Goal: Information Seeking & Learning: Learn about a topic

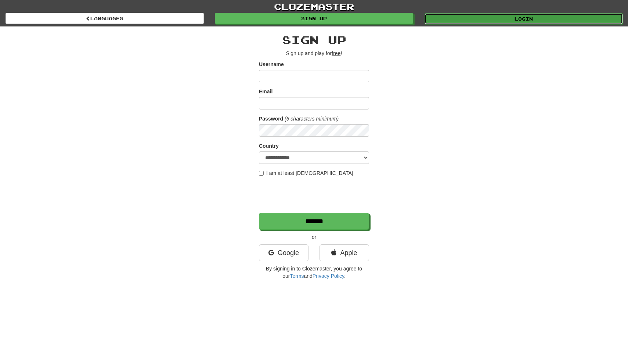
click at [489, 17] on link "Login" at bounding box center [524, 18] width 198 height 11
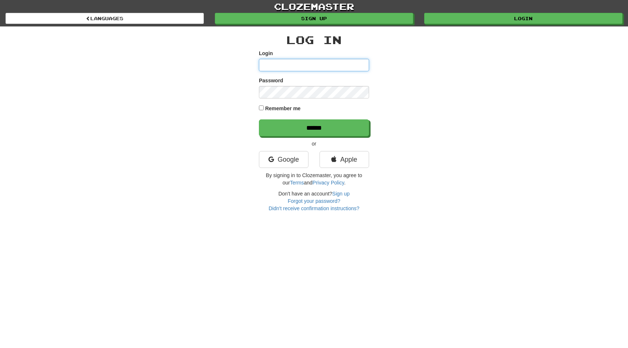
type input "*********"
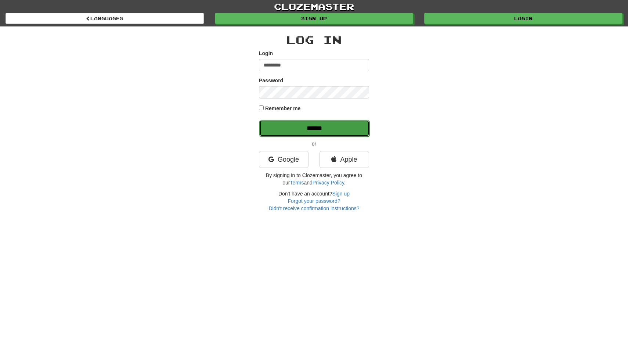
click at [354, 122] on input "******" at bounding box center [314, 128] width 110 height 17
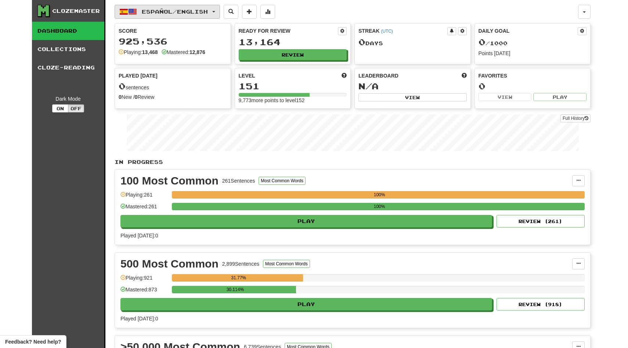
click at [166, 18] on button "Español / English" at bounding box center [167, 12] width 105 height 14
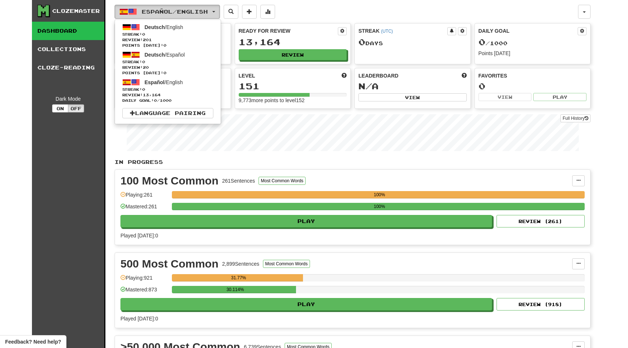
click at [166, 12] on span "Español / English" at bounding box center [175, 11] width 66 height 6
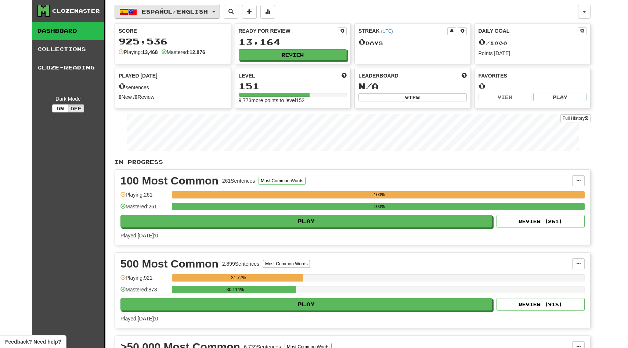
click at [166, 12] on span "Español / English" at bounding box center [175, 11] width 66 height 6
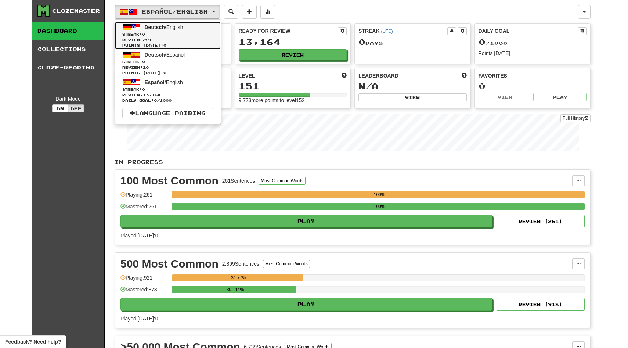
click at [158, 35] on span "Streak: 0" at bounding box center [167, 35] width 91 height 6
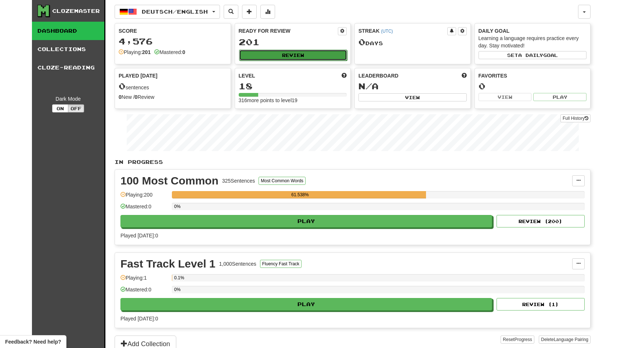
click at [249, 58] on button "Review" at bounding box center [293, 55] width 108 height 11
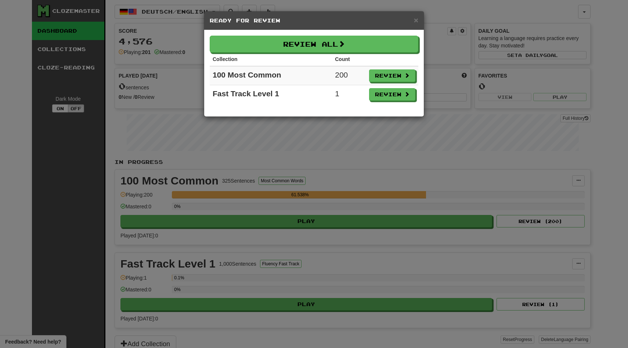
click at [251, 55] on th "Collection" at bounding box center [271, 60] width 122 height 14
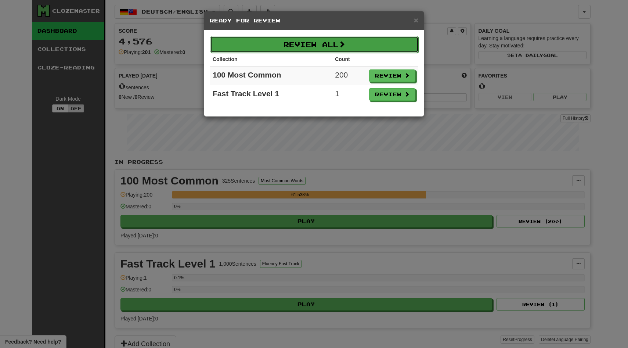
click at [251, 52] on button "Review All" at bounding box center [314, 44] width 209 height 17
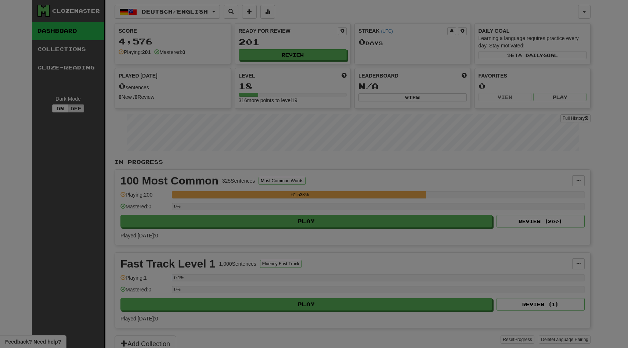
select select "**"
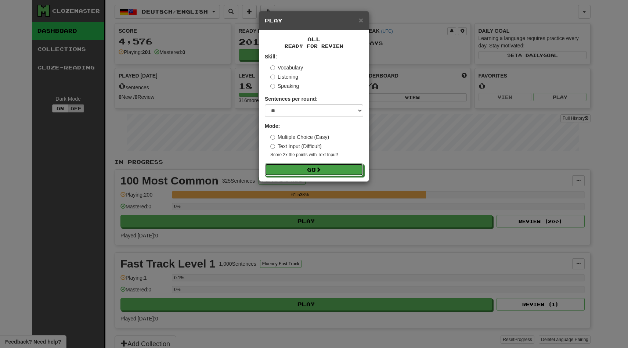
drag, startPoint x: 292, startPoint y: 171, endPoint x: 154, endPoint y: 119, distance: 147.0
click at [154, 119] on div "× Play All Ready for Review Skill: Vocabulary Listening Speaking Sentences per …" at bounding box center [314, 174] width 628 height 348
click at [276, 130] on div "Mode: Multiple Choice (Easy) Text Input (Difficult) Score 2x the points with Te…" at bounding box center [314, 140] width 98 height 36
click at [276, 133] on div "Mode: Multiple Choice (Easy) Text Input (Difficult) Score 2x the points with Te…" at bounding box center [314, 140] width 98 height 36
click at [275, 134] on label "Multiple Choice (Easy)" at bounding box center [299, 136] width 59 height 7
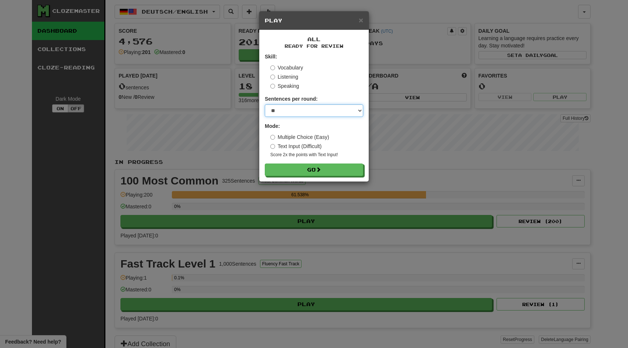
click at [293, 114] on select "* ** ** ** ** ** *** ********" at bounding box center [314, 110] width 98 height 12
click at [289, 163] on form "Skill: Vocabulary Listening Speaking Sentences per round: * ** ** ** ** ** *** …" at bounding box center [314, 114] width 98 height 123
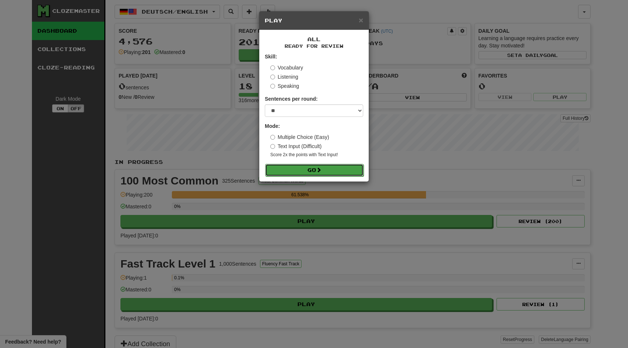
click at [290, 168] on button "Go" at bounding box center [314, 170] width 98 height 12
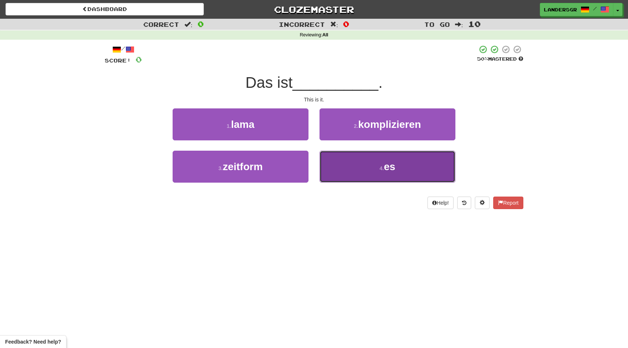
click at [332, 157] on button "4 . es" at bounding box center [388, 167] width 136 height 32
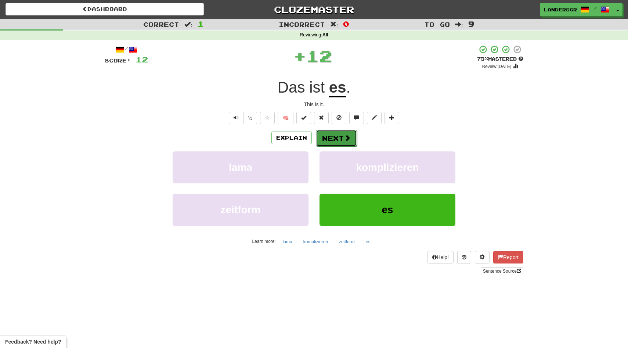
click at [327, 131] on button "Next" at bounding box center [336, 138] width 41 height 17
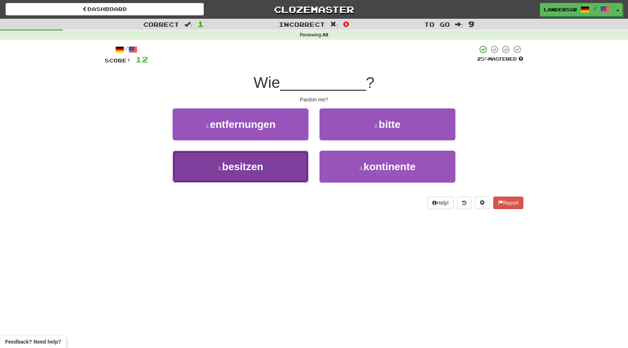
click at [300, 158] on button "3 . besitzen" at bounding box center [241, 167] width 136 height 32
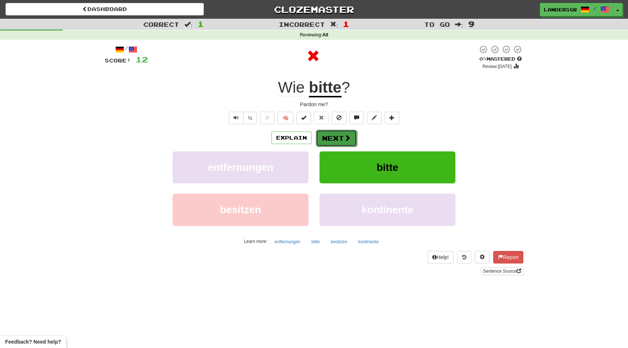
click at [332, 133] on button "Next" at bounding box center [336, 138] width 41 height 17
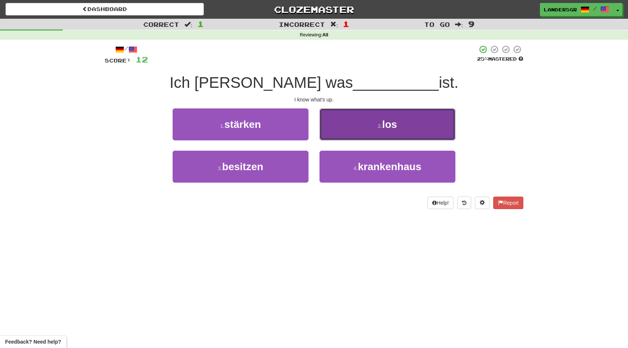
click at [334, 110] on button "2 . los" at bounding box center [388, 124] width 136 height 32
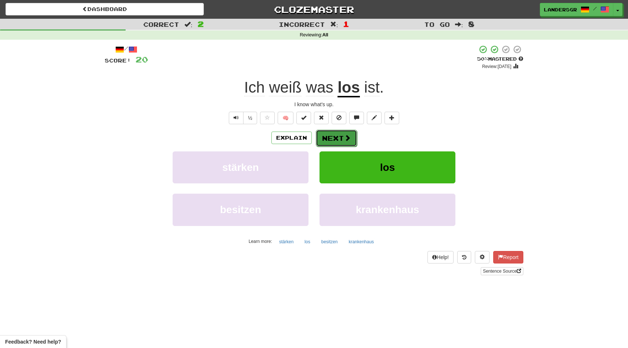
click at [329, 131] on button "Next" at bounding box center [336, 138] width 41 height 17
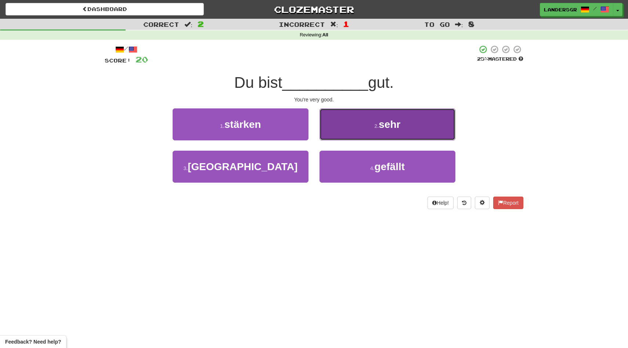
click at [320, 113] on button "2 . sehr" at bounding box center [388, 124] width 136 height 32
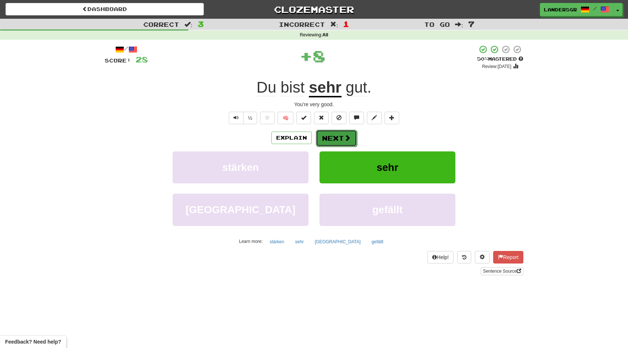
click at [331, 133] on button "Next" at bounding box center [336, 138] width 41 height 17
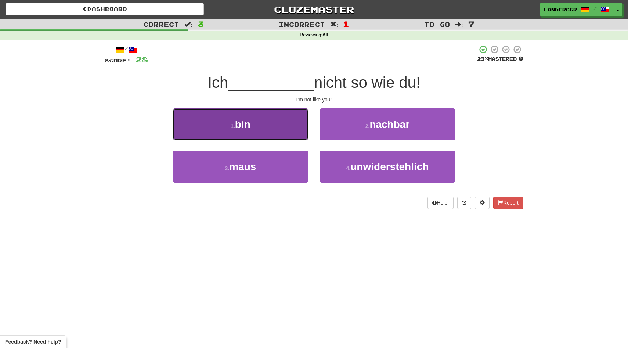
click at [256, 117] on button "1 . bin" at bounding box center [241, 124] width 136 height 32
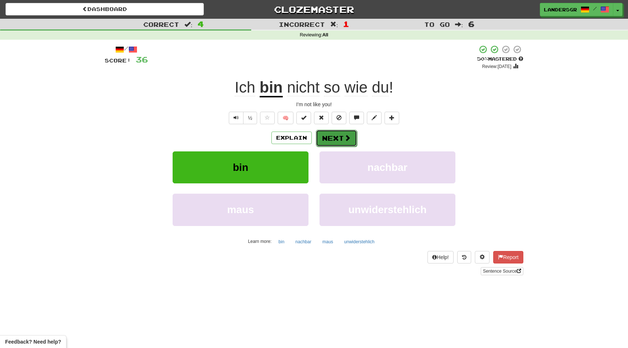
click at [331, 133] on button "Next" at bounding box center [336, 138] width 41 height 17
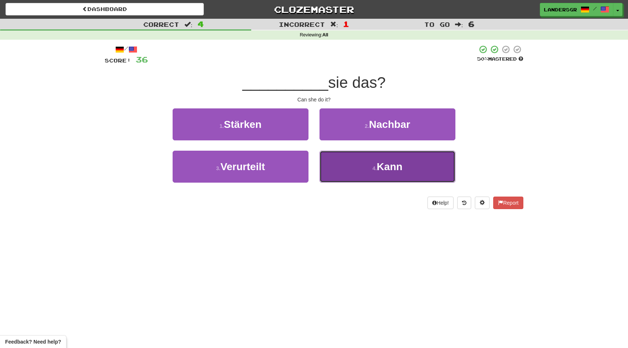
click at [336, 161] on button "4 . Kann" at bounding box center [388, 167] width 136 height 32
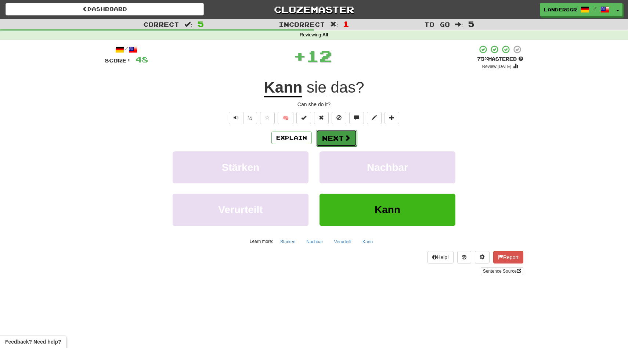
click at [325, 136] on button "Next" at bounding box center [336, 138] width 41 height 17
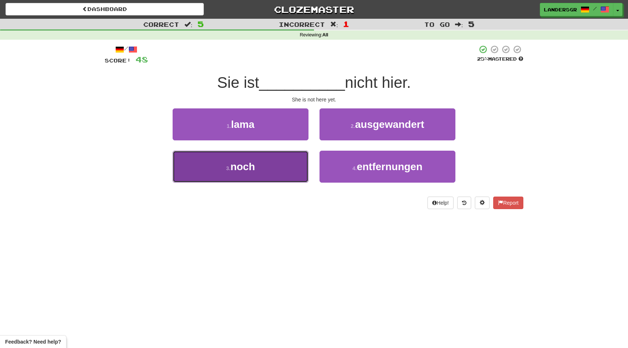
click at [287, 164] on button "3 . noch" at bounding box center [241, 167] width 136 height 32
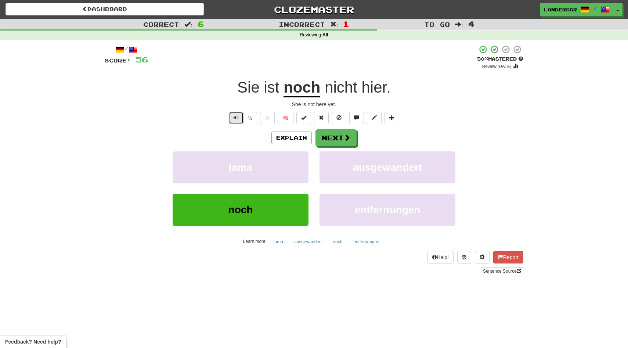
click at [236, 114] on button "Text-to-speech controls" at bounding box center [236, 118] width 15 height 12
click at [329, 139] on button "Next" at bounding box center [336, 138] width 41 height 17
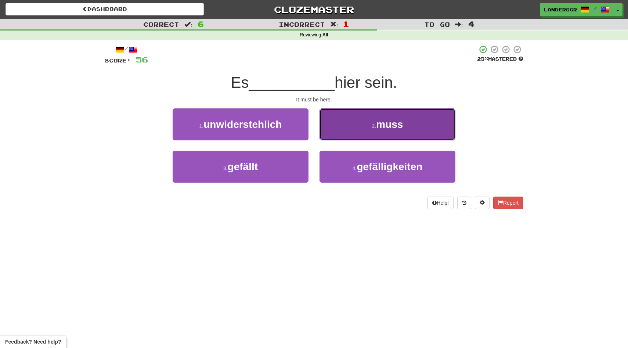
click at [364, 130] on button "2 . muss" at bounding box center [388, 124] width 136 height 32
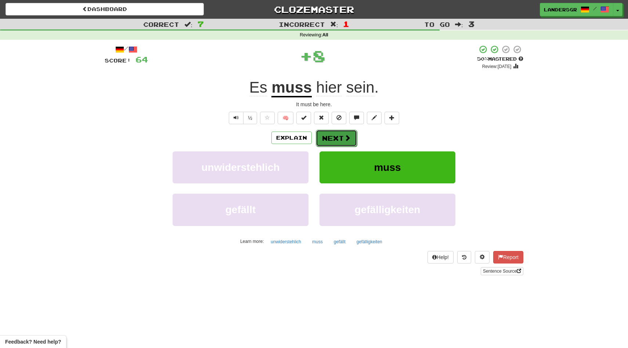
click at [334, 129] on div "Explain Next" at bounding box center [314, 137] width 419 height 17
click at [335, 141] on button "Next" at bounding box center [336, 138] width 41 height 17
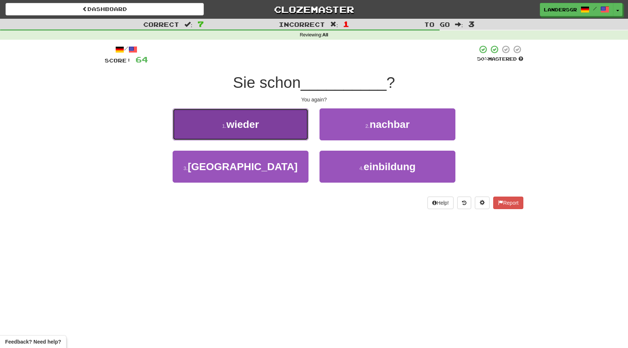
click at [285, 115] on button "1 . wieder" at bounding box center [241, 124] width 136 height 32
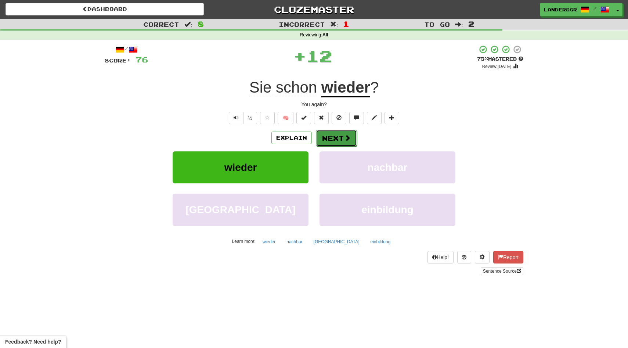
click at [340, 136] on button "Next" at bounding box center [336, 138] width 41 height 17
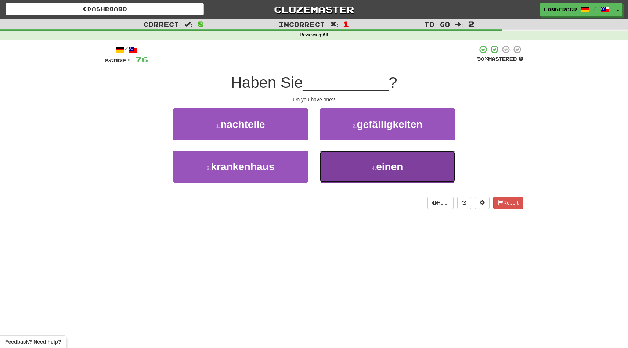
click at [338, 157] on button "4 . einen" at bounding box center [388, 167] width 136 height 32
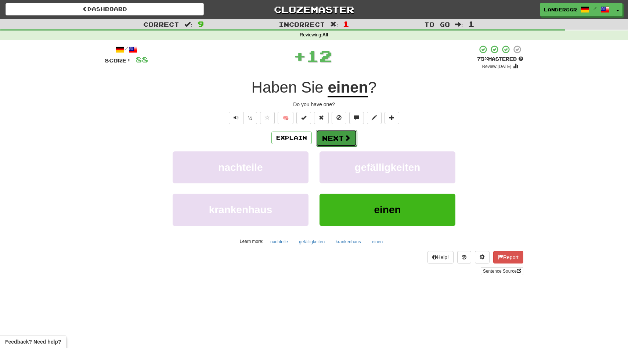
click at [339, 136] on button "Next" at bounding box center [336, 138] width 41 height 17
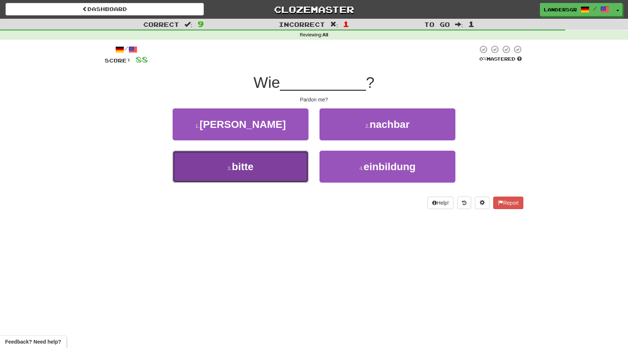
click at [294, 161] on button "3 . bitte" at bounding box center [241, 167] width 136 height 32
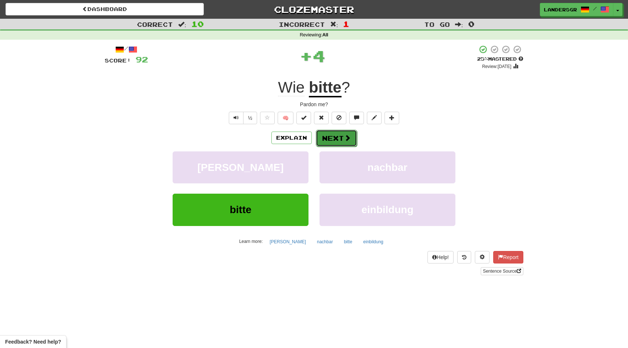
click at [328, 143] on button "Next" at bounding box center [336, 138] width 41 height 17
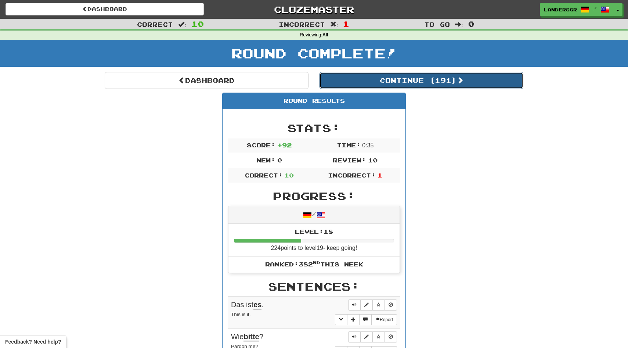
click at [357, 83] on button "Continue ( 191 )" at bounding box center [422, 80] width 204 height 17
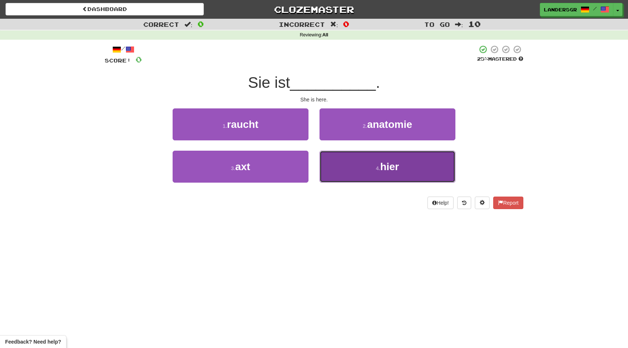
click at [356, 158] on button "4 . hier" at bounding box center [388, 167] width 136 height 32
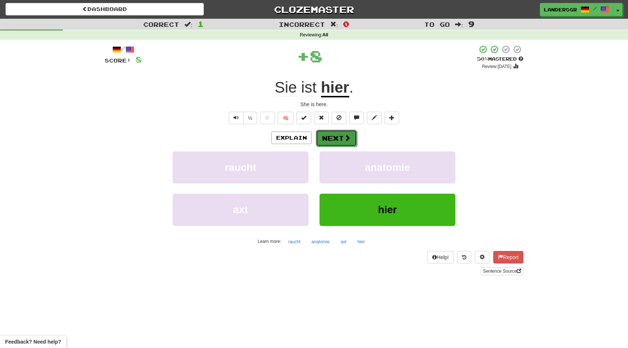
click at [337, 139] on button "Next" at bounding box center [336, 138] width 41 height 17
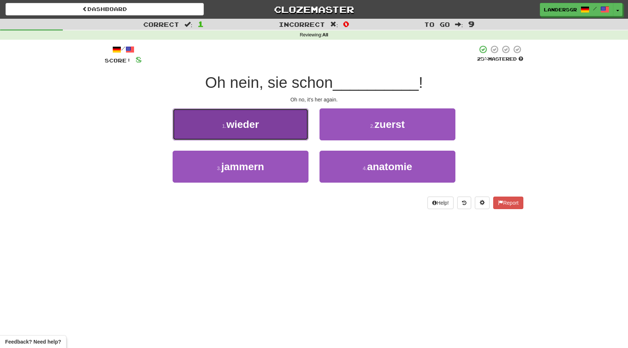
click at [286, 128] on button "1 . wieder" at bounding box center [241, 124] width 136 height 32
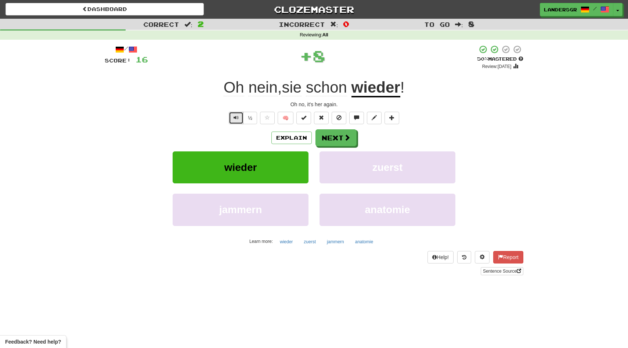
click at [239, 117] on span "Text-to-speech controls" at bounding box center [236, 117] width 5 height 5
click at [253, 92] on span "nein" at bounding box center [262, 88] width 29 height 18
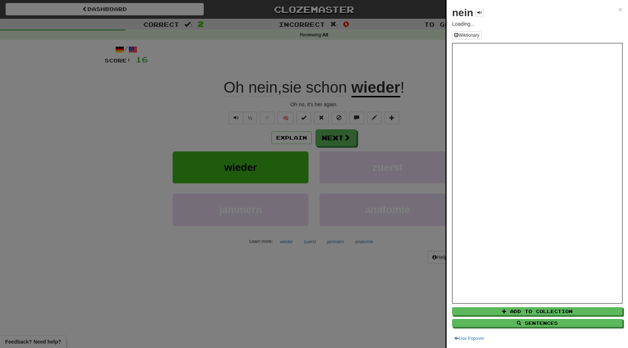
click at [253, 93] on div at bounding box center [314, 174] width 628 height 348
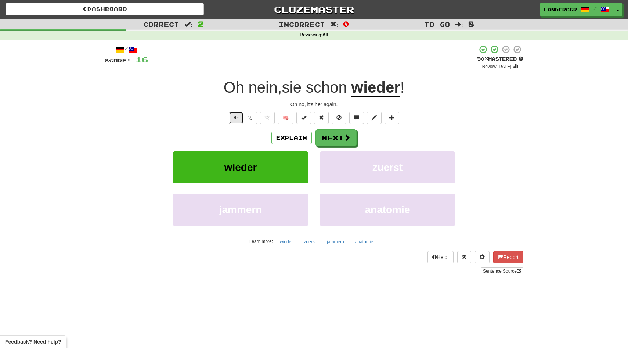
click at [242, 122] on button "Text-to-speech controls" at bounding box center [236, 118] width 15 height 12
click at [250, 118] on button "½" at bounding box center [250, 118] width 14 height 12
click at [238, 118] on span "Text-to-speech controls" at bounding box center [236, 117] width 5 height 5
click at [336, 131] on button "Next" at bounding box center [336, 138] width 41 height 17
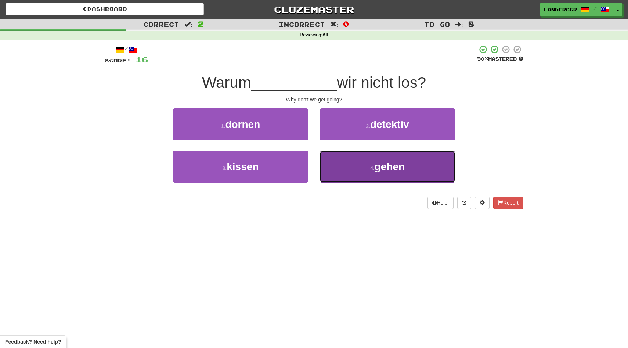
click at [378, 157] on button "4 . gehen" at bounding box center [388, 167] width 136 height 32
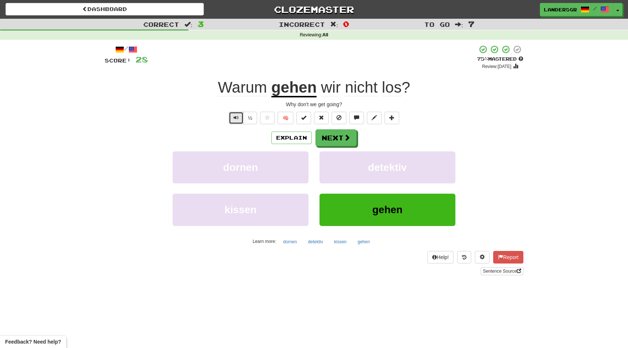
click at [241, 120] on button "Text-to-speech controls" at bounding box center [236, 118] width 15 height 12
click at [330, 141] on button "Next" at bounding box center [336, 138] width 41 height 17
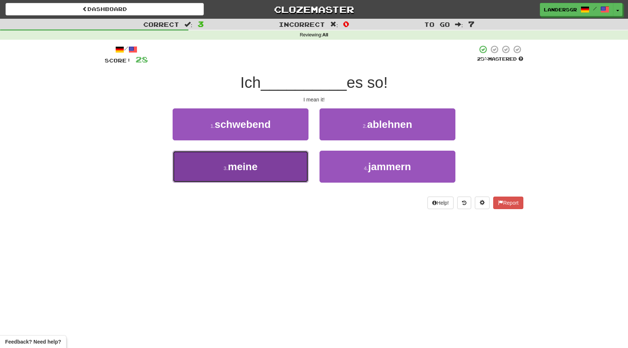
click at [295, 156] on button "3 . meine" at bounding box center [241, 167] width 136 height 32
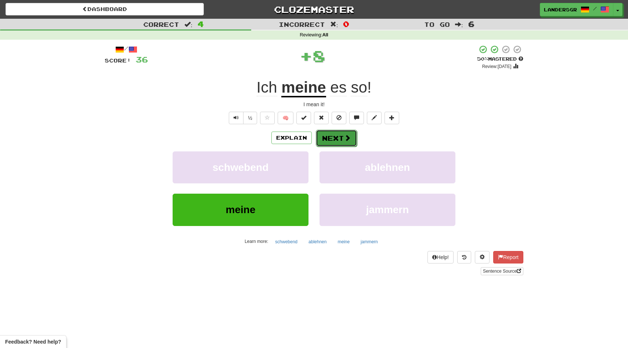
click at [330, 138] on button "Next" at bounding box center [336, 138] width 41 height 17
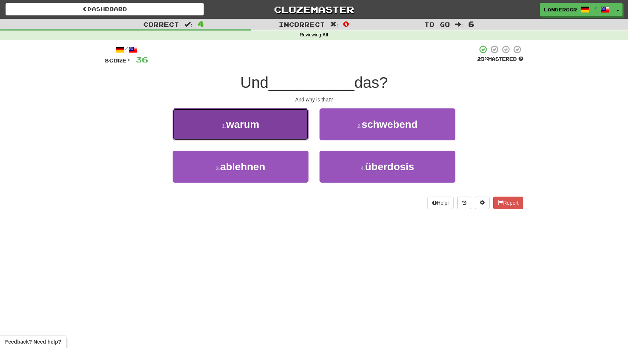
click at [289, 131] on button "1 . warum" at bounding box center [241, 124] width 136 height 32
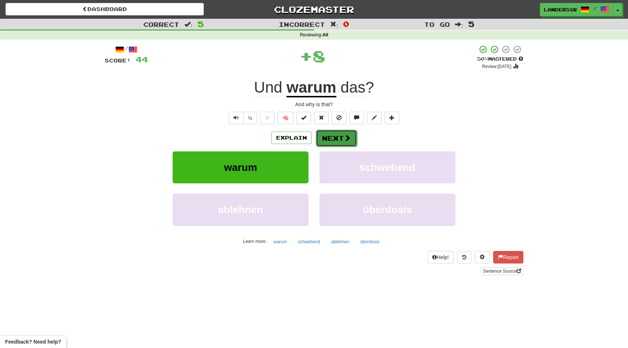
click at [324, 134] on button "Next" at bounding box center [336, 138] width 41 height 17
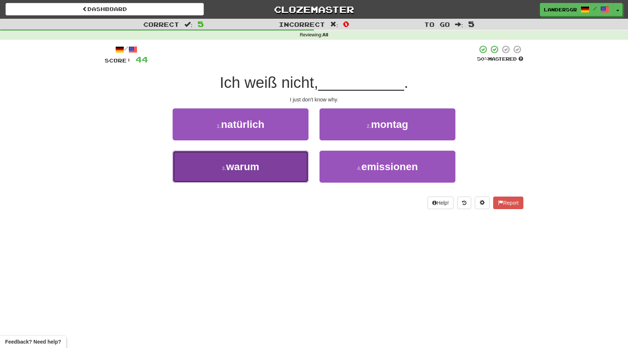
click at [294, 157] on button "3 . warum" at bounding box center [241, 167] width 136 height 32
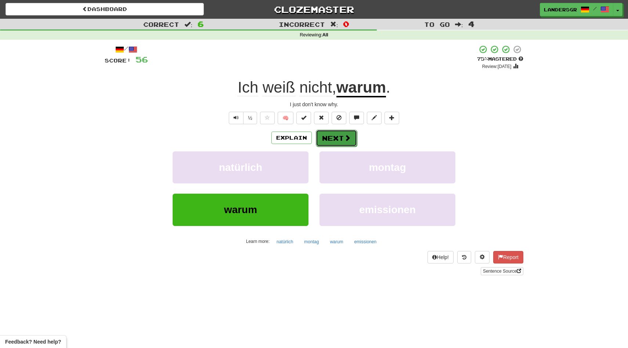
click at [324, 143] on button "Next" at bounding box center [336, 138] width 41 height 17
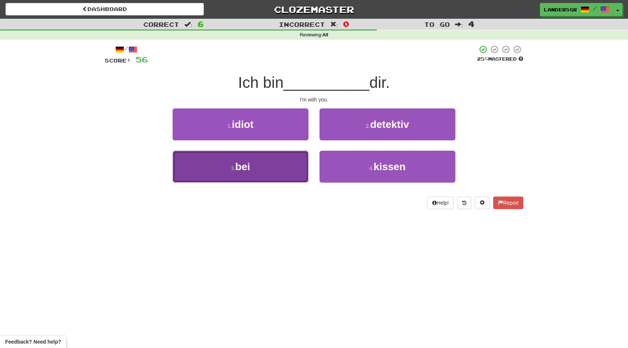
click at [299, 159] on button "3 . bei" at bounding box center [241, 167] width 136 height 32
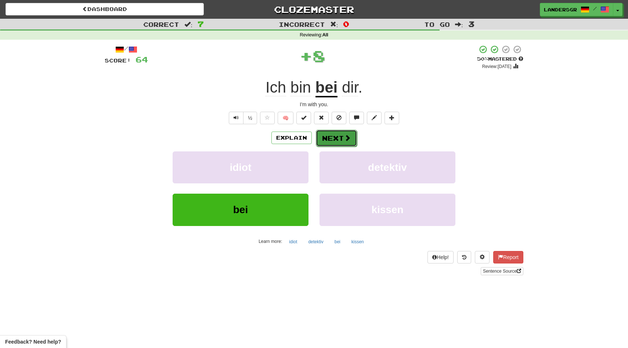
click at [327, 140] on button "Next" at bounding box center [336, 138] width 41 height 17
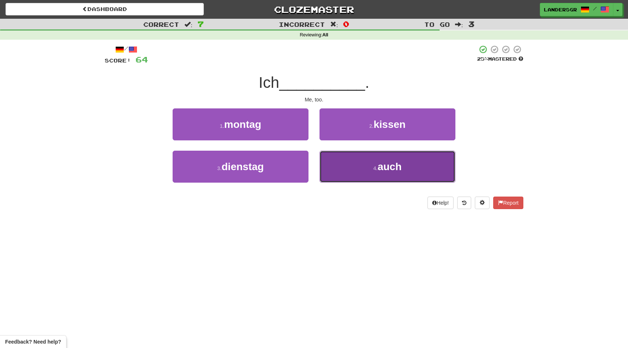
click at [341, 157] on button "4 . auch" at bounding box center [388, 167] width 136 height 32
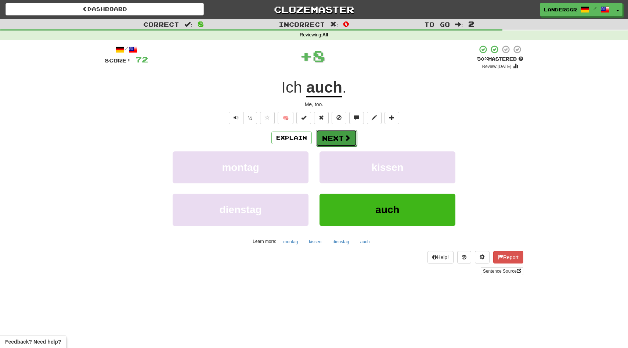
click at [335, 137] on button "Next" at bounding box center [336, 138] width 41 height 17
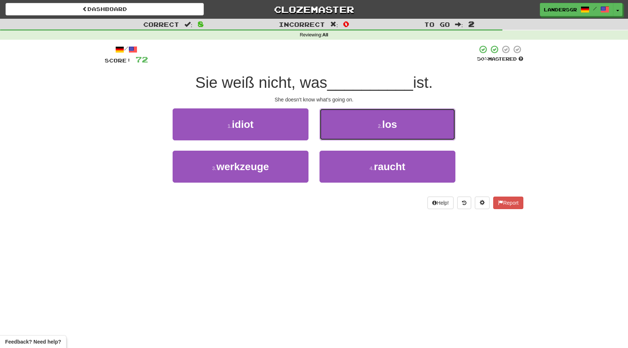
click at [335, 137] on button "2 . los" at bounding box center [388, 124] width 136 height 32
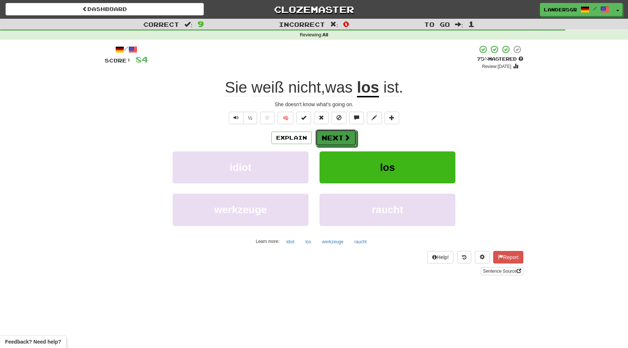
click at [335, 137] on button "Next" at bounding box center [336, 137] width 41 height 17
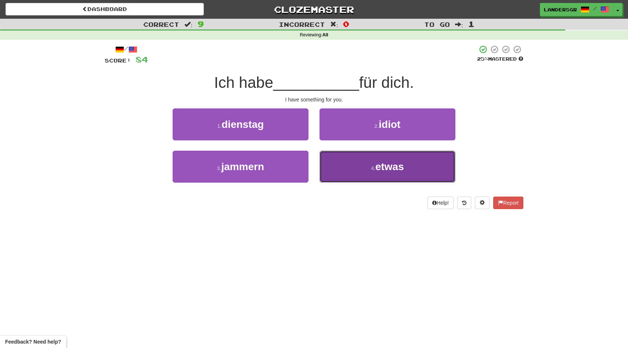
click at [320, 157] on button "4 . etwas" at bounding box center [388, 167] width 136 height 32
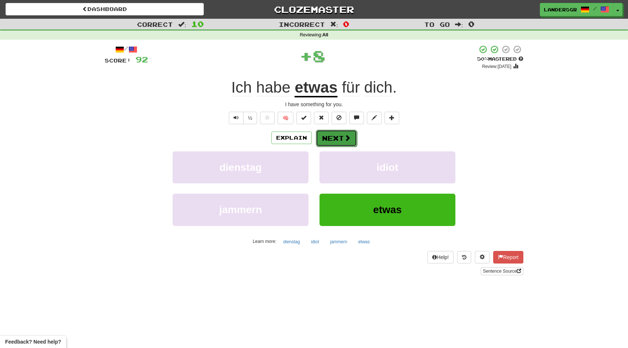
click at [325, 131] on button "Next" at bounding box center [336, 138] width 41 height 17
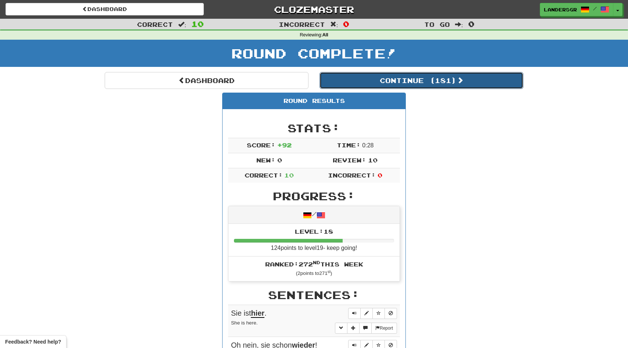
click at [355, 77] on button "Continue ( 181 )" at bounding box center [422, 80] width 204 height 17
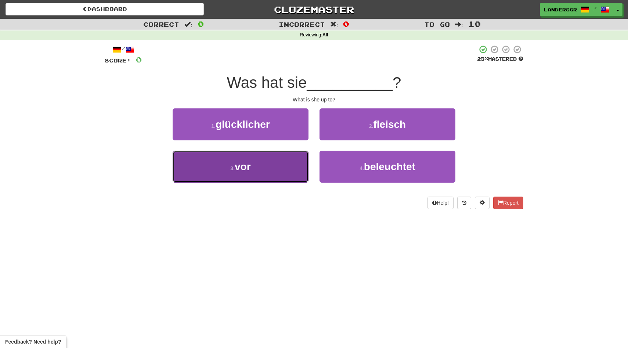
click at [272, 154] on button "3 . vor" at bounding box center [241, 167] width 136 height 32
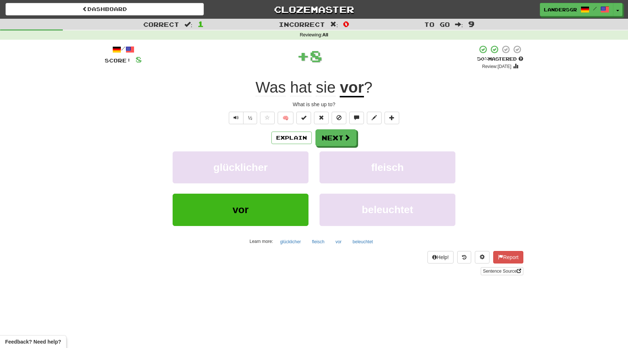
click at [339, 127] on div "/ Score: 8 + 8 50 % Mastered Review: 2025-09-25 Was hat sie vor ? What is she u…" at bounding box center [314, 160] width 419 height 230
click at [338, 131] on button "Next" at bounding box center [336, 138] width 41 height 17
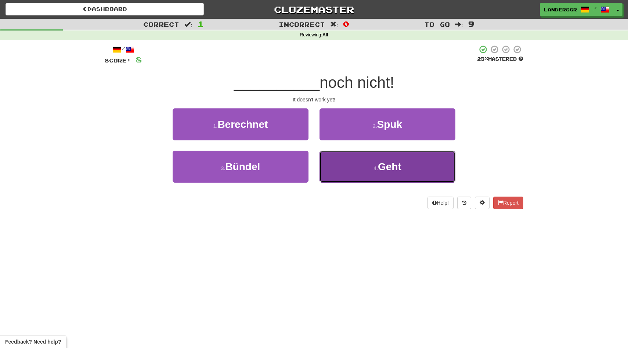
click at [330, 155] on button "4 . Geht" at bounding box center [388, 167] width 136 height 32
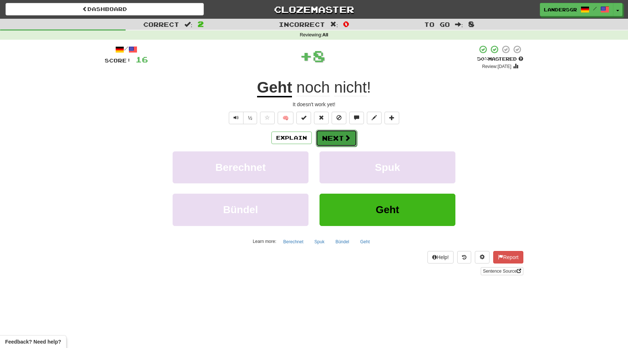
click at [320, 132] on button "Next" at bounding box center [336, 138] width 41 height 17
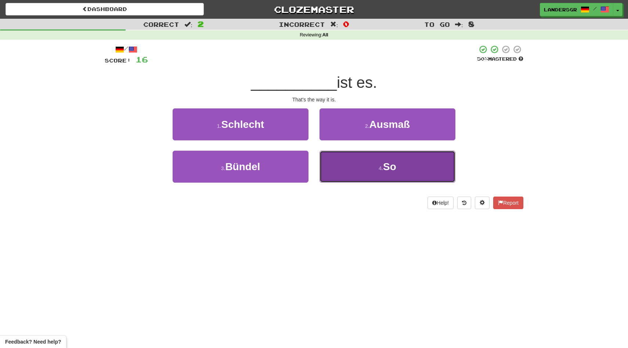
click at [332, 155] on button "4 . So" at bounding box center [388, 167] width 136 height 32
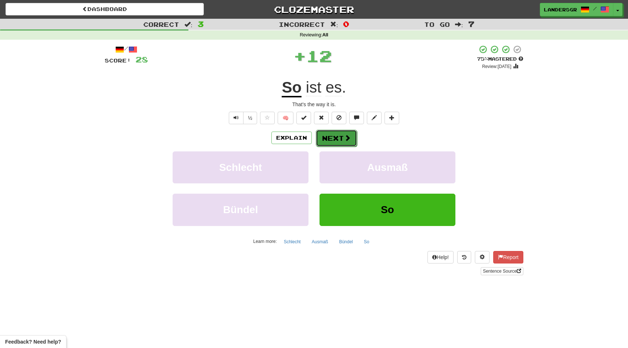
click at [327, 135] on button "Next" at bounding box center [336, 138] width 41 height 17
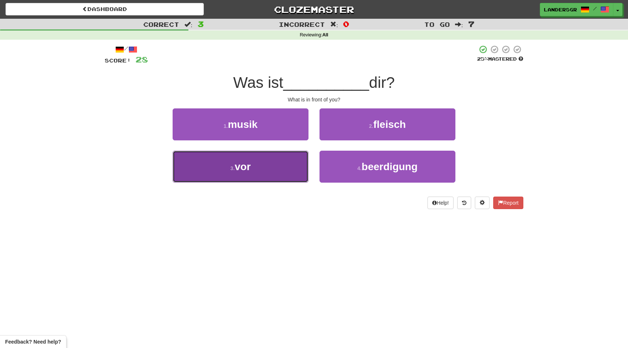
click at [290, 156] on button "3 . vor" at bounding box center [241, 167] width 136 height 32
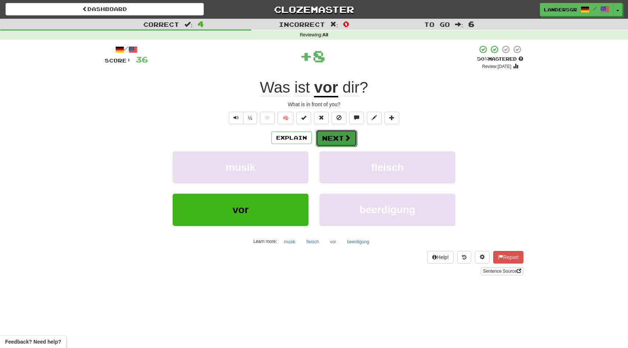
click at [327, 140] on button "Next" at bounding box center [336, 138] width 41 height 17
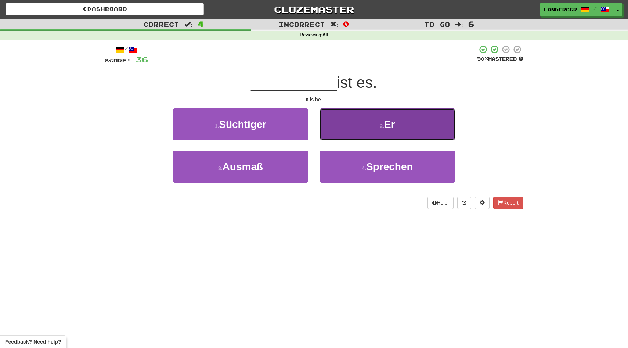
click at [346, 127] on button "2 . Er" at bounding box center [388, 124] width 136 height 32
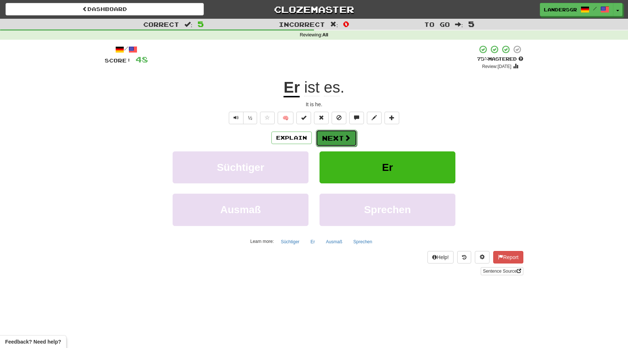
click at [339, 135] on button "Next" at bounding box center [336, 138] width 41 height 17
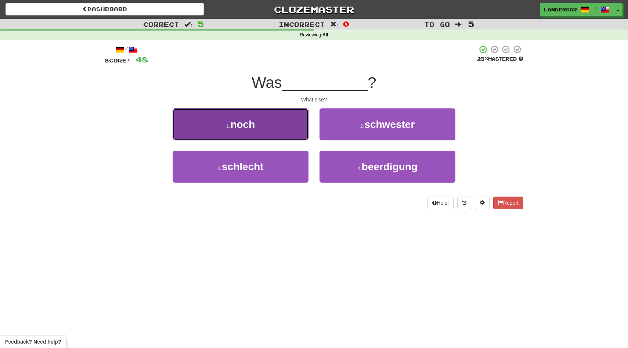
click at [274, 123] on button "1 . noch" at bounding box center [241, 124] width 136 height 32
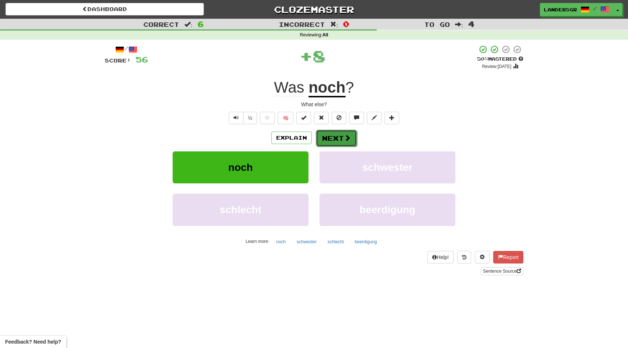
click at [332, 140] on button "Next" at bounding box center [336, 138] width 41 height 17
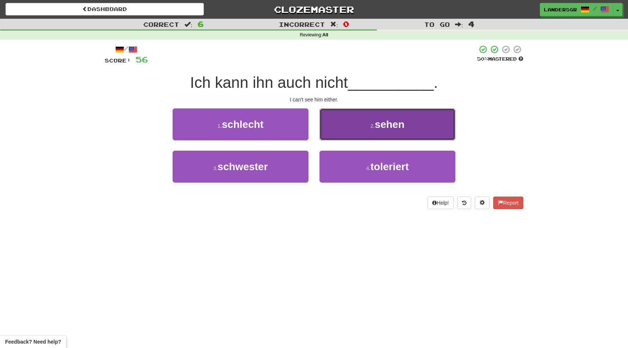
click at [348, 128] on button "2 . sehen" at bounding box center [388, 124] width 136 height 32
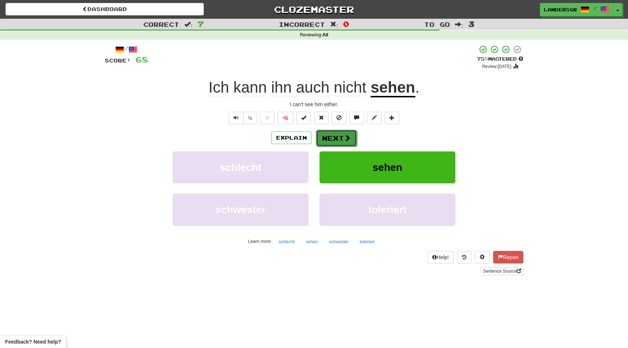
click at [345, 133] on button "Next" at bounding box center [336, 138] width 41 height 17
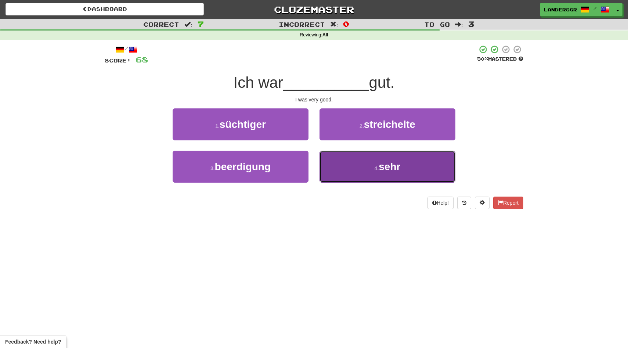
click at [357, 157] on button "4 . sehr" at bounding box center [388, 167] width 136 height 32
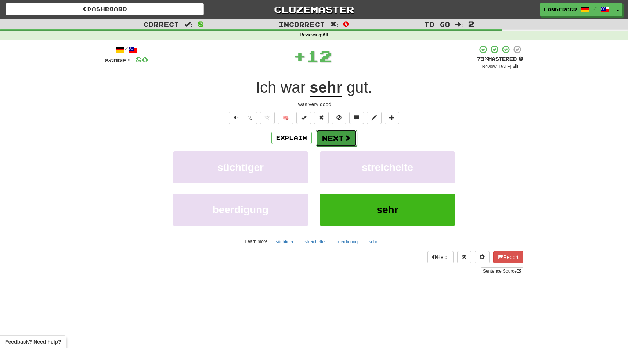
click at [340, 132] on button "Next" at bounding box center [336, 138] width 41 height 17
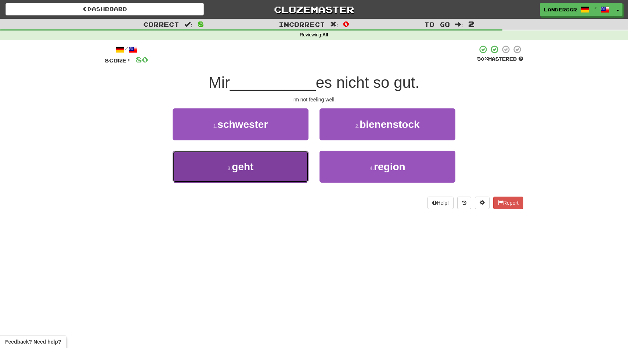
click at [292, 158] on button "3 . geht" at bounding box center [241, 167] width 136 height 32
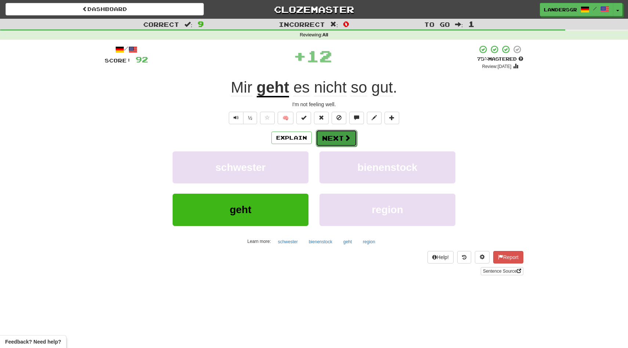
click at [335, 140] on button "Next" at bounding box center [336, 138] width 41 height 17
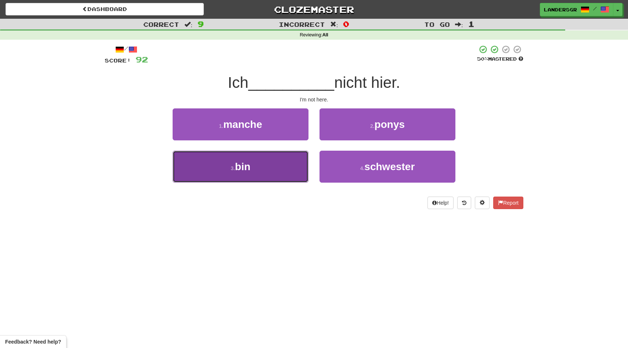
click at [280, 159] on button "3 . bin" at bounding box center [241, 167] width 136 height 32
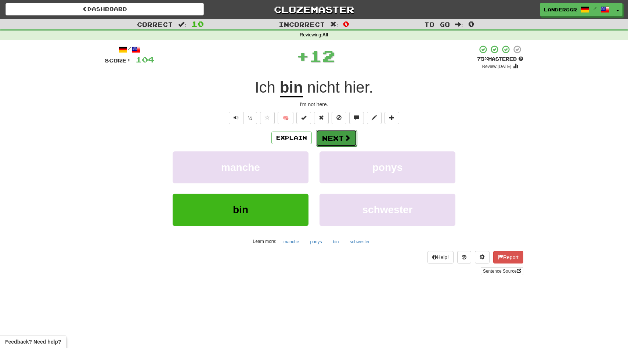
click at [324, 141] on button "Next" at bounding box center [336, 138] width 41 height 17
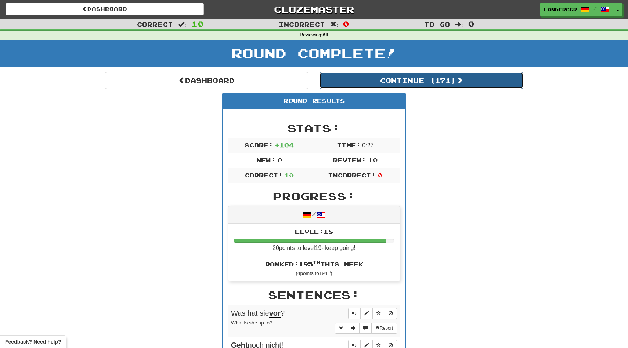
click at [373, 83] on button "Continue ( 171 )" at bounding box center [422, 80] width 204 height 17
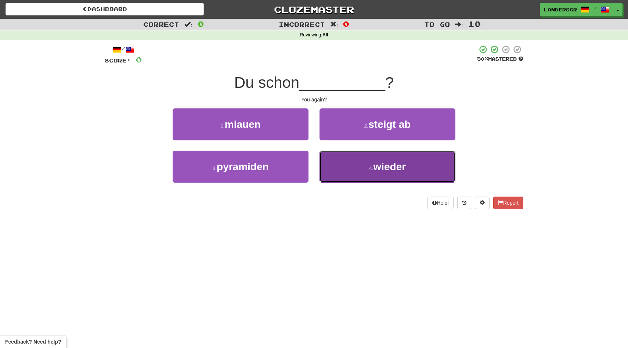
click at [364, 165] on button "4 . wieder" at bounding box center [388, 167] width 136 height 32
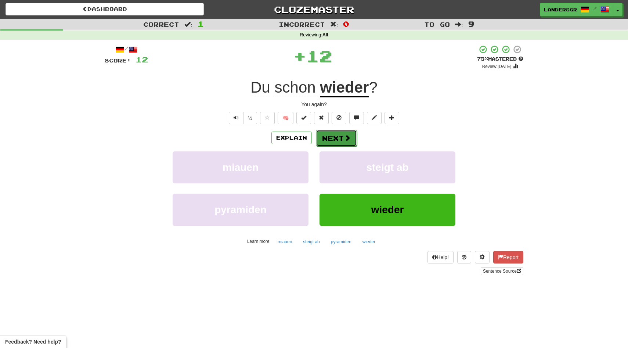
click at [338, 133] on button "Next" at bounding box center [336, 138] width 41 height 17
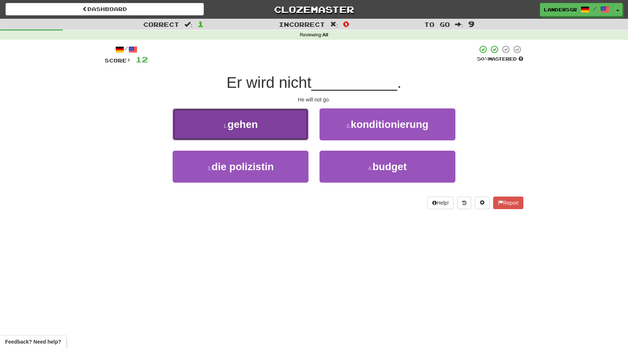
click at [285, 125] on button "1 . gehen" at bounding box center [241, 124] width 136 height 32
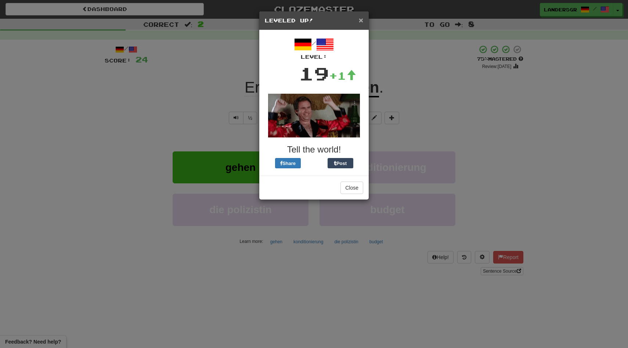
click at [360, 22] on span "×" at bounding box center [361, 20] width 4 height 8
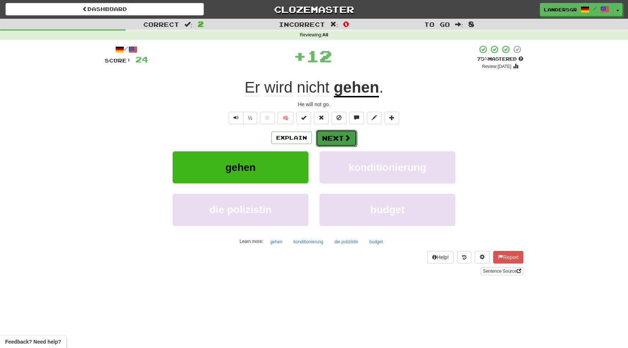
click at [339, 134] on button "Next" at bounding box center [336, 138] width 41 height 17
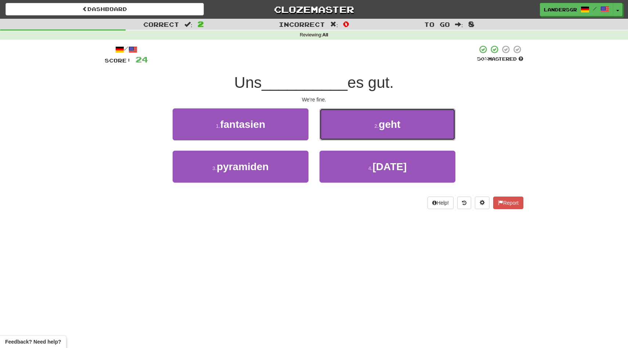
click at [339, 134] on button "2 . geht" at bounding box center [388, 124] width 136 height 32
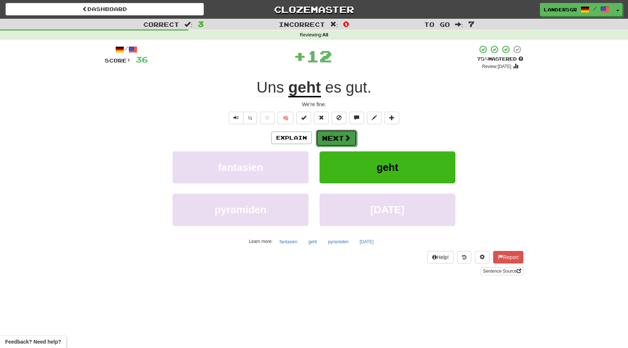
click at [337, 136] on button "Next" at bounding box center [336, 138] width 41 height 17
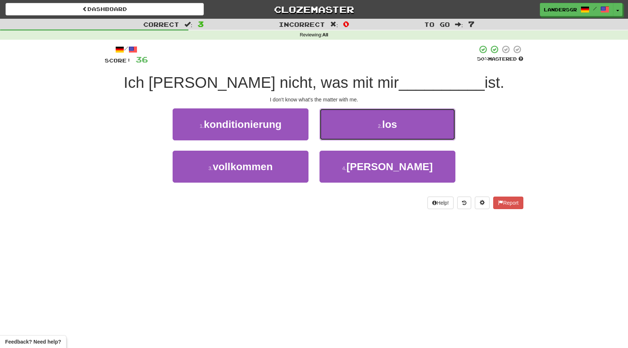
click at [337, 136] on button "2 . los" at bounding box center [388, 124] width 136 height 32
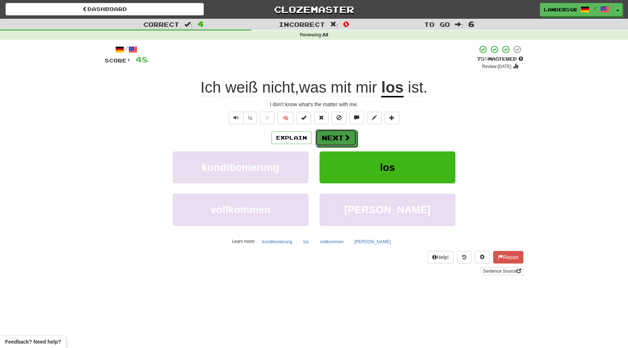
click at [337, 136] on button "Next" at bounding box center [336, 137] width 41 height 17
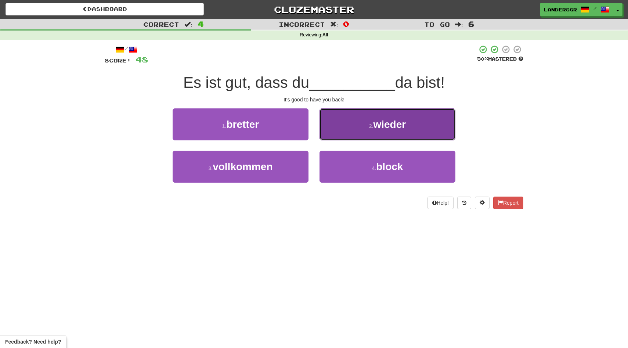
click at [332, 128] on button "2 . wieder" at bounding box center [388, 124] width 136 height 32
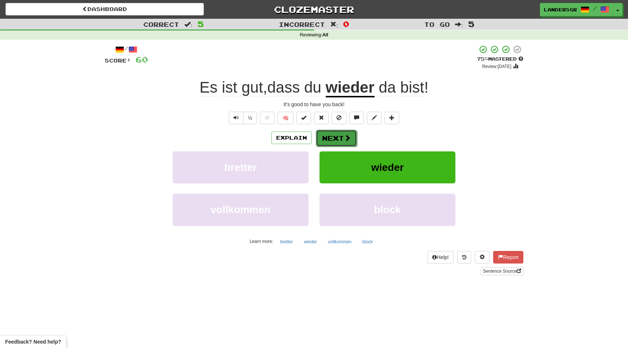
click at [330, 140] on button "Next" at bounding box center [336, 138] width 41 height 17
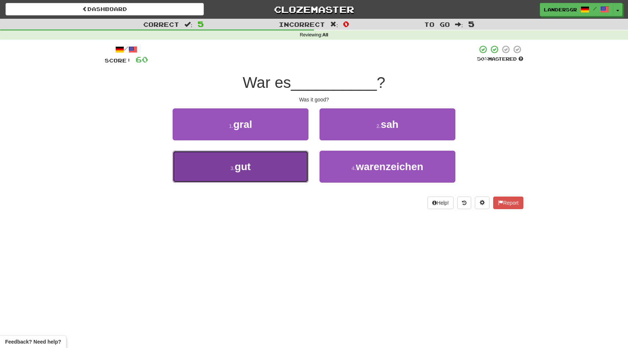
click at [291, 161] on button "3 . gut" at bounding box center [241, 167] width 136 height 32
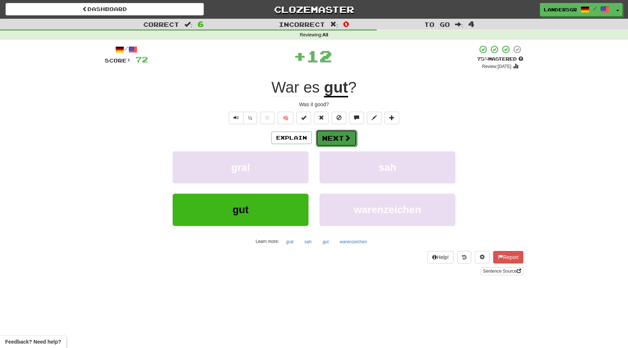
click at [330, 141] on button "Next" at bounding box center [336, 138] width 41 height 17
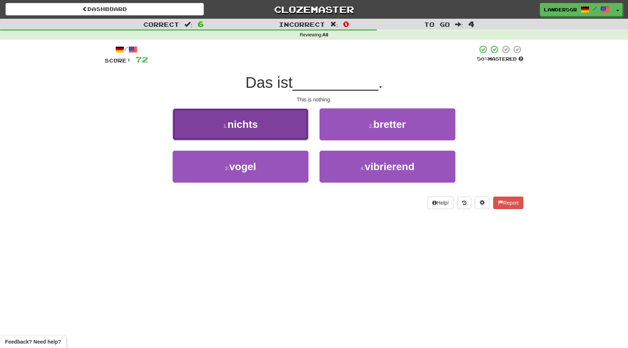
click at [300, 135] on button "1 . nichts" at bounding box center [241, 124] width 136 height 32
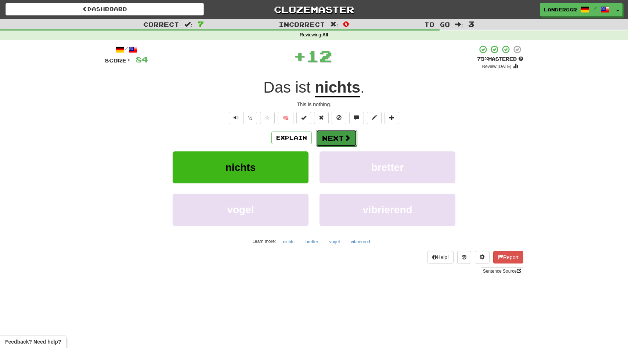
click at [331, 137] on button "Next" at bounding box center [336, 138] width 41 height 17
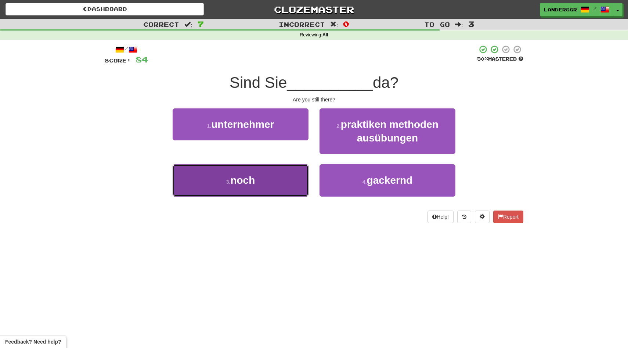
click at [285, 175] on button "3 . noch" at bounding box center [241, 180] width 136 height 32
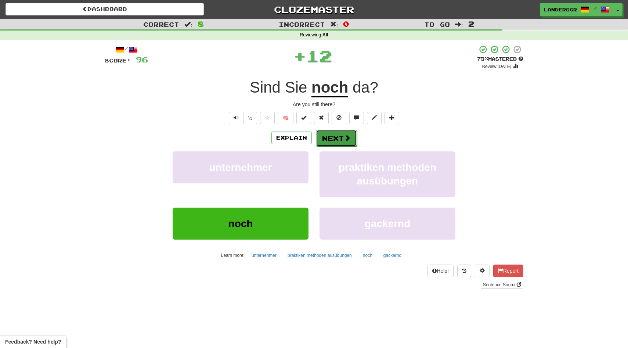
click at [326, 137] on button "Next" at bounding box center [336, 138] width 41 height 17
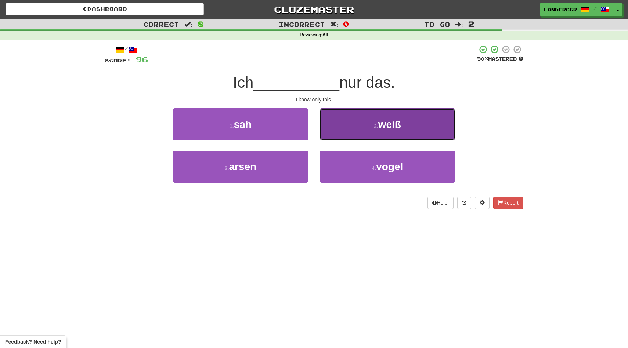
click at [328, 129] on button "2 . weiß" at bounding box center [388, 124] width 136 height 32
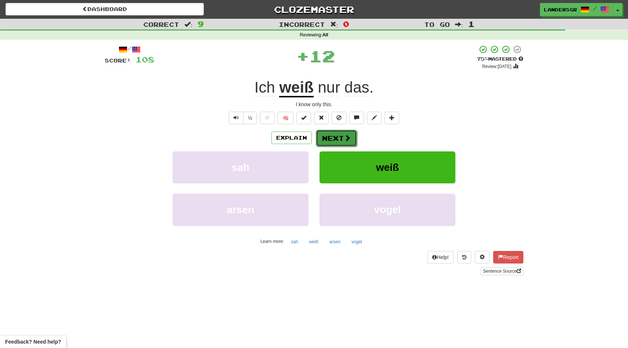
click at [327, 132] on button "Next" at bounding box center [336, 138] width 41 height 17
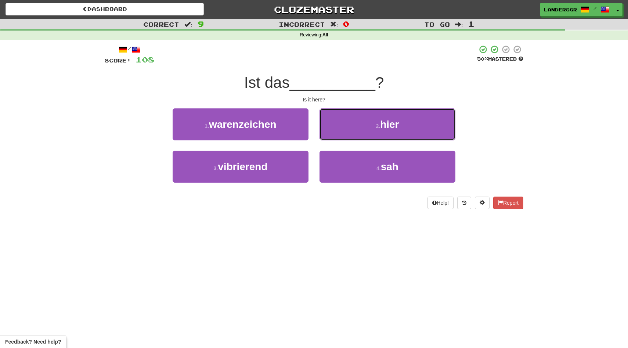
click at [327, 132] on button "2 . hier" at bounding box center [388, 124] width 136 height 32
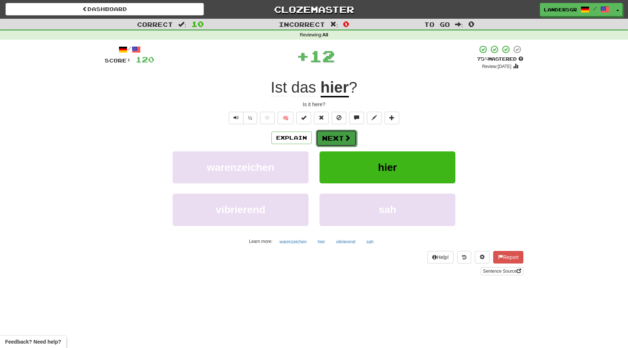
click at [327, 132] on button "Next" at bounding box center [336, 138] width 41 height 17
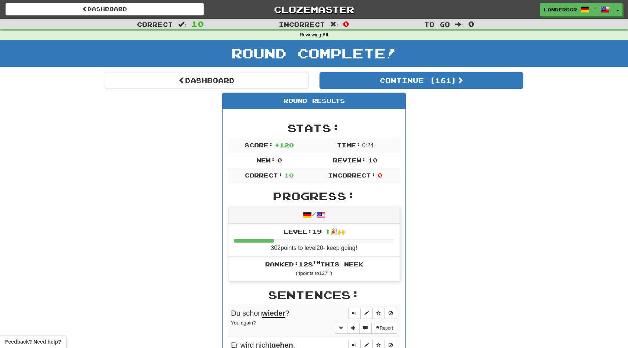
click at [282, 95] on div "Round Results" at bounding box center [314, 101] width 183 height 16
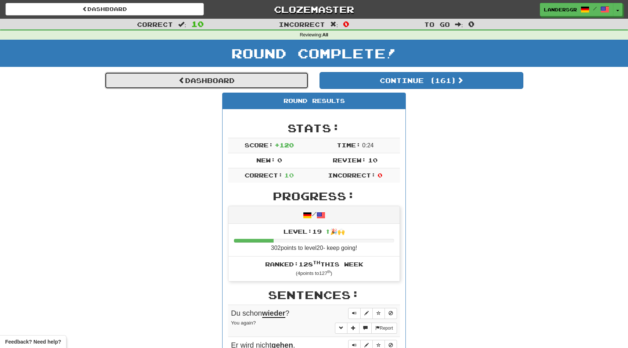
click at [278, 88] on link "Dashboard" at bounding box center [207, 80] width 204 height 17
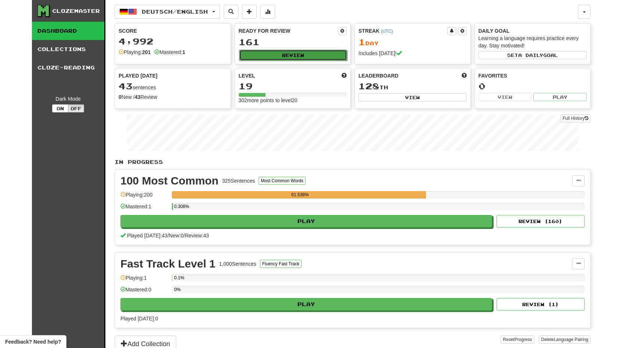
click at [276, 59] on button "Review" at bounding box center [293, 55] width 108 height 11
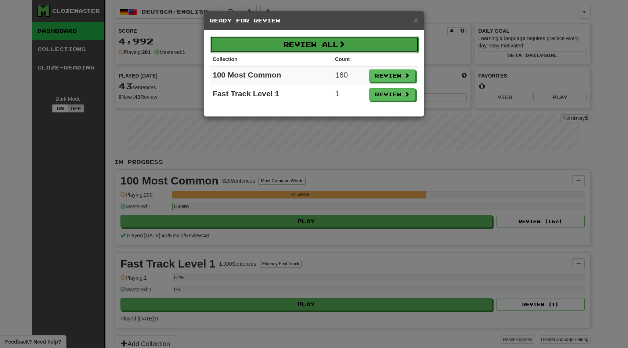
click at [334, 41] on button "Review All" at bounding box center [314, 44] width 209 height 17
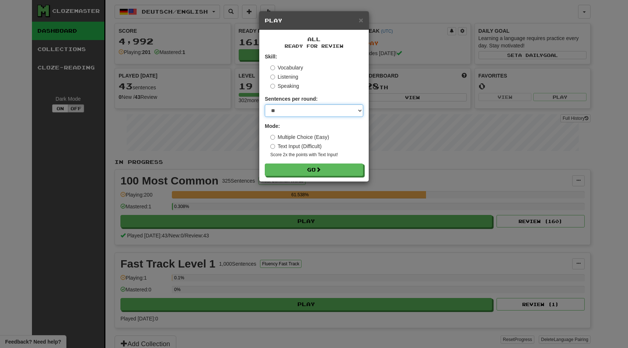
click at [288, 112] on select "* ** ** ** ** ** *** ********" at bounding box center [314, 110] width 98 height 12
click at [265, 104] on select "* ** ** ** ** ** *** ********" at bounding box center [314, 110] width 98 height 12
click at [280, 116] on select "* ** ** ** ** ** *** ********" at bounding box center [314, 110] width 98 height 12
select select "***"
click at [265, 104] on select "* ** ** ** ** ** *** ********" at bounding box center [314, 110] width 98 height 12
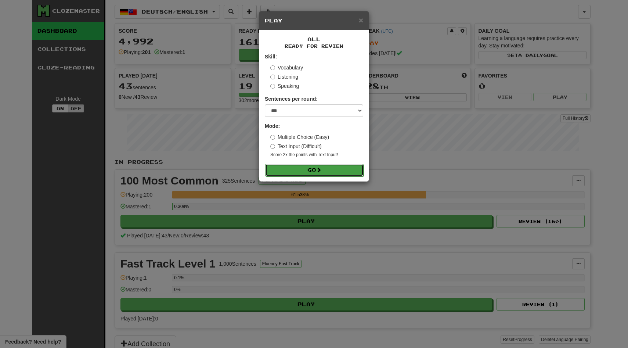
click at [288, 164] on button "Go" at bounding box center [314, 170] width 98 height 12
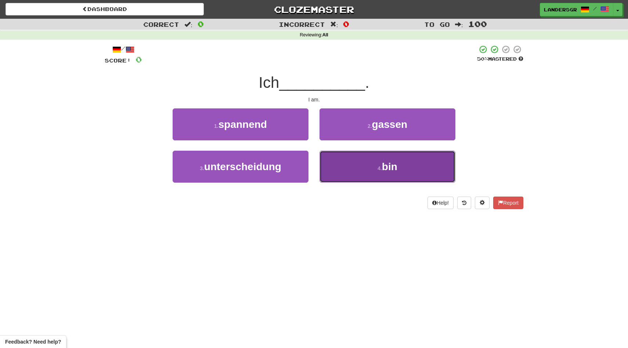
click at [328, 164] on button "4 . bin" at bounding box center [388, 167] width 136 height 32
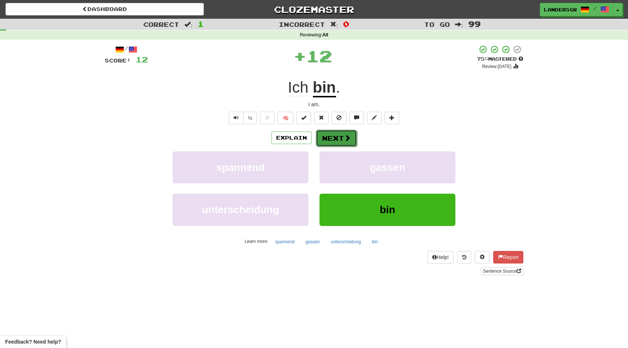
click at [337, 137] on button "Next" at bounding box center [336, 138] width 41 height 17
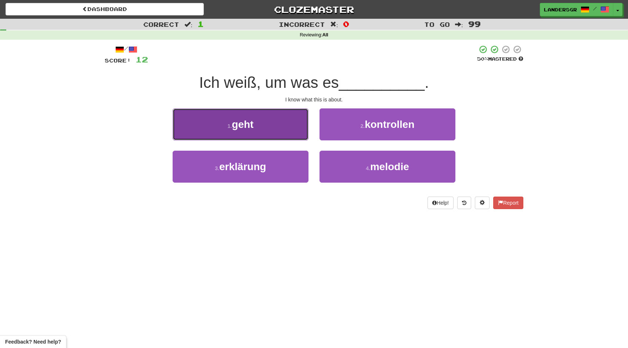
click at [282, 130] on button "1 . geht" at bounding box center [241, 124] width 136 height 32
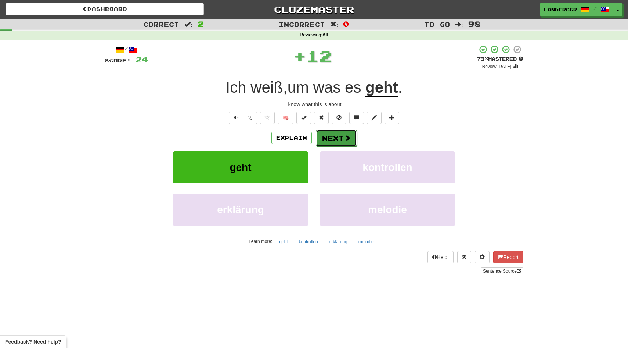
click at [331, 142] on button "Next" at bounding box center [336, 138] width 41 height 17
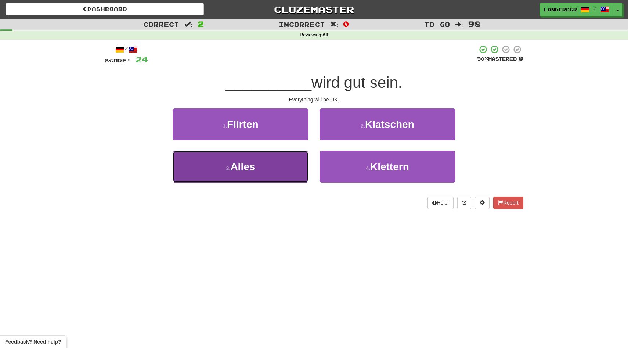
click at [292, 164] on button "3 . Alles" at bounding box center [241, 167] width 136 height 32
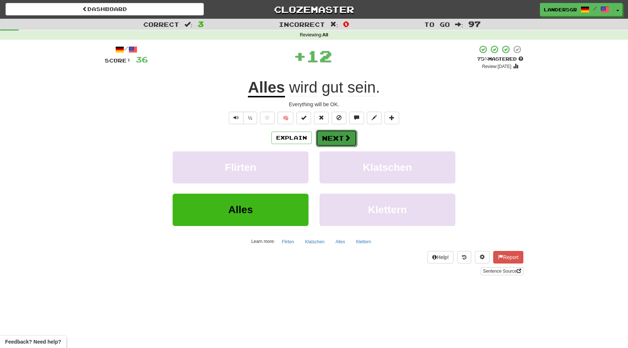
click at [333, 140] on button "Next" at bounding box center [336, 138] width 41 height 17
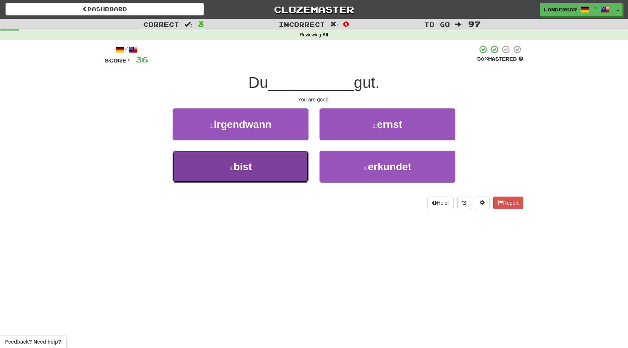
click at [301, 164] on button "3 . bist" at bounding box center [241, 167] width 136 height 32
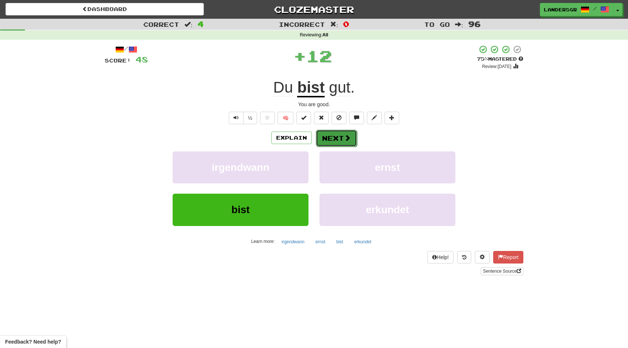
click at [329, 140] on button "Next" at bounding box center [336, 138] width 41 height 17
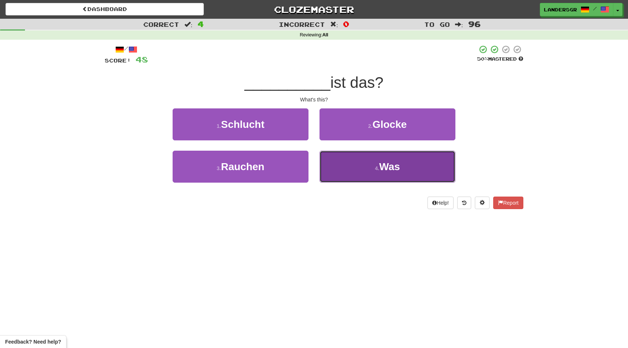
click at [333, 157] on button "4 . Was" at bounding box center [388, 167] width 136 height 32
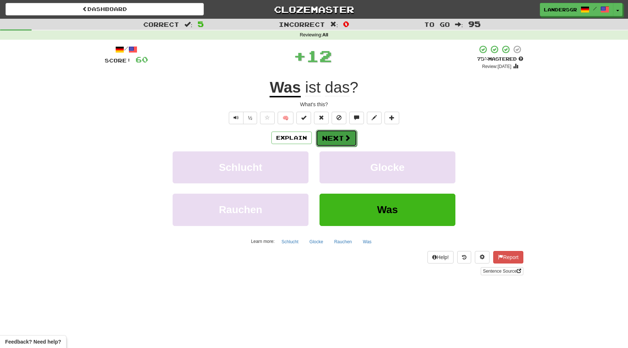
click at [322, 132] on button "Next" at bounding box center [336, 138] width 41 height 17
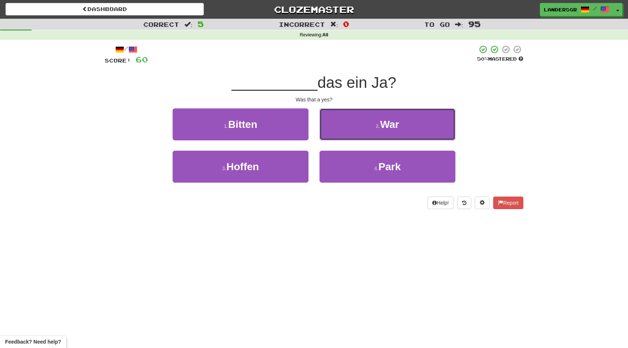
click at [322, 132] on button "2 . War" at bounding box center [388, 124] width 136 height 32
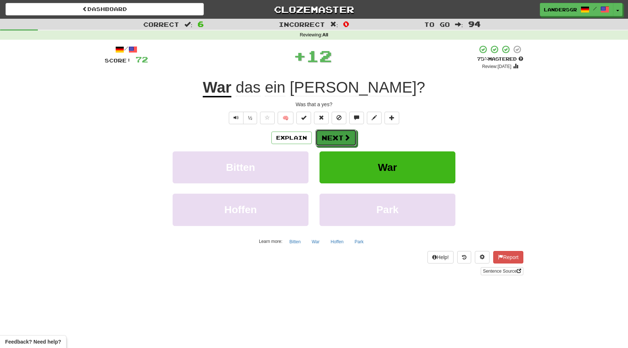
click at [322, 132] on button "Next" at bounding box center [336, 137] width 41 height 17
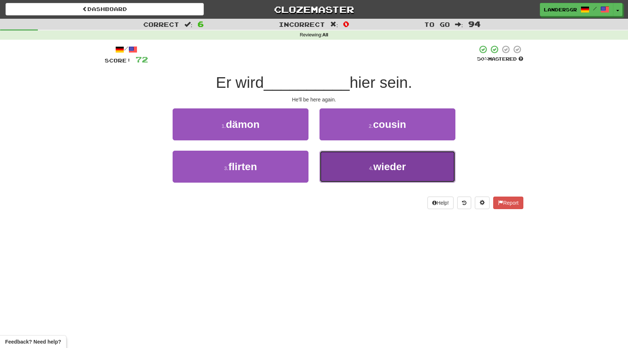
click at [340, 162] on button "4 . wieder" at bounding box center [388, 167] width 136 height 32
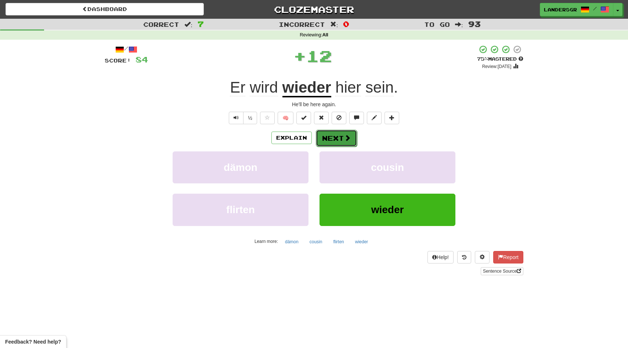
click at [335, 136] on button "Next" at bounding box center [336, 138] width 41 height 17
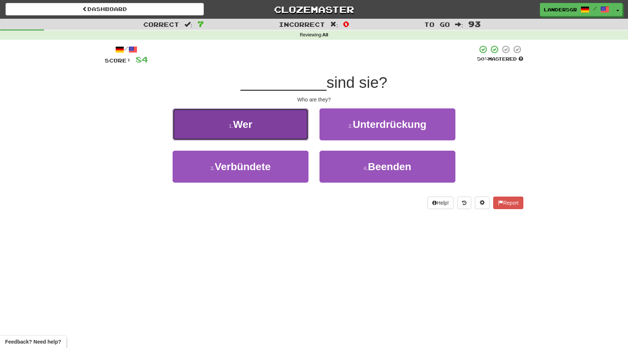
click at [303, 123] on button "1 . Wer" at bounding box center [241, 124] width 136 height 32
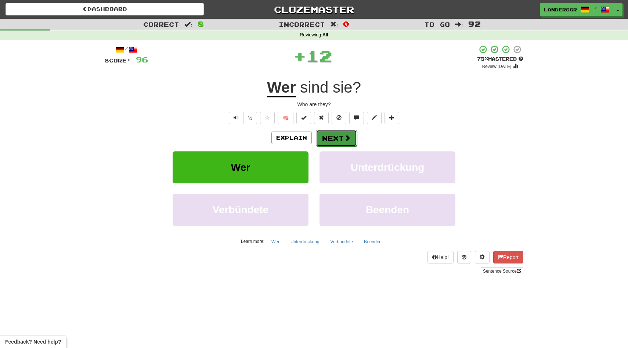
click at [323, 133] on button "Next" at bounding box center [336, 138] width 41 height 17
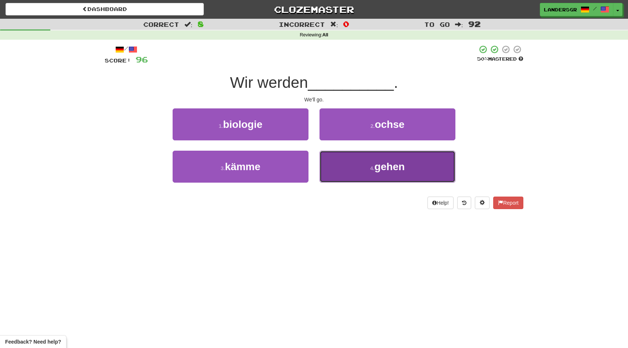
click at [331, 159] on button "4 . gehen" at bounding box center [388, 167] width 136 height 32
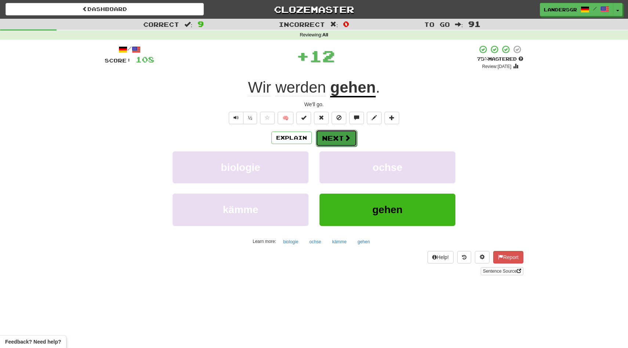
click at [326, 138] on button "Next" at bounding box center [336, 138] width 41 height 17
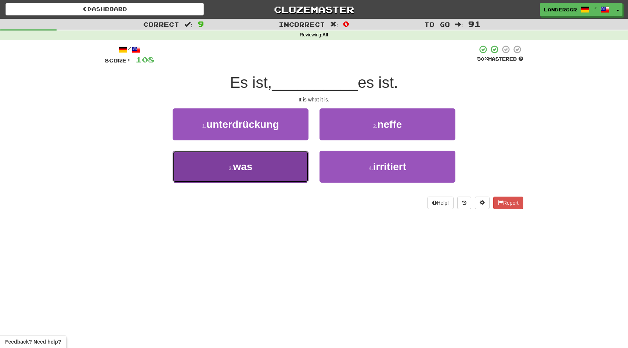
click at [299, 158] on button "3 . was" at bounding box center [241, 167] width 136 height 32
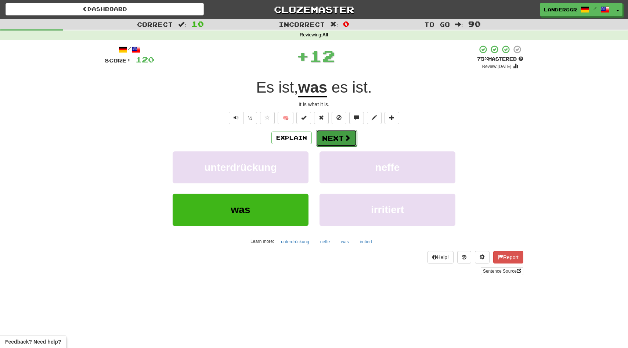
click at [335, 136] on button "Next" at bounding box center [336, 138] width 41 height 17
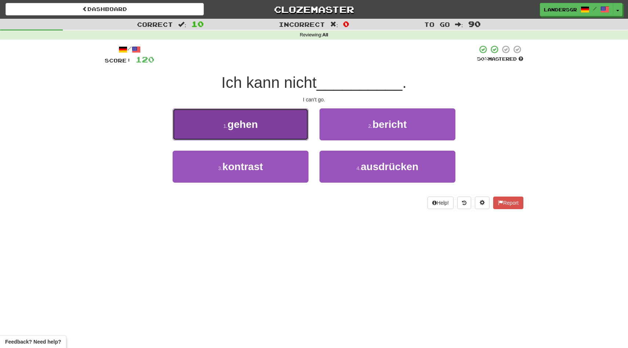
click at [287, 133] on button "1 . gehen" at bounding box center [241, 124] width 136 height 32
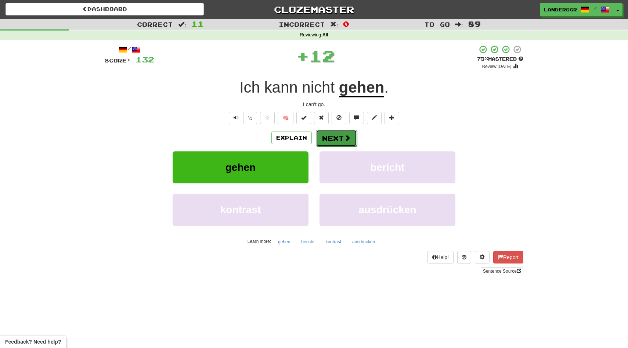
click at [323, 144] on button "Next" at bounding box center [336, 138] width 41 height 17
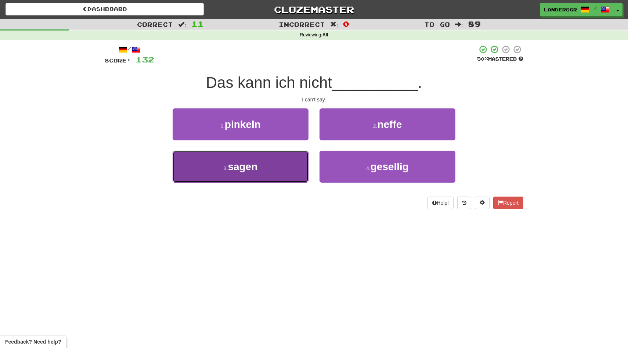
click at [277, 155] on button "3 . sagen" at bounding box center [241, 167] width 136 height 32
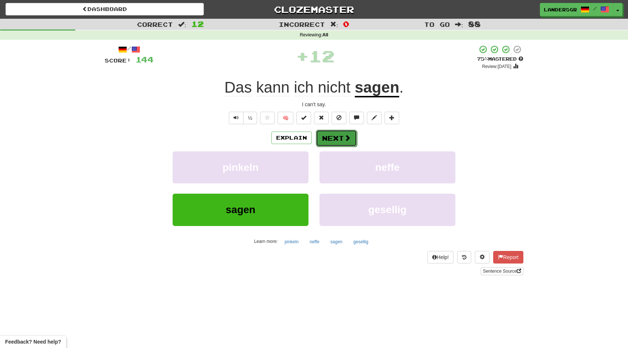
click at [345, 136] on span at bounding box center [347, 137] width 7 height 7
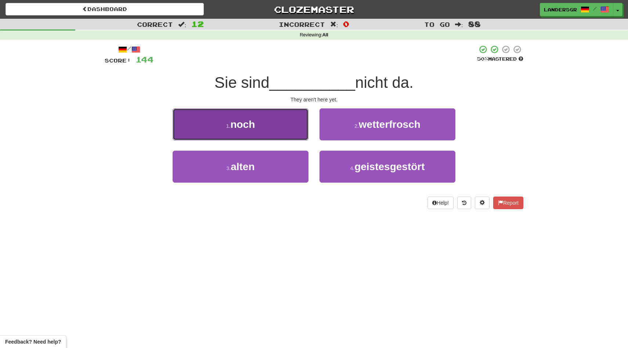
click at [294, 128] on button "1 . noch" at bounding box center [241, 124] width 136 height 32
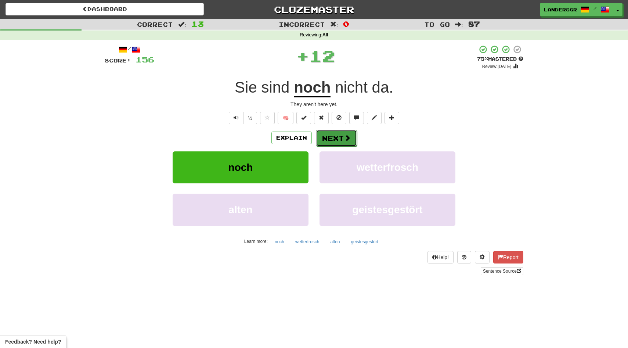
click at [327, 140] on button "Next" at bounding box center [336, 138] width 41 height 17
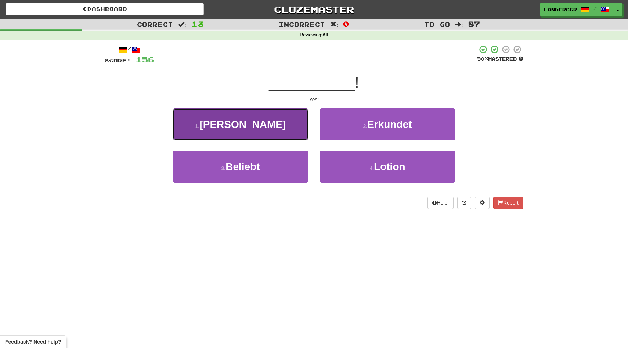
click at [269, 125] on button "1 . Ja" at bounding box center [241, 124] width 136 height 32
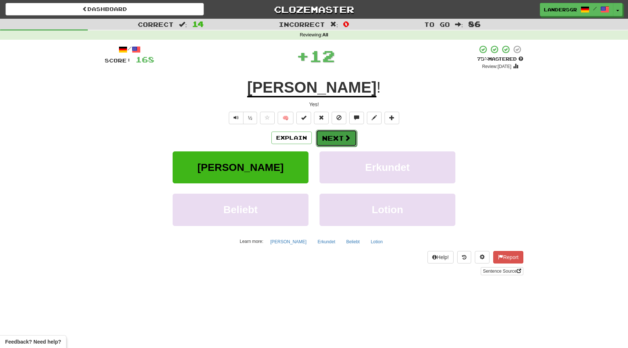
click at [324, 141] on button "Next" at bounding box center [336, 138] width 41 height 17
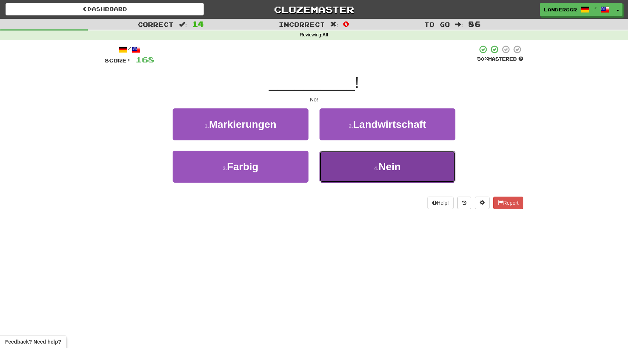
click at [335, 158] on button "4 . Nein" at bounding box center [388, 167] width 136 height 32
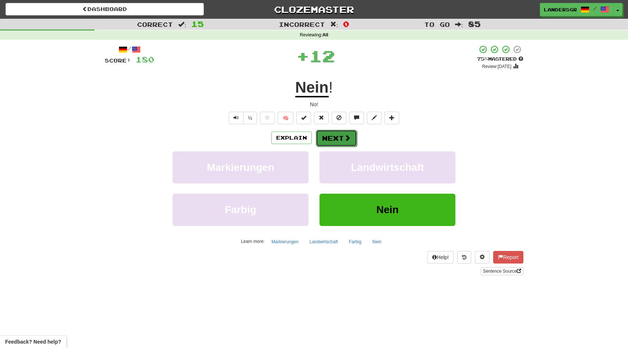
click at [328, 139] on button "Next" at bounding box center [336, 138] width 41 height 17
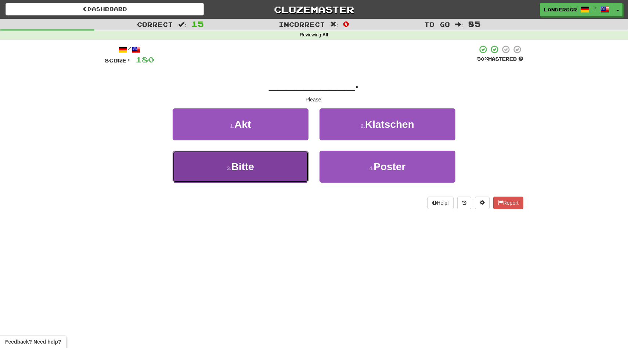
click at [281, 152] on button "3 . Bitte" at bounding box center [241, 167] width 136 height 32
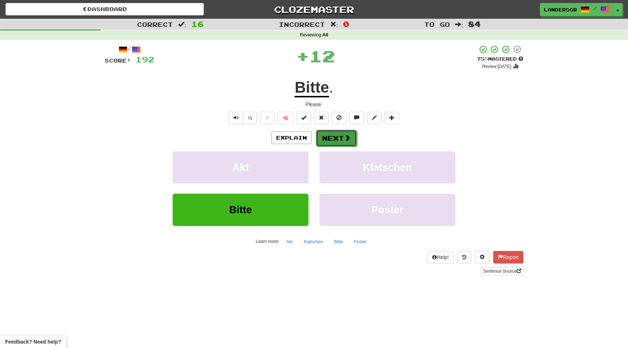
click at [326, 134] on button "Next" at bounding box center [336, 138] width 41 height 17
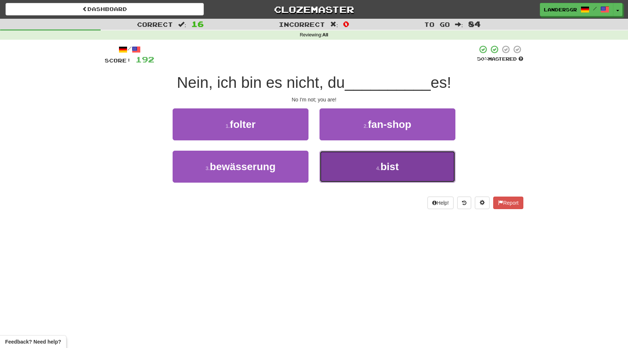
click at [335, 157] on button "4 . bist" at bounding box center [388, 167] width 136 height 32
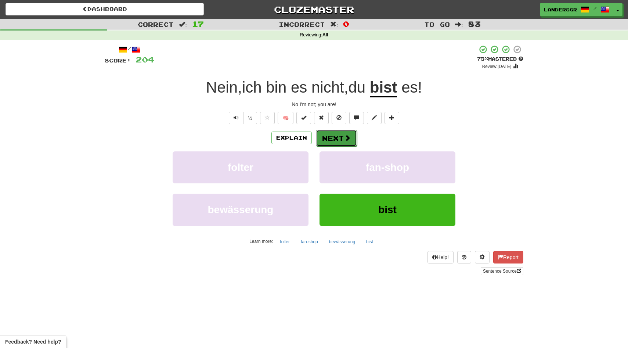
click at [331, 145] on button "Next" at bounding box center [336, 138] width 41 height 17
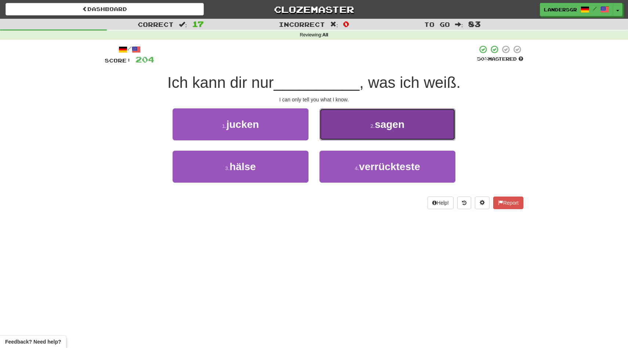
click at [353, 139] on button "2 . sagen" at bounding box center [388, 124] width 136 height 32
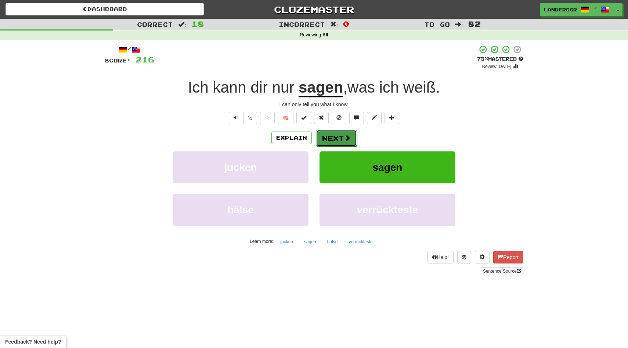
click at [344, 131] on button "Next" at bounding box center [336, 138] width 41 height 17
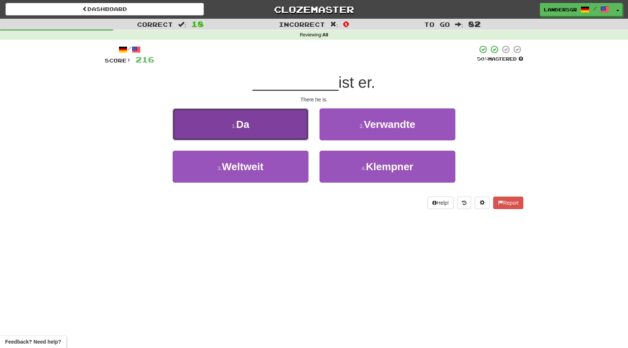
click at [286, 128] on button "1 . Da" at bounding box center [241, 124] width 136 height 32
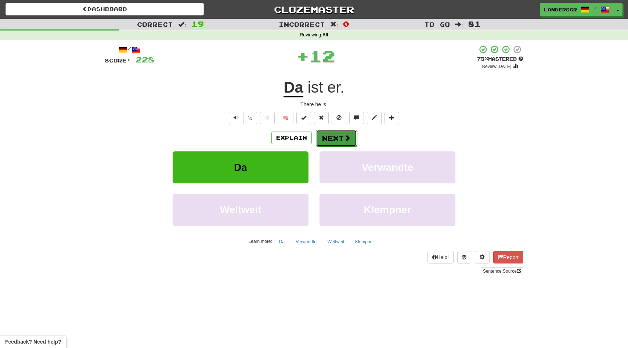
click at [319, 135] on button "Next" at bounding box center [336, 138] width 41 height 17
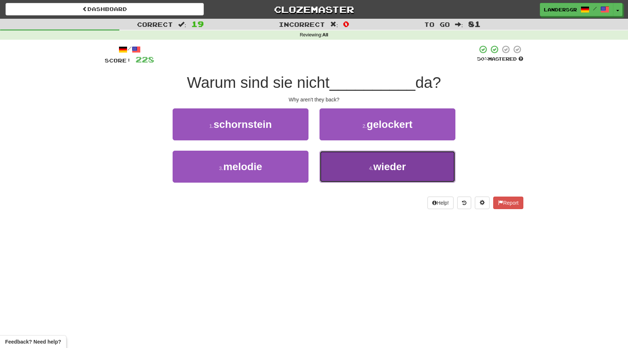
click at [337, 157] on button "4 . wieder" at bounding box center [388, 167] width 136 height 32
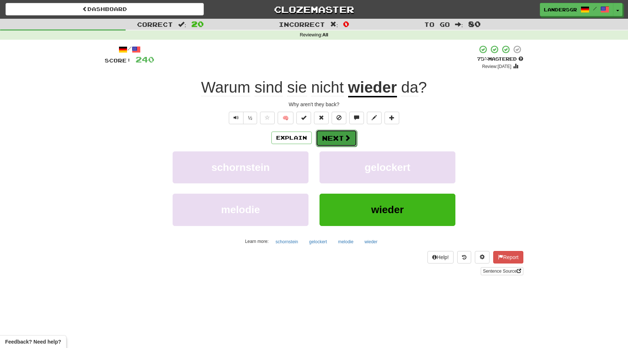
click at [330, 140] on button "Next" at bounding box center [336, 138] width 41 height 17
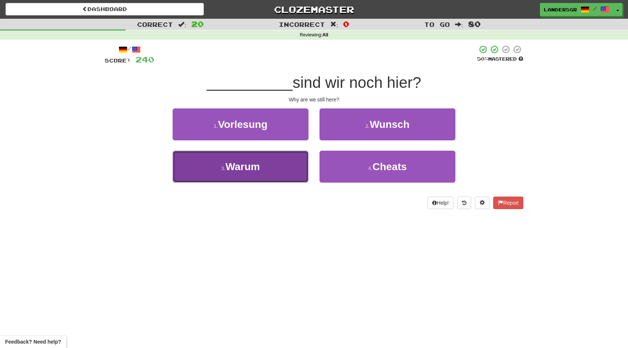
click at [270, 168] on button "3 . Warum" at bounding box center [241, 167] width 136 height 32
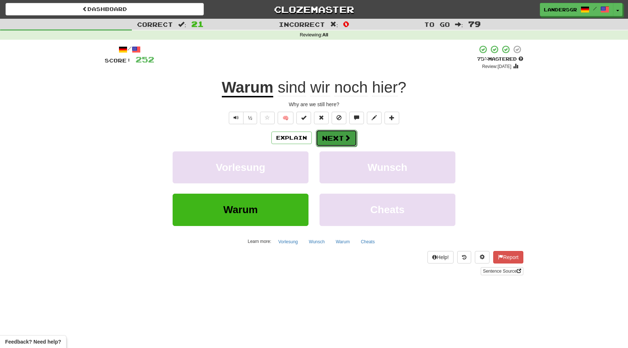
click at [328, 140] on button "Next" at bounding box center [336, 138] width 41 height 17
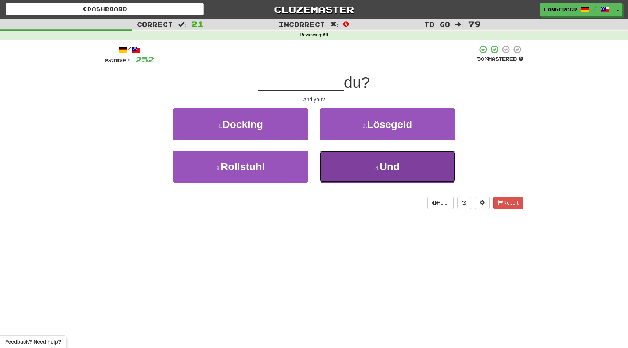
click at [332, 157] on button "4 . Und" at bounding box center [388, 167] width 136 height 32
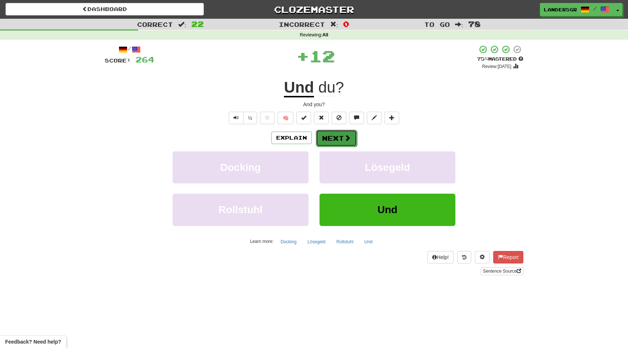
click at [327, 137] on button "Next" at bounding box center [336, 138] width 41 height 17
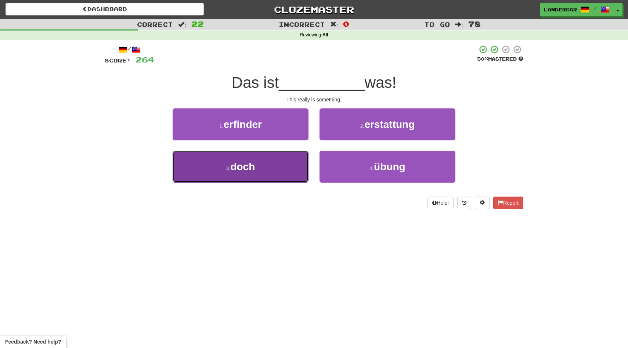
click at [277, 159] on button "3 . doch" at bounding box center [241, 167] width 136 height 32
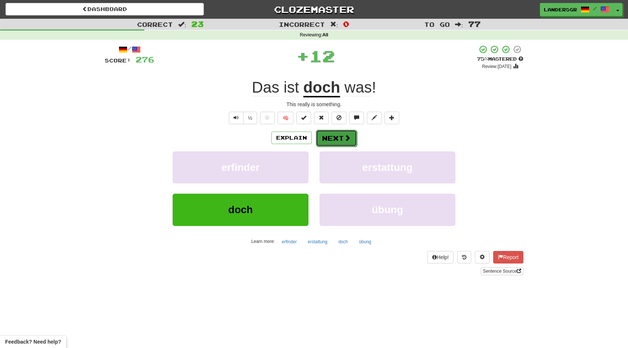
click at [340, 133] on button "Next" at bounding box center [336, 138] width 41 height 17
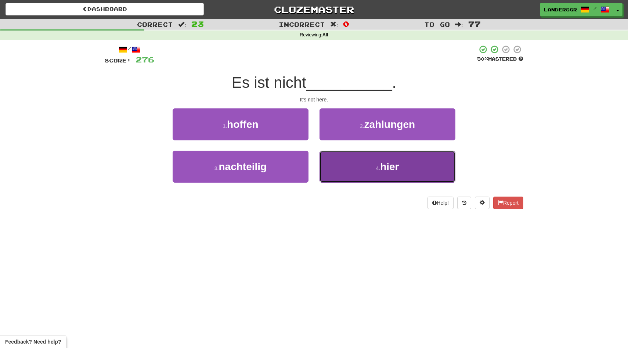
click at [341, 163] on button "4 . hier" at bounding box center [388, 167] width 136 height 32
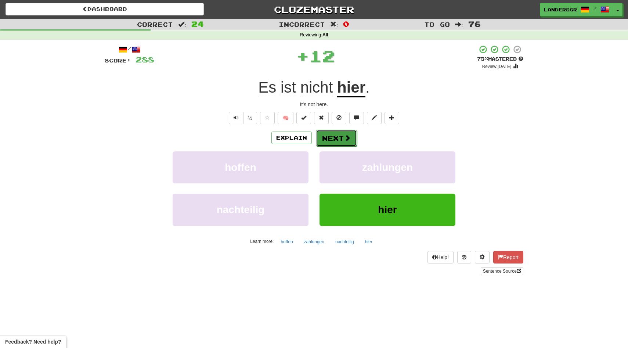
click at [331, 140] on button "Next" at bounding box center [336, 138] width 41 height 17
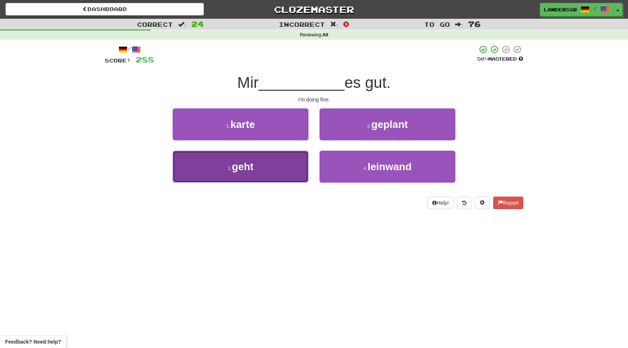
click at [278, 159] on button "3 . geht" at bounding box center [241, 167] width 136 height 32
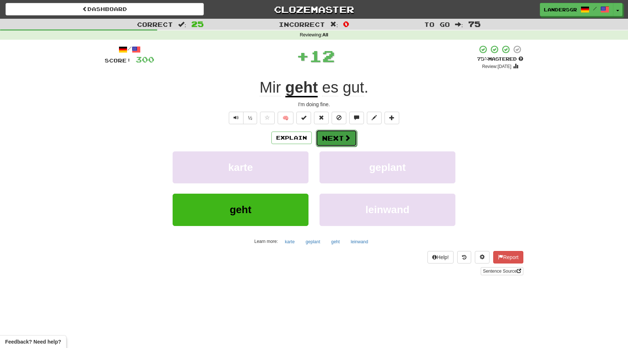
click at [341, 139] on button "Next" at bounding box center [336, 138] width 41 height 17
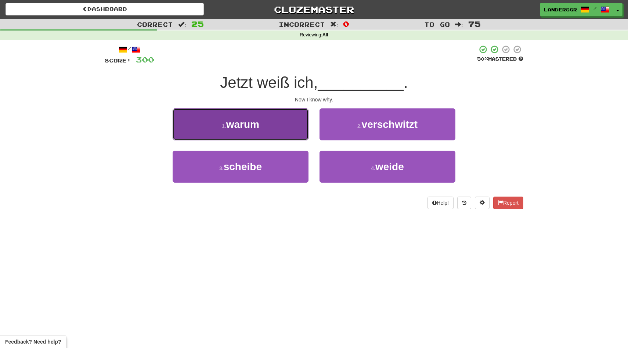
click at [265, 132] on button "1 . warum" at bounding box center [241, 124] width 136 height 32
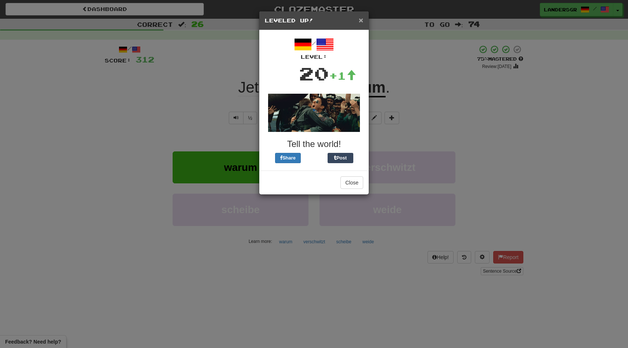
click at [360, 22] on span "×" at bounding box center [361, 20] width 4 height 8
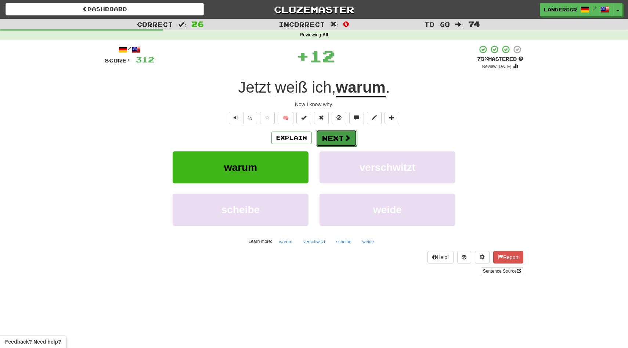
click at [337, 137] on button "Next" at bounding box center [336, 138] width 41 height 17
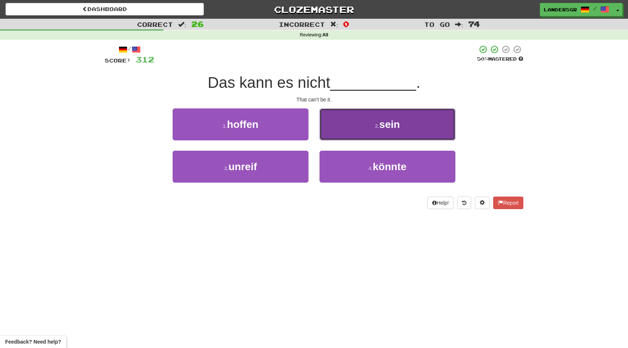
click at [368, 133] on button "2 . sein" at bounding box center [388, 124] width 136 height 32
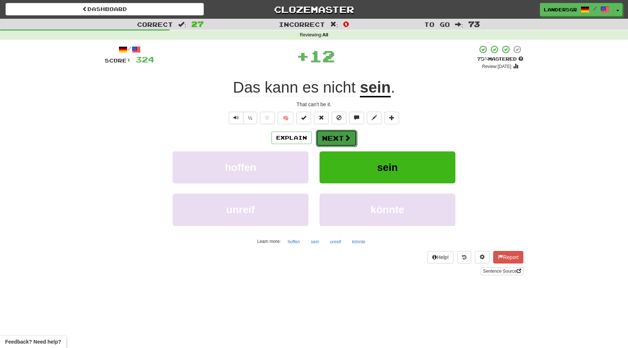
click at [344, 133] on button "Next" at bounding box center [336, 138] width 41 height 17
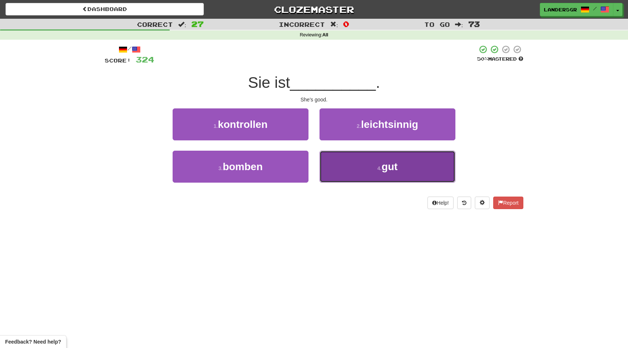
click at [348, 157] on button "4 . gut" at bounding box center [388, 167] width 136 height 32
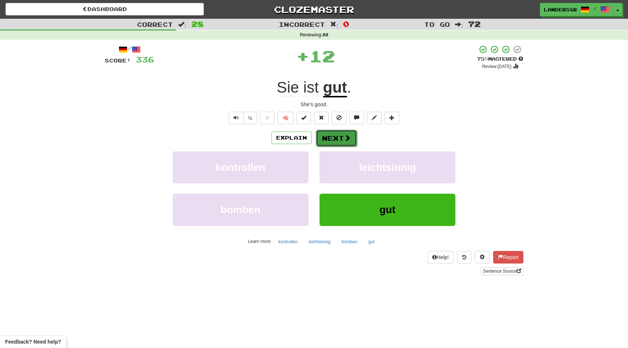
click at [333, 134] on button "Next" at bounding box center [336, 138] width 41 height 17
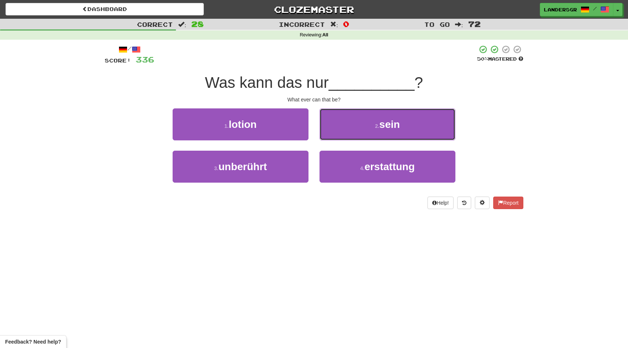
click at [333, 134] on button "2 . sein" at bounding box center [388, 124] width 136 height 32
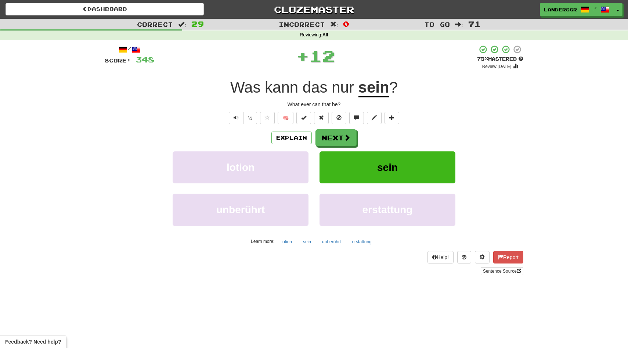
click at [361, 90] on u "sein" at bounding box center [374, 88] width 31 height 19
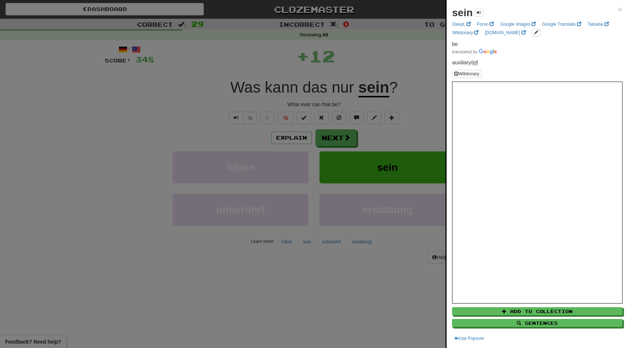
click at [199, 86] on div at bounding box center [314, 174] width 628 height 348
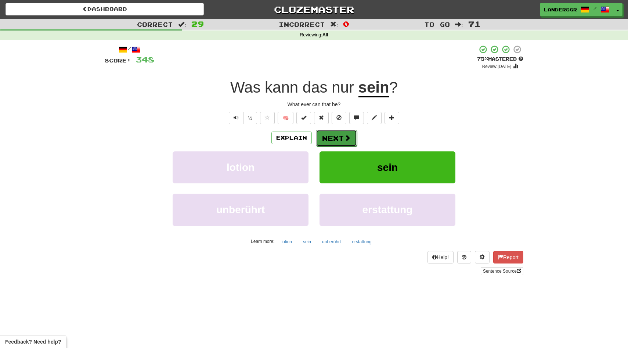
click at [329, 134] on button "Next" at bounding box center [336, 138] width 41 height 17
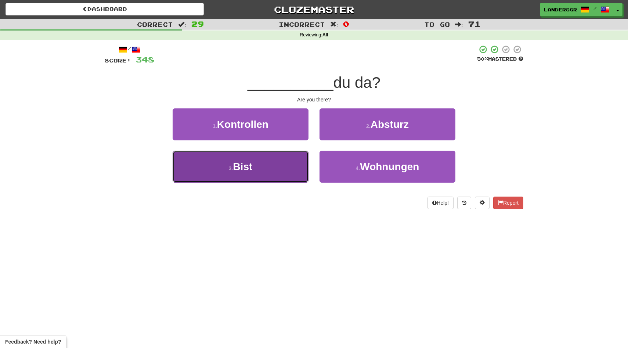
click at [265, 169] on button "3 . Bist" at bounding box center [241, 167] width 136 height 32
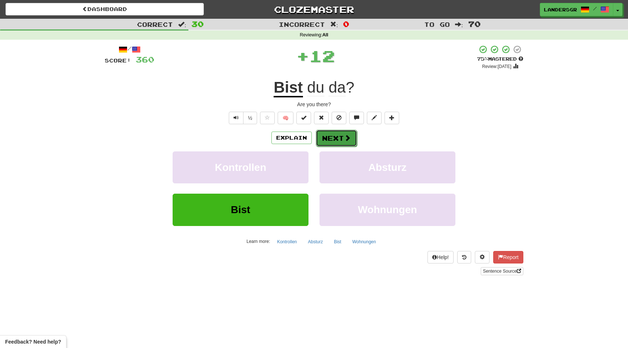
click at [337, 137] on button "Next" at bounding box center [336, 138] width 41 height 17
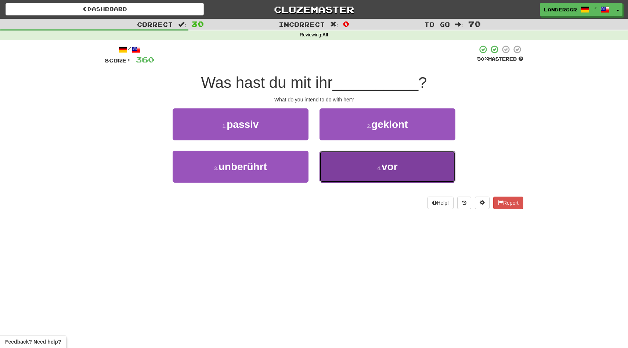
click at [342, 166] on button "4 . vor" at bounding box center [388, 167] width 136 height 32
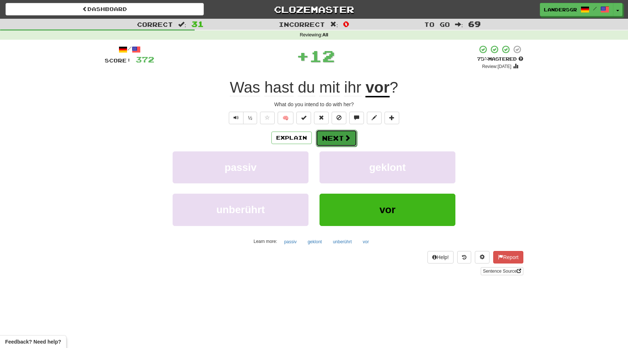
click at [339, 137] on button "Next" at bounding box center [336, 138] width 41 height 17
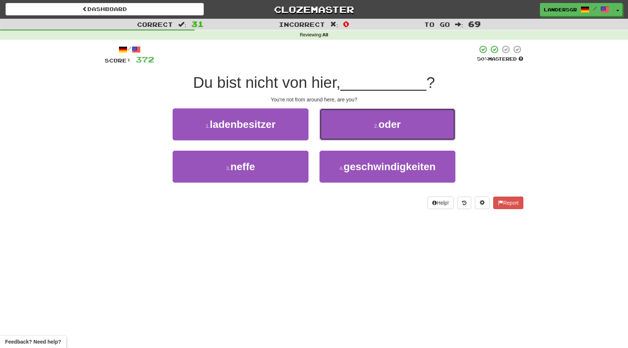
click at [339, 137] on button "2 . oder" at bounding box center [388, 124] width 136 height 32
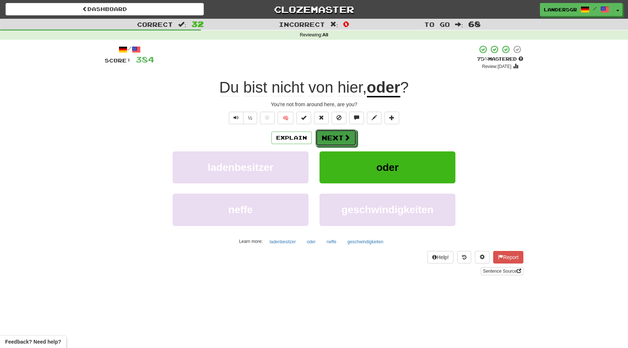
click at [339, 137] on button "Next" at bounding box center [336, 137] width 41 height 17
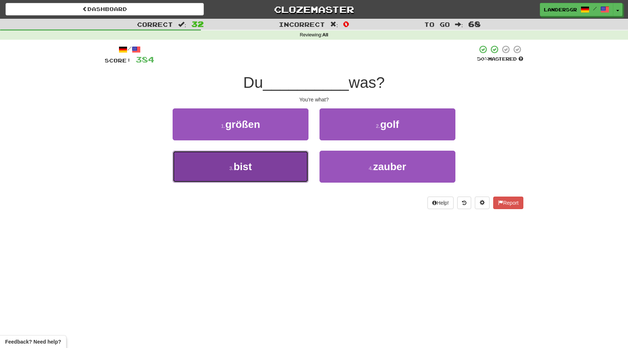
click at [273, 156] on button "3 . bist" at bounding box center [241, 167] width 136 height 32
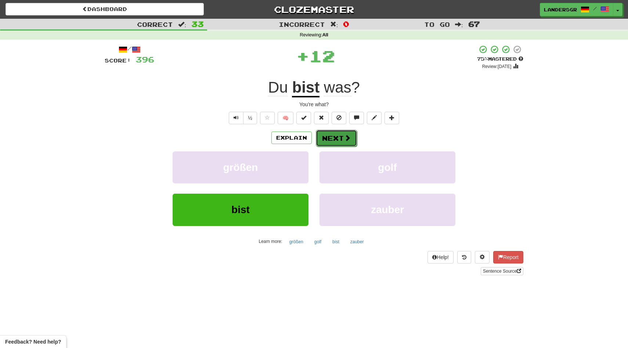
click at [339, 140] on button "Next" at bounding box center [336, 138] width 41 height 17
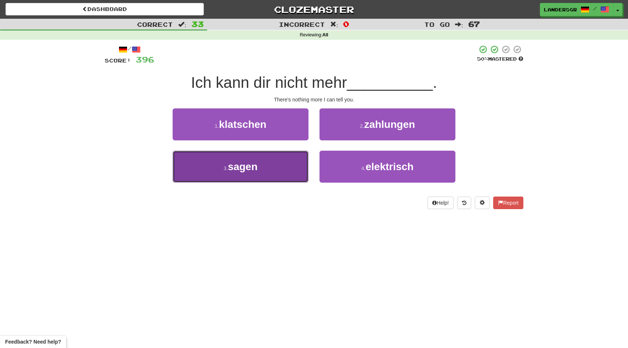
click at [297, 157] on button "3 . sagen" at bounding box center [241, 167] width 136 height 32
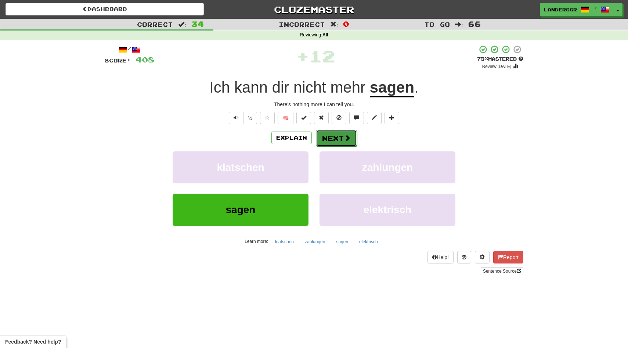
click at [333, 135] on button "Next" at bounding box center [336, 138] width 41 height 17
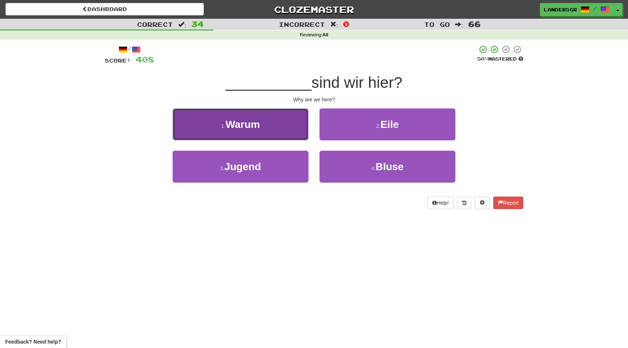
click at [249, 119] on span "Warum" at bounding box center [243, 124] width 35 height 11
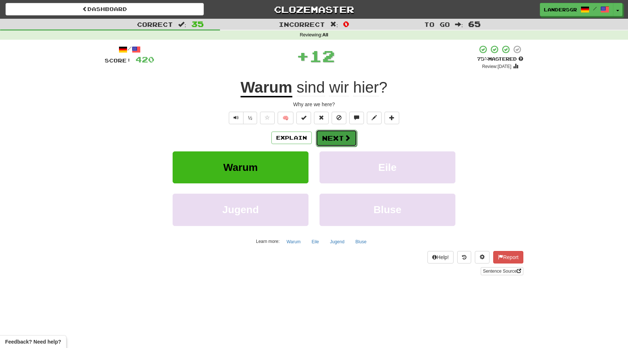
click at [320, 136] on button "Next" at bounding box center [336, 138] width 41 height 17
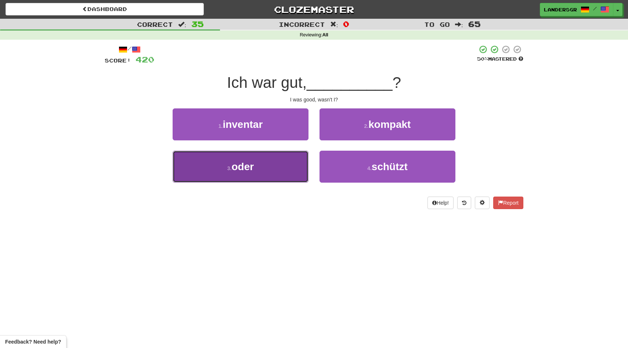
click at [284, 152] on button "3 . oder" at bounding box center [241, 167] width 136 height 32
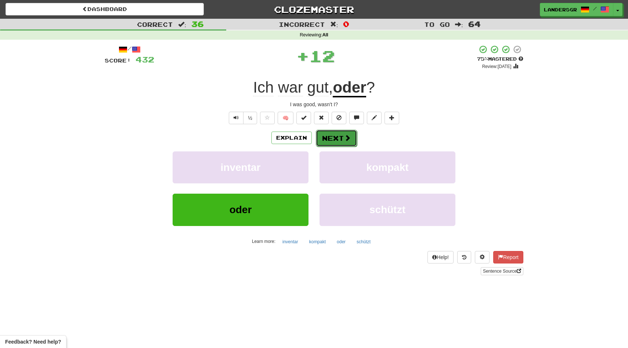
click at [326, 131] on button "Next" at bounding box center [336, 138] width 41 height 17
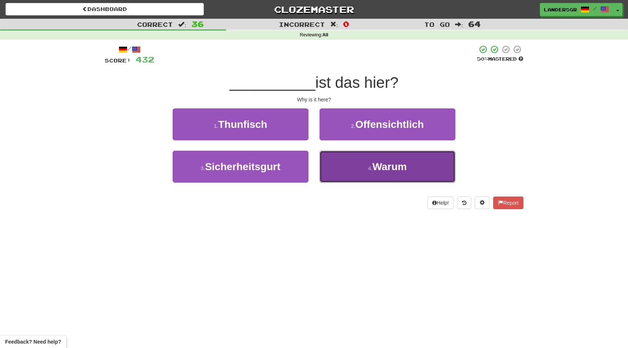
click at [337, 152] on button "4 . Warum" at bounding box center [388, 167] width 136 height 32
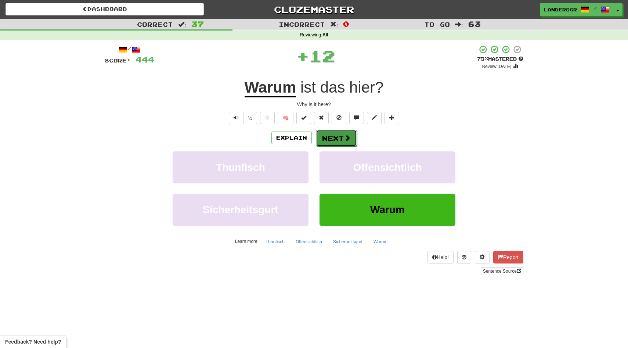
click at [328, 132] on button "Next" at bounding box center [336, 138] width 41 height 17
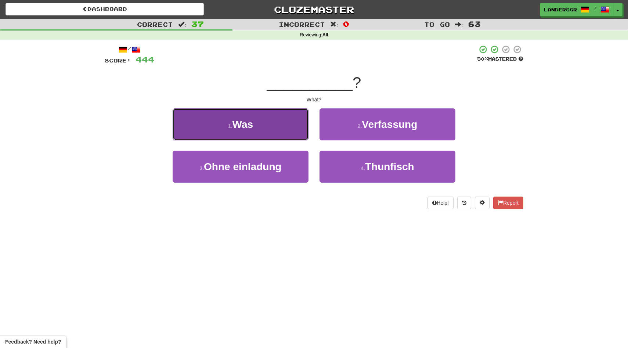
click at [286, 120] on button "1 . Was" at bounding box center [241, 124] width 136 height 32
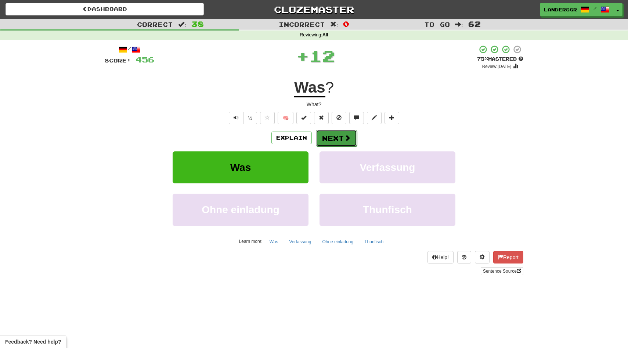
click at [330, 139] on button "Next" at bounding box center [336, 138] width 41 height 17
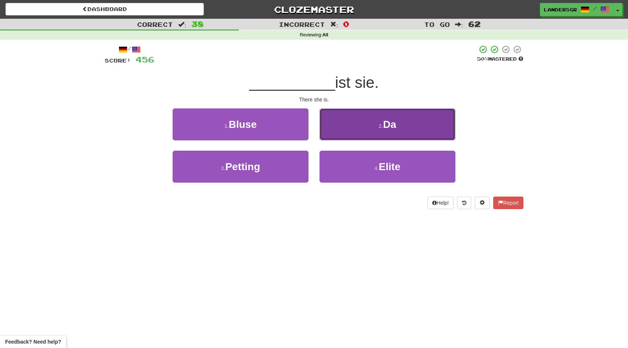
click at [330, 135] on button "2 . Da" at bounding box center [388, 124] width 136 height 32
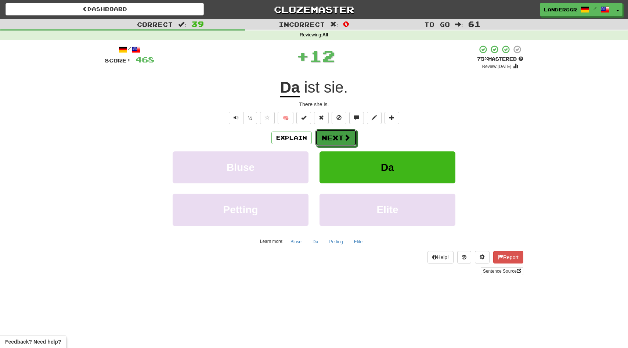
click at [330, 135] on button "Next" at bounding box center [336, 137] width 41 height 17
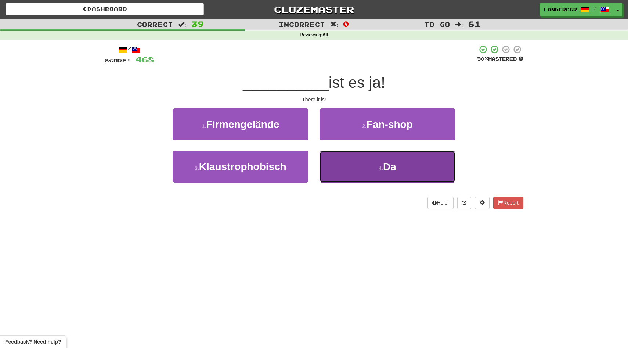
click at [335, 158] on button "4 . Da" at bounding box center [388, 167] width 136 height 32
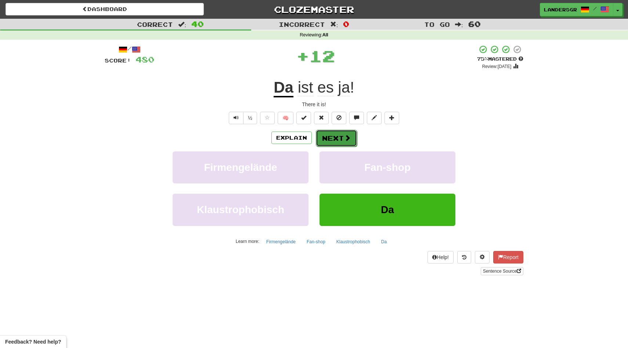
click at [327, 135] on button "Next" at bounding box center [336, 138] width 41 height 17
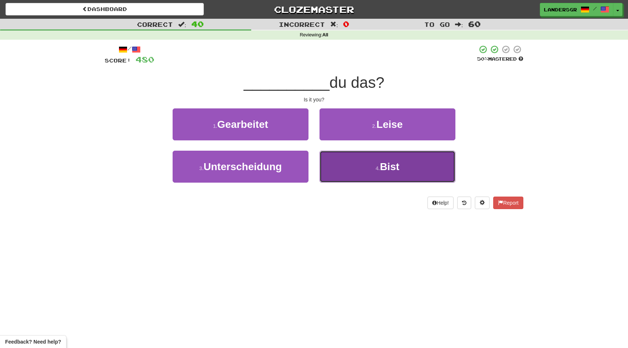
click at [336, 160] on button "4 . Bist" at bounding box center [388, 167] width 136 height 32
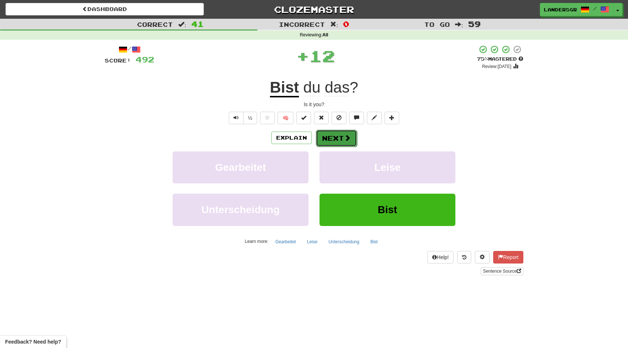
click at [332, 135] on button "Next" at bounding box center [336, 138] width 41 height 17
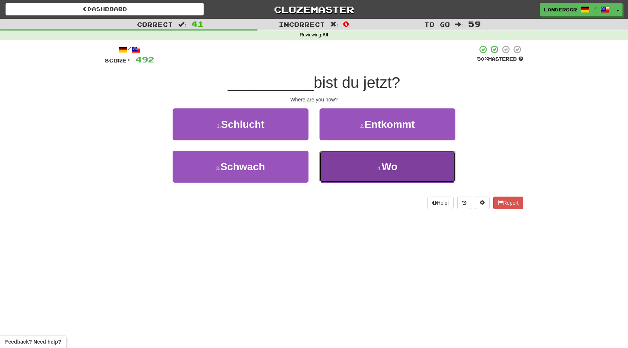
click at [337, 160] on button "4 . Wo" at bounding box center [388, 167] width 136 height 32
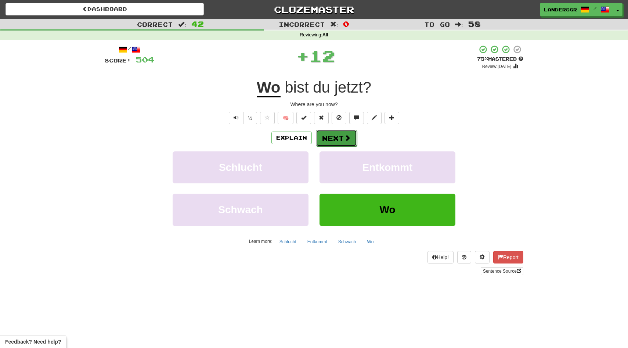
click at [326, 140] on button "Next" at bounding box center [336, 138] width 41 height 17
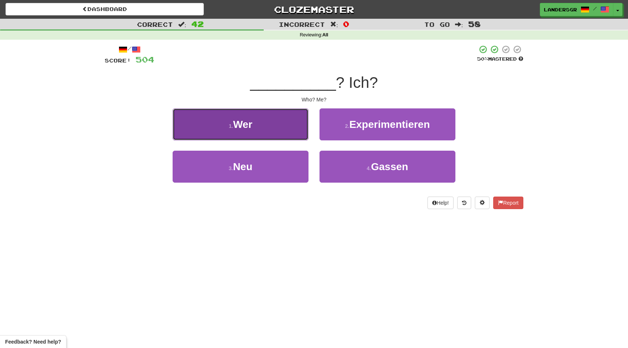
click at [290, 128] on button "1 . Wer" at bounding box center [241, 124] width 136 height 32
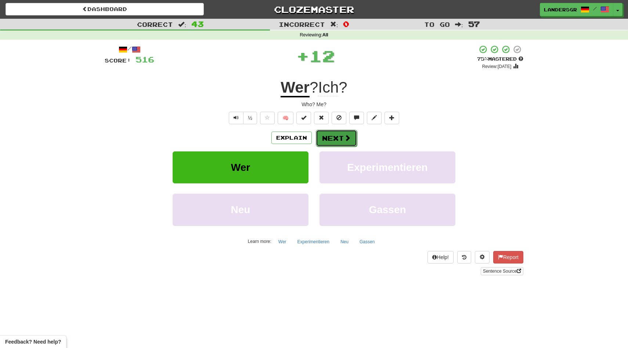
click at [326, 141] on button "Next" at bounding box center [336, 138] width 41 height 17
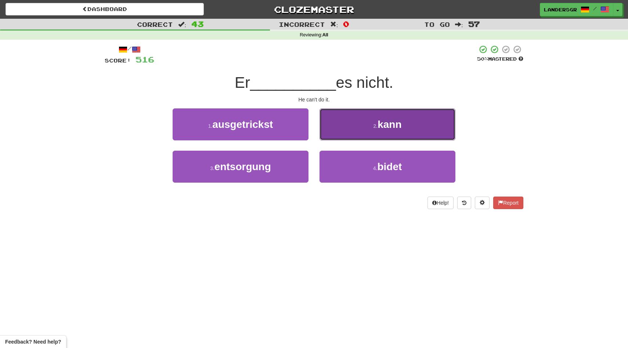
click at [335, 135] on button "2 . kann" at bounding box center [388, 124] width 136 height 32
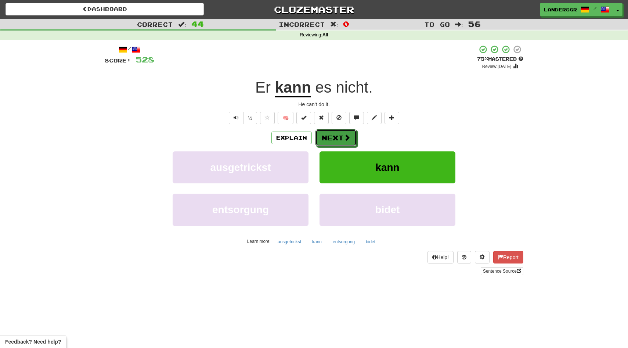
click at [335, 135] on button "Next" at bounding box center [336, 137] width 41 height 17
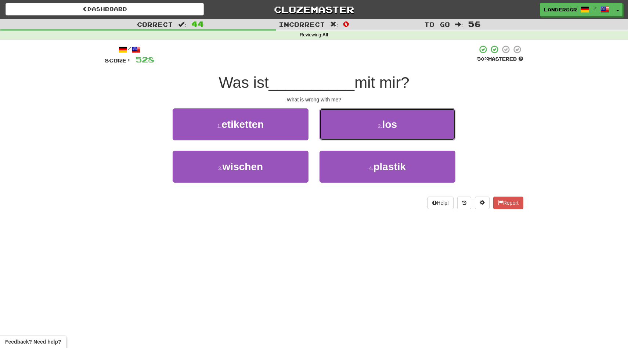
click at [335, 135] on button "2 . los" at bounding box center [388, 124] width 136 height 32
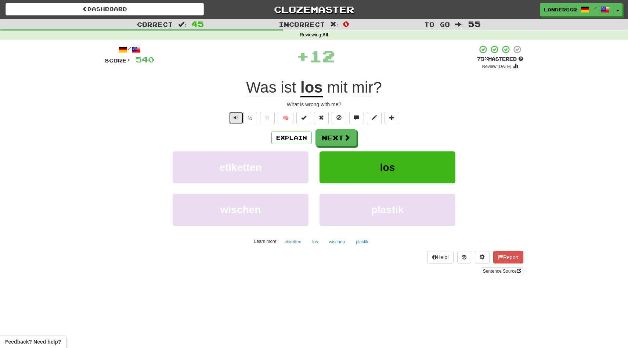
click at [240, 116] on button "Text-to-speech controls" at bounding box center [236, 118] width 15 height 12
click at [251, 118] on button "½" at bounding box center [250, 118] width 14 height 12
click at [233, 116] on button "Text-to-speech controls" at bounding box center [236, 118] width 15 height 12
click at [262, 96] on span "Was" at bounding box center [261, 88] width 30 height 18
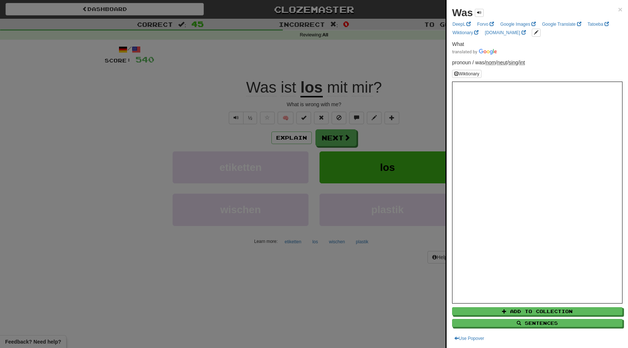
click at [247, 110] on div at bounding box center [314, 174] width 628 height 348
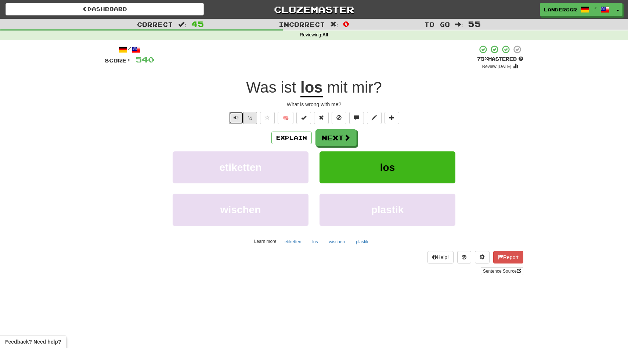
click at [236, 117] on span "Text-to-speech controls" at bounding box center [236, 117] width 5 height 5
click at [322, 136] on button "Next" at bounding box center [336, 138] width 41 height 17
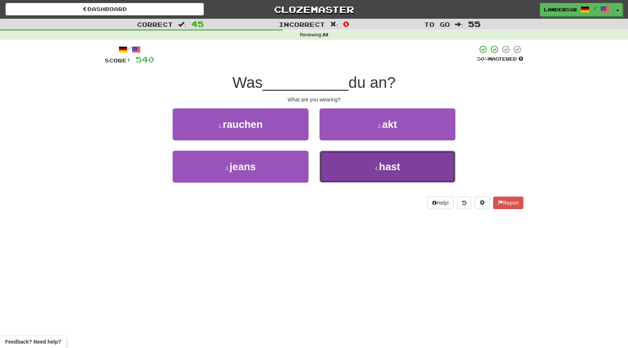
click at [344, 158] on button "4 . hast" at bounding box center [388, 167] width 136 height 32
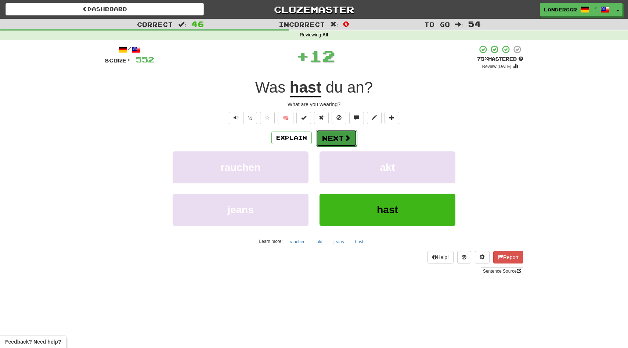
click at [335, 135] on button "Next" at bounding box center [336, 138] width 41 height 17
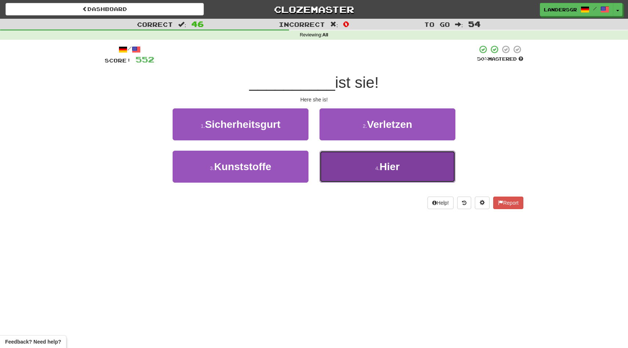
click at [348, 165] on button "4 . Hier" at bounding box center [388, 167] width 136 height 32
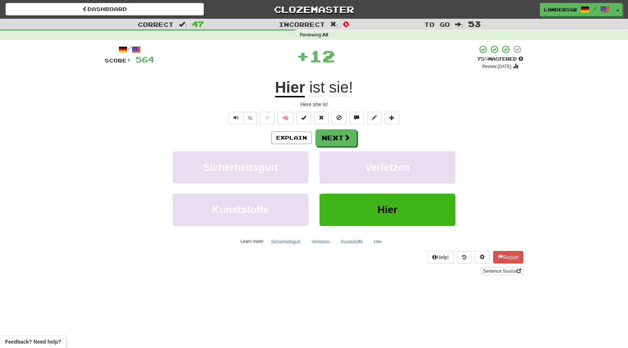
click at [335, 128] on div "/ Score: 564 + 12 75 % Mastered Review: 2025-10-15 Hier ist sie ! Here she is! …" at bounding box center [314, 160] width 419 height 230
click at [335, 130] on button "Next" at bounding box center [336, 138] width 41 height 17
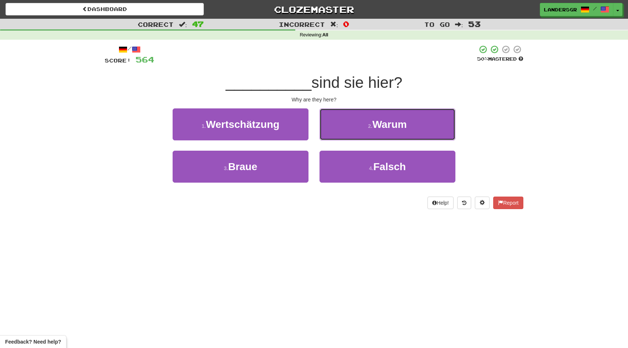
click at [335, 130] on button "2 . Warum" at bounding box center [388, 124] width 136 height 32
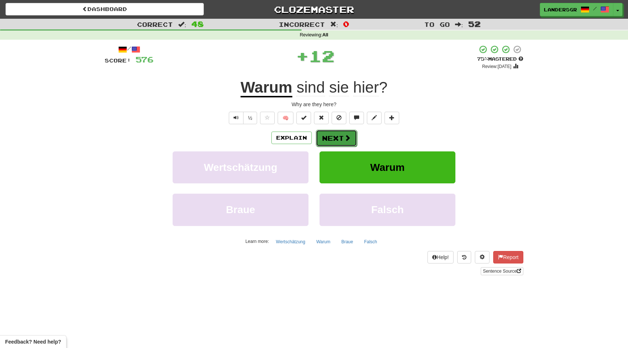
click at [335, 134] on button "Next" at bounding box center [336, 138] width 41 height 17
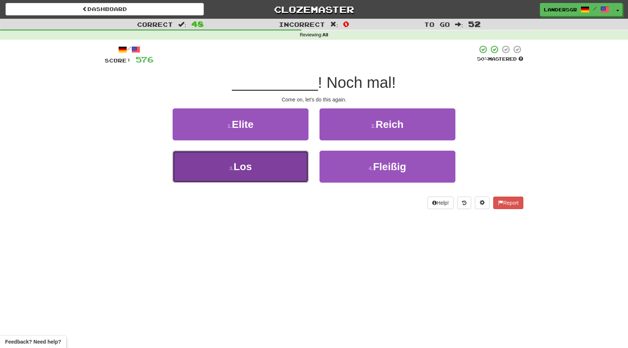
click at [299, 158] on button "3 . Los" at bounding box center [241, 167] width 136 height 32
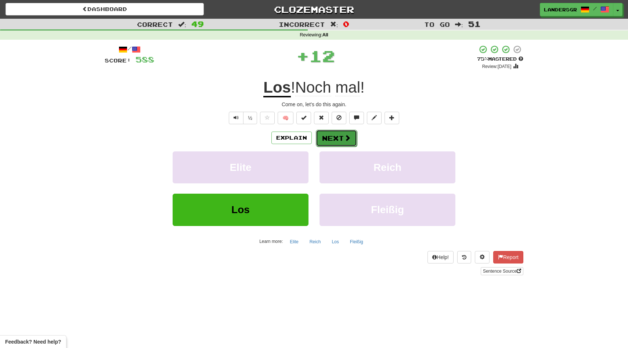
click at [341, 136] on button "Next" at bounding box center [336, 138] width 41 height 17
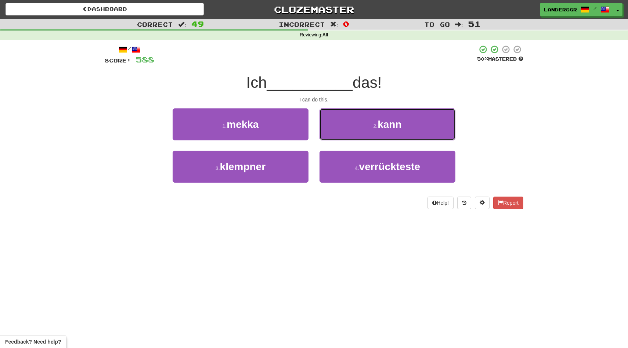
click at [341, 136] on button "2 . kann" at bounding box center [388, 124] width 136 height 32
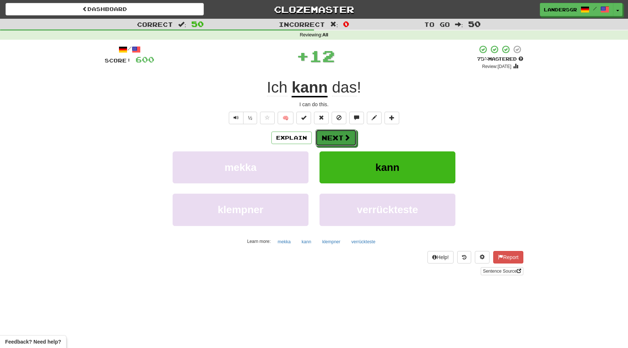
click at [341, 136] on button "Next" at bounding box center [336, 137] width 41 height 17
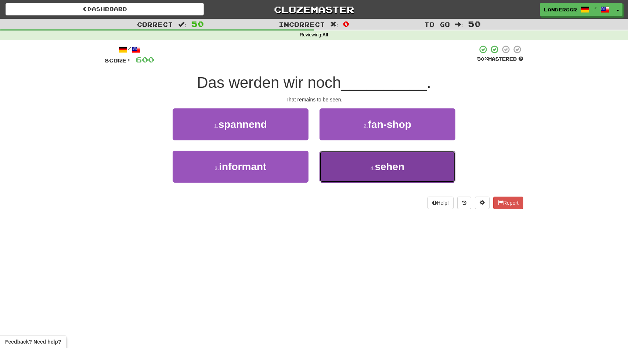
click at [369, 164] on button "4 . sehen" at bounding box center [388, 167] width 136 height 32
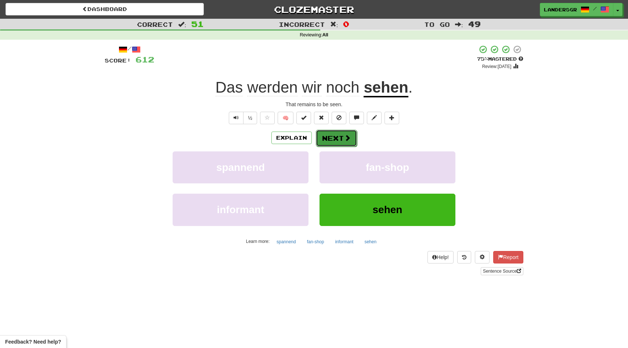
click at [348, 131] on button "Next" at bounding box center [336, 138] width 41 height 17
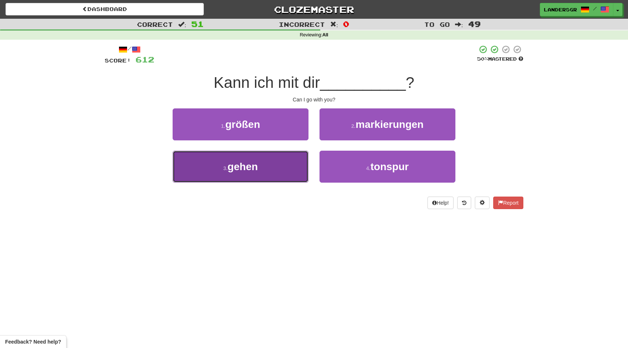
click at [251, 172] on span "gehen" at bounding box center [243, 166] width 30 height 11
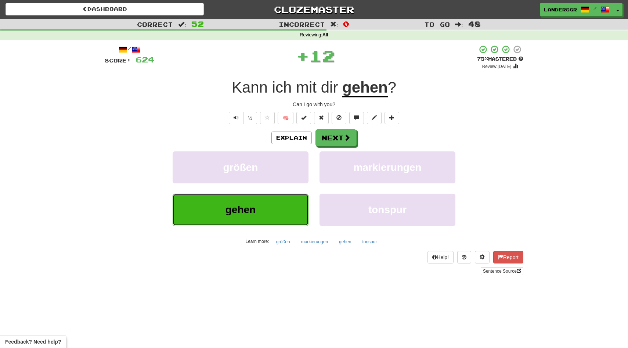
click at [218, 219] on button "gehen" at bounding box center [241, 210] width 136 height 32
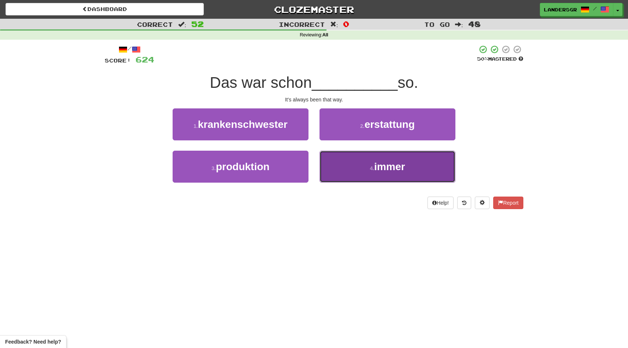
click at [379, 162] on span "immer" at bounding box center [389, 166] width 31 height 11
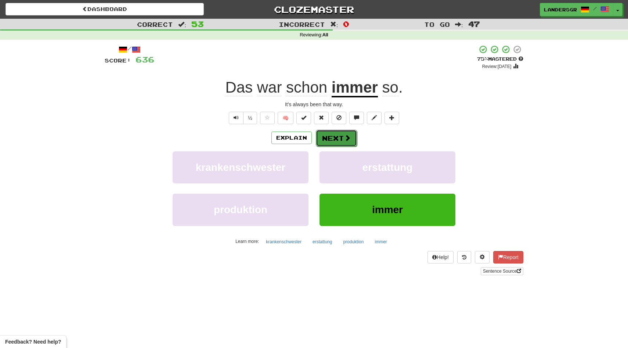
click at [330, 145] on button "Next" at bounding box center [336, 138] width 41 height 17
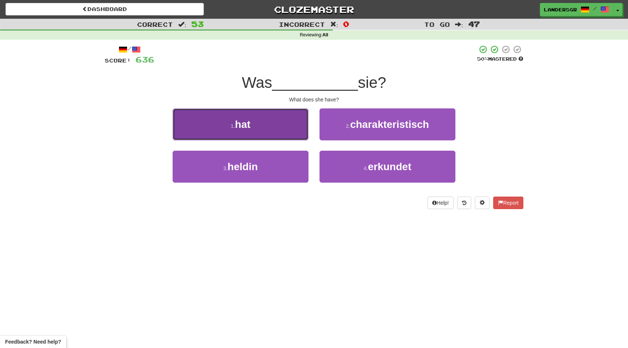
click at [279, 125] on button "1 . hat" at bounding box center [241, 124] width 136 height 32
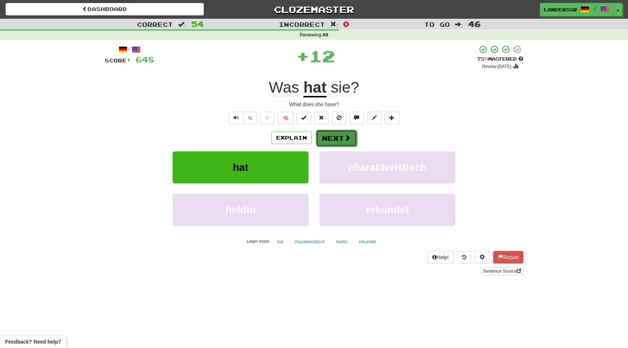
click at [320, 137] on button "Next" at bounding box center [336, 138] width 41 height 17
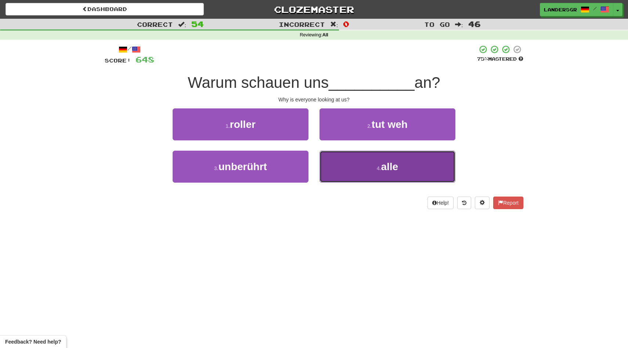
click at [331, 166] on button "4 . alle" at bounding box center [388, 167] width 136 height 32
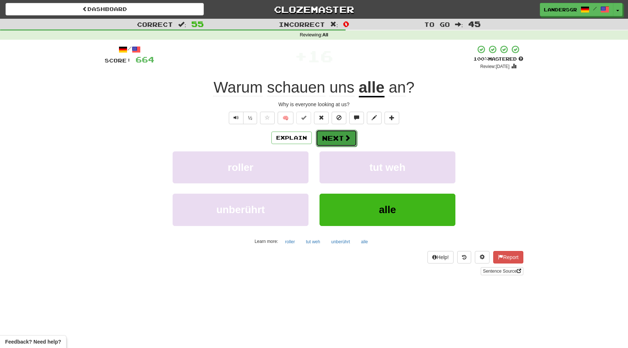
click at [337, 141] on button "Next" at bounding box center [336, 138] width 41 height 17
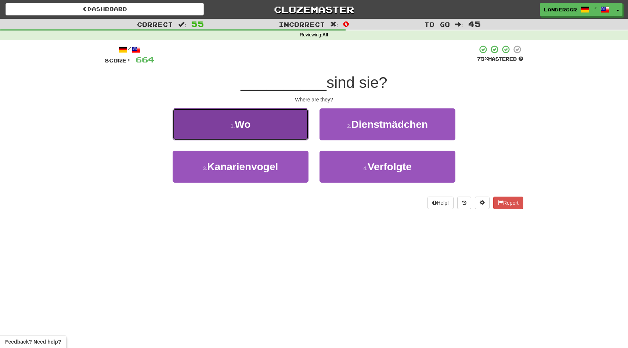
click at [273, 121] on button "1 . Wo" at bounding box center [241, 124] width 136 height 32
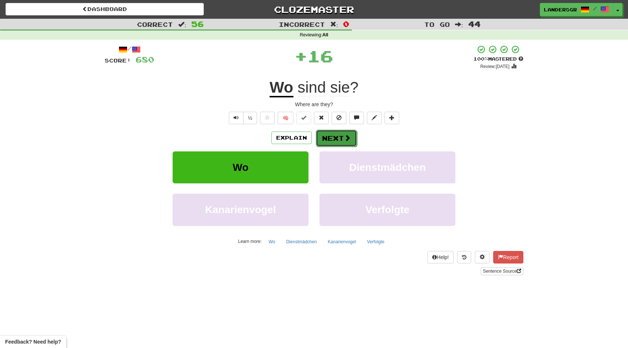
click at [329, 143] on button "Next" at bounding box center [336, 138] width 41 height 17
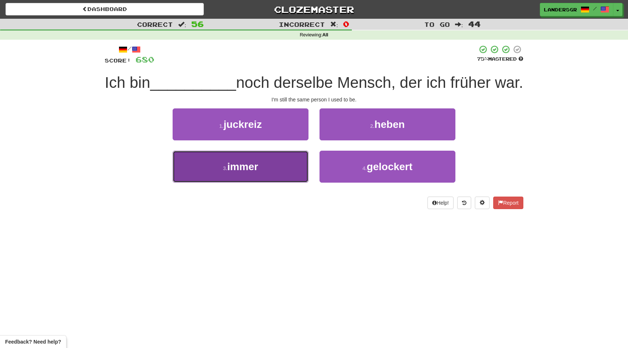
click at [269, 178] on button "3 . immer" at bounding box center [241, 167] width 136 height 32
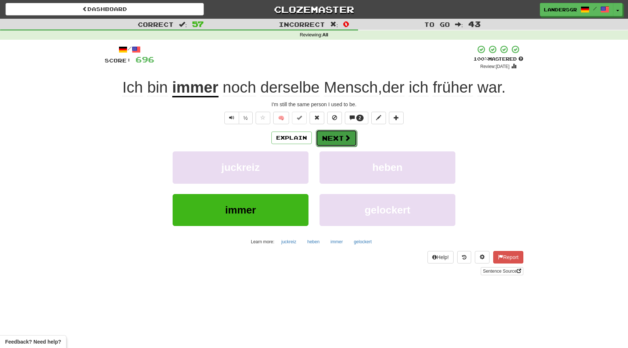
click at [343, 143] on button "Next" at bounding box center [336, 138] width 41 height 17
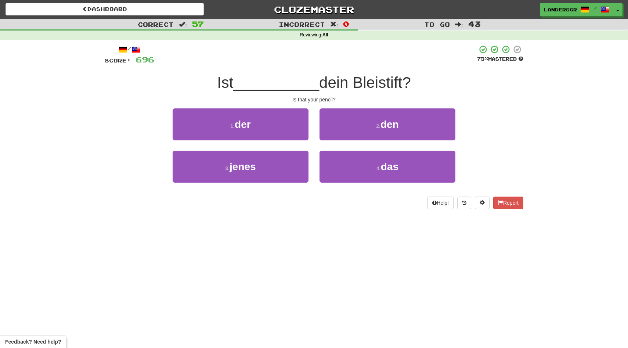
click at [338, 150] on div "2 . den" at bounding box center [387, 129] width 147 height 42
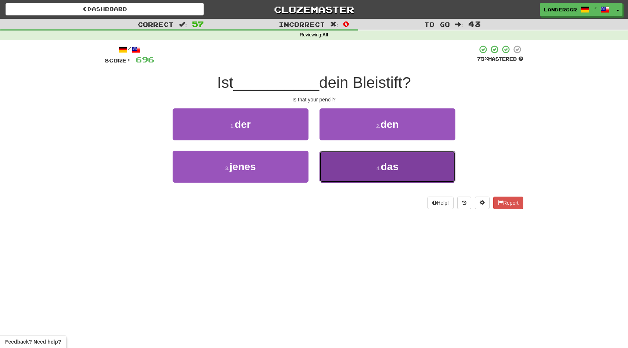
click at [338, 155] on button "4 . das" at bounding box center [388, 167] width 136 height 32
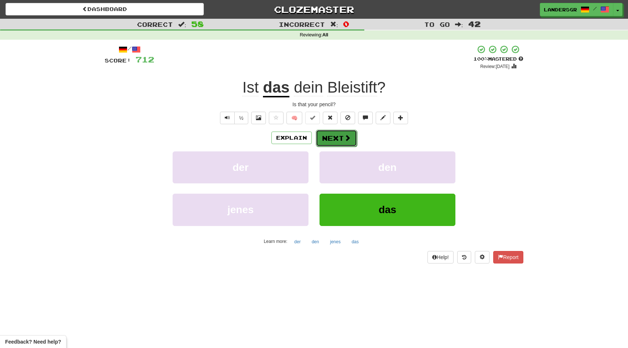
click at [338, 138] on button "Next" at bounding box center [336, 138] width 41 height 17
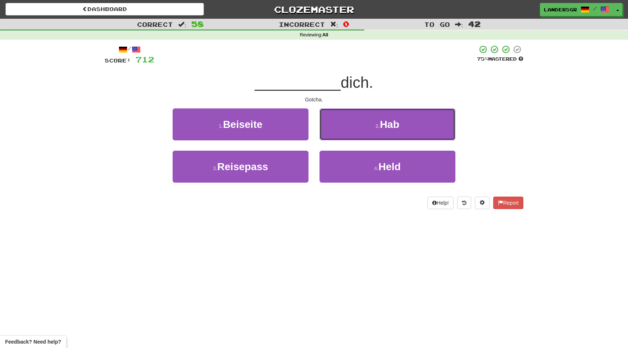
click at [338, 138] on button "2 . Hab" at bounding box center [388, 124] width 136 height 32
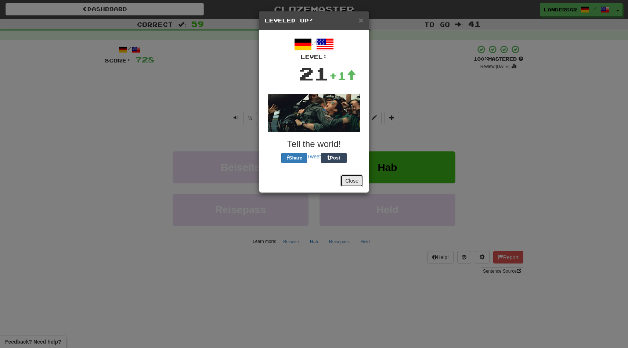
click at [351, 175] on button "Close" at bounding box center [352, 181] width 23 height 12
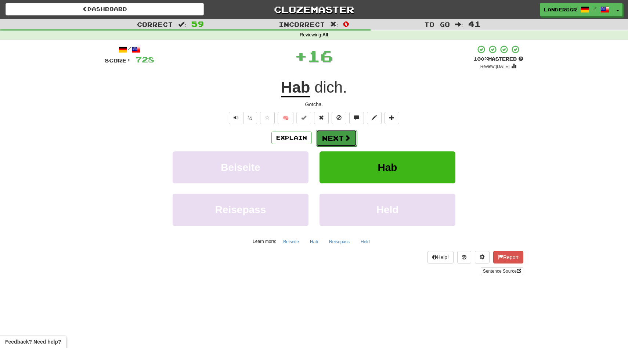
click at [339, 138] on button "Next" at bounding box center [336, 138] width 41 height 17
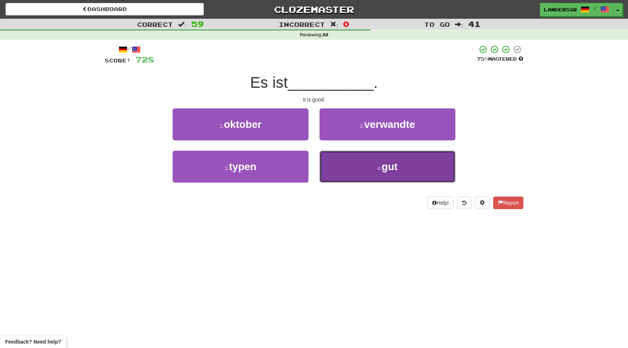
click at [349, 163] on button "4 . gut" at bounding box center [388, 167] width 136 height 32
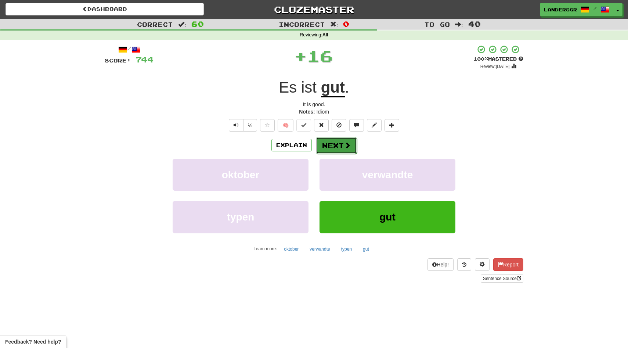
click at [343, 145] on button "Next" at bounding box center [336, 145] width 41 height 17
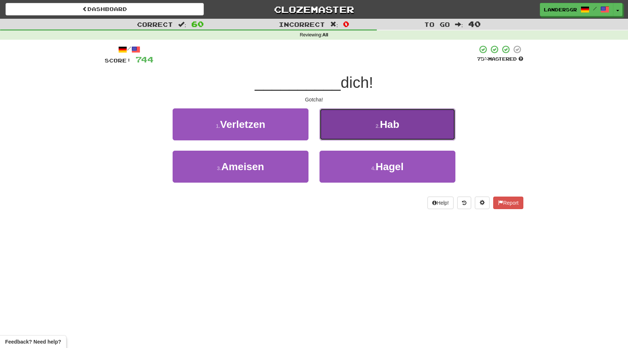
click at [342, 132] on button "2 . Hab" at bounding box center [388, 124] width 136 height 32
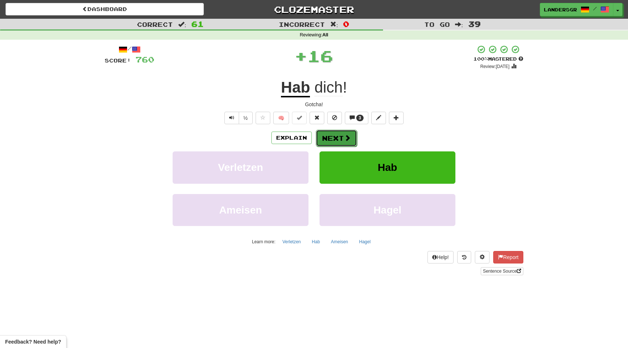
click at [342, 138] on button "Next" at bounding box center [336, 138] width 41 height 17
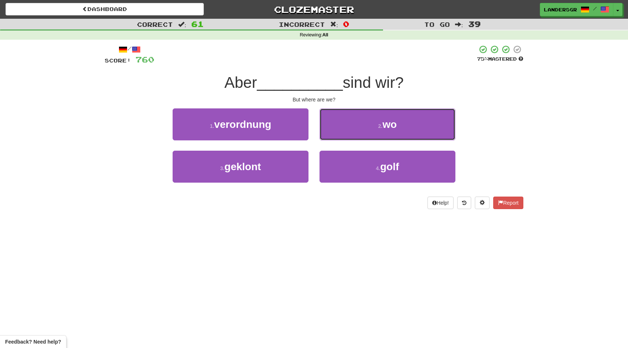
click at [342, 138] on button "2 . wo" at bounding box center [388, 124] width 136 height 32
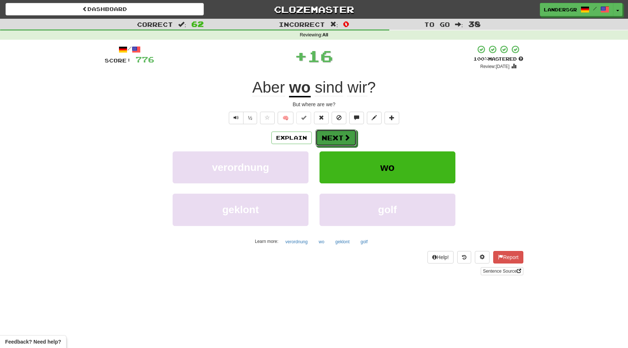
click at [342, 138] on button "Next" at bounding box center [336, 137] width 41 height 17
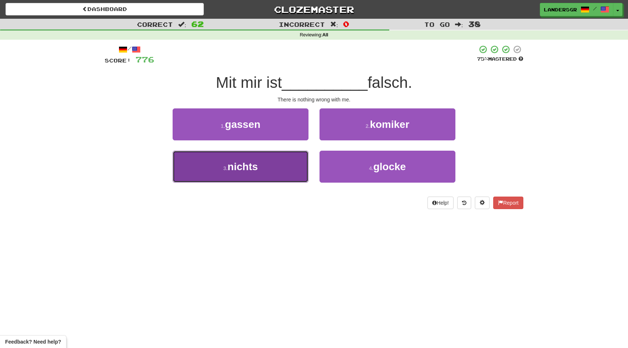
click at [281, 166] on button "3 . nichts" at bounding box center [241, 167] width 136 height 32
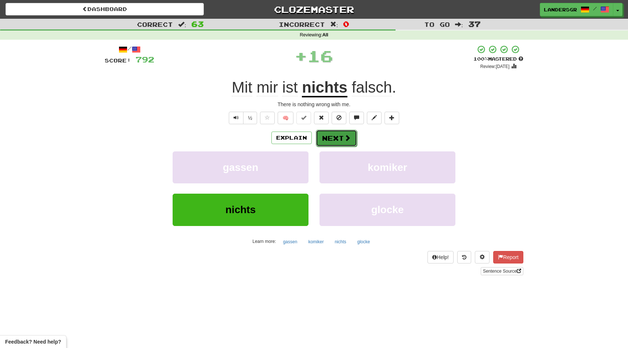
click at [329, 136] on button "Next" at bounding box center [336, 138] width 41 height 17
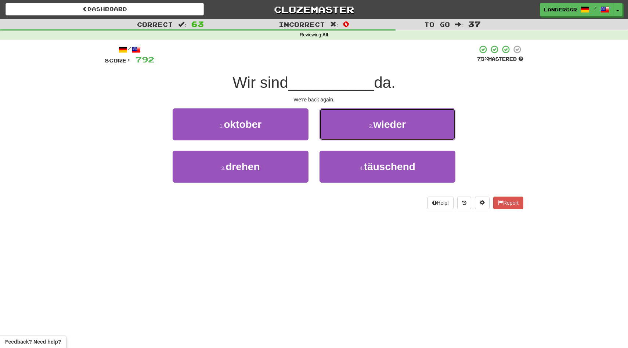
click at [329, 136] on button "2 . wieder" at bounding box center [388, 124] width 136 height 32
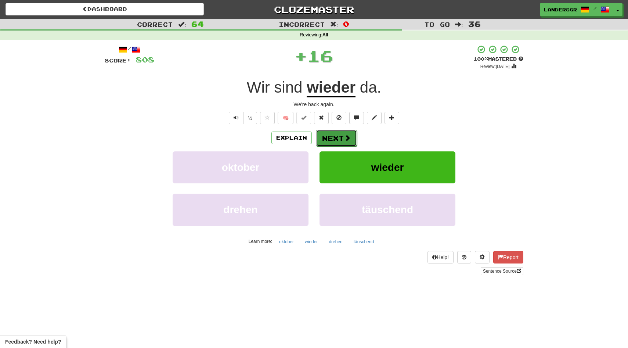
click at [330, 141] on button "Next" at bounding box center [336, 138] width 41 height 17
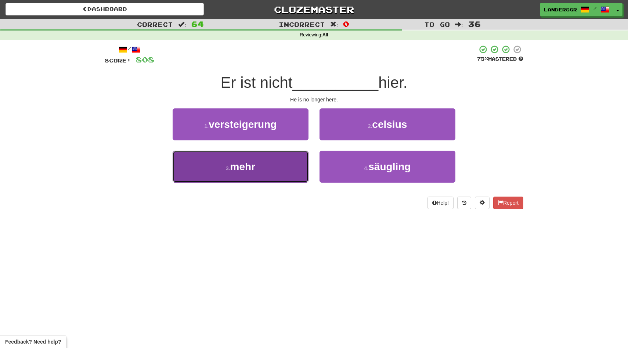
click at [288, 158] on button "3 . mehr" at bounding box center [241, 167] width 136 height 32
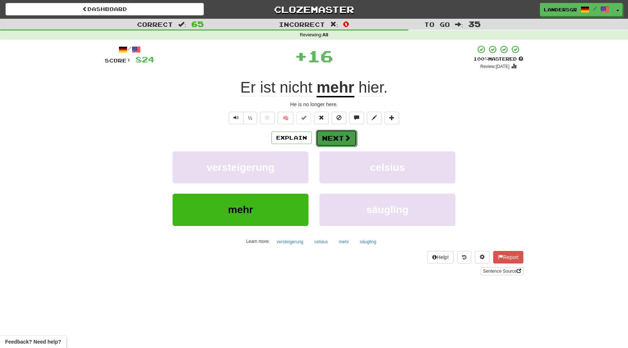
click at [331, 136] on button "Next" at bounding box center [336, 138] width 41 height 17
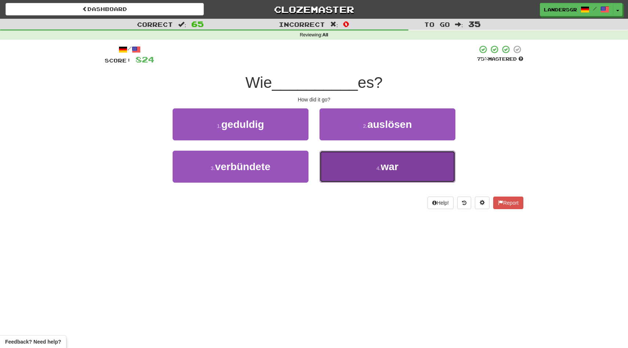
click at [338, 156] on button "4 . war" at bounding box center [388, 167] width 136 height 32
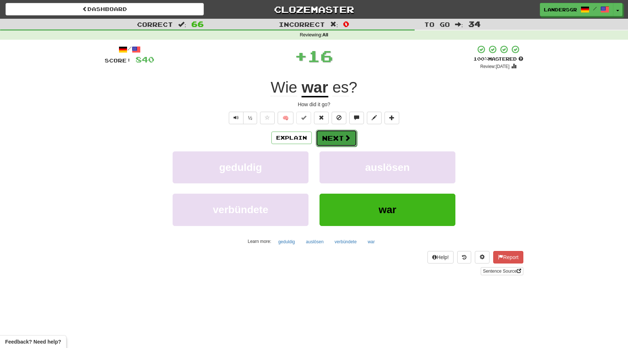
click at [335, 134] on button "Next" at bounding box center [336, 138] width 41 height 17
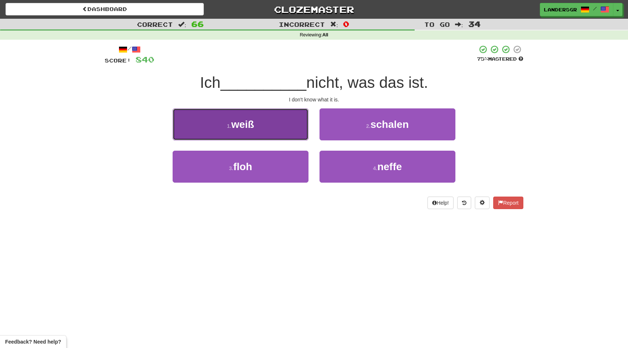
click at [276, 123] on button "1 . weiß" at bounding box center [241, 124] width 136 height 32
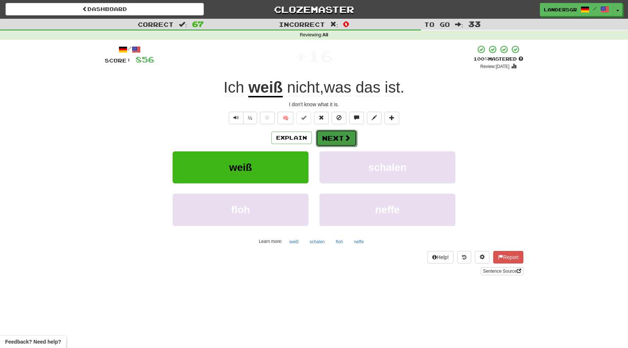
click at [323, 136] on button "Next" at bounding box center [336, 138] width 41 height 17
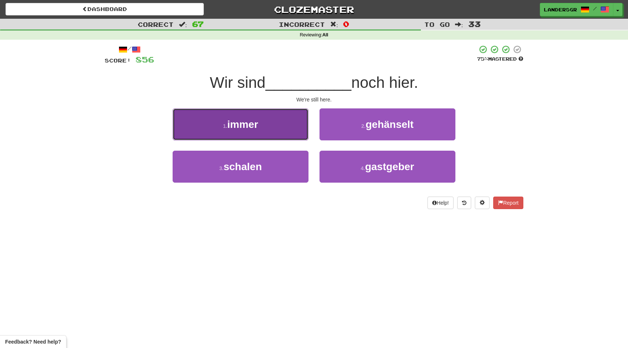
click at [303, 121] on button "1 . immer" at bounding box center [241, 124] width 136 height 32
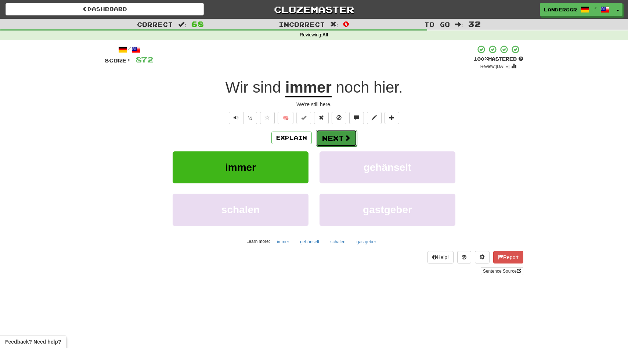
click at [325, 138] on button "Next" at bounding box center [336, 138] width 41 height 17
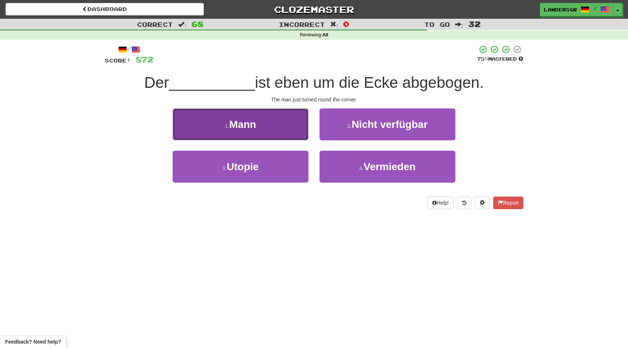
click at [274, 116] on button "1 . Mann" at bounding box center [241, 124] width 136 height 32
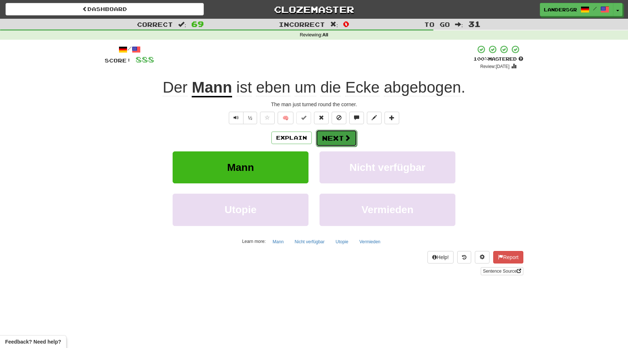
click at [348, 136] on span at bounding box center [347, 137] width 7 height 7
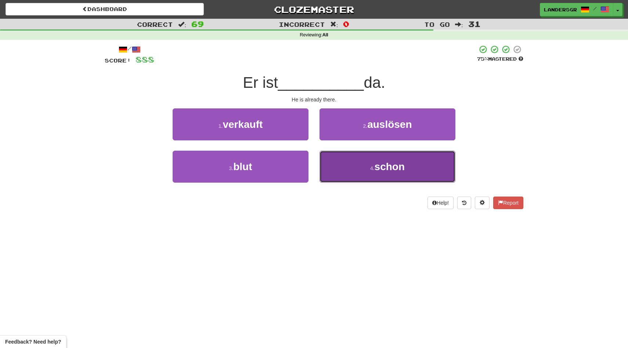
click at [332, 160] on button "4 . schon" at bounding box center [388, 167] width 136 height 32
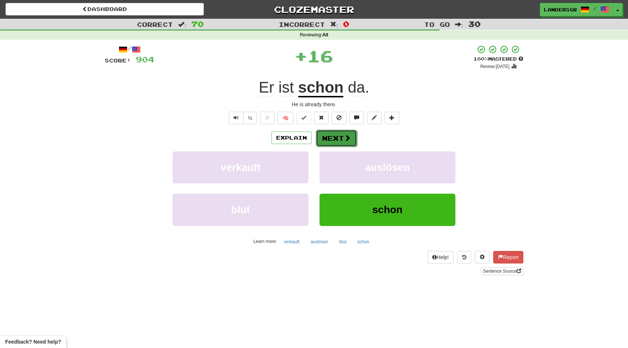
click at [334, 133] on button "Next" at bounding box center [336, 138] width 41 height 17
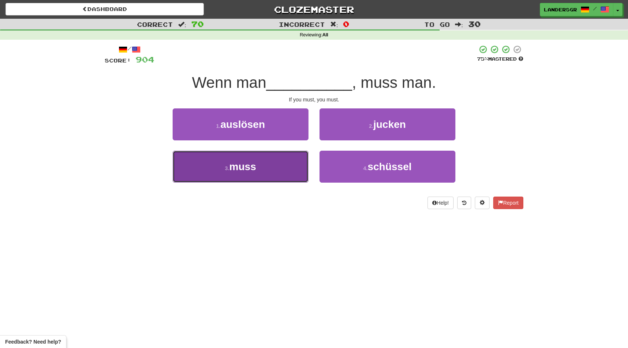
click at [290, 154] on button "3 . muss" at bounding box center [241, 167] width 136 height 32
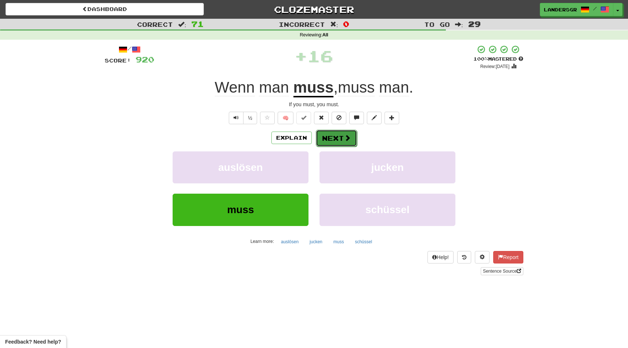
click at [331, 142] on button "Next" at bounding box center [336, 138] width 41 height 17
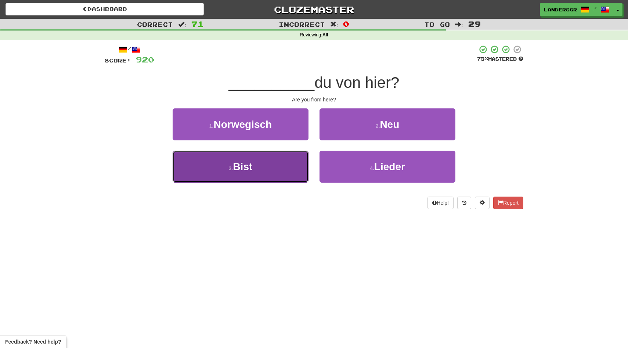
click at [289, 155] on button "3 . Bist" at bounding box center [241, 167] width 136 height 32
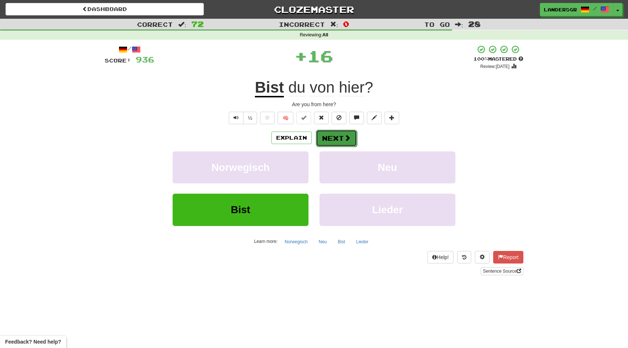
click at [335, 143] on button "Next" at bounding box center [336, 138] width 41 height 17
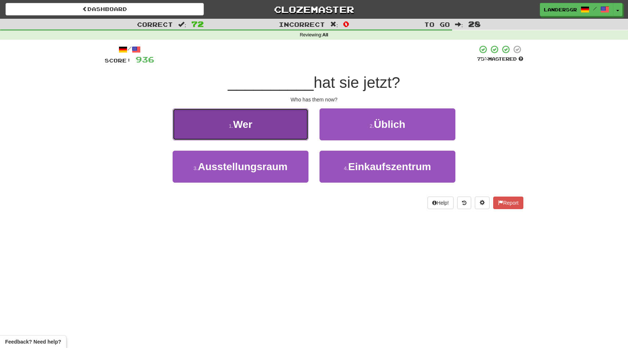
click at [278, 118] on button "1 . Wer" at bounding box center [241, 124] width 136 height 32
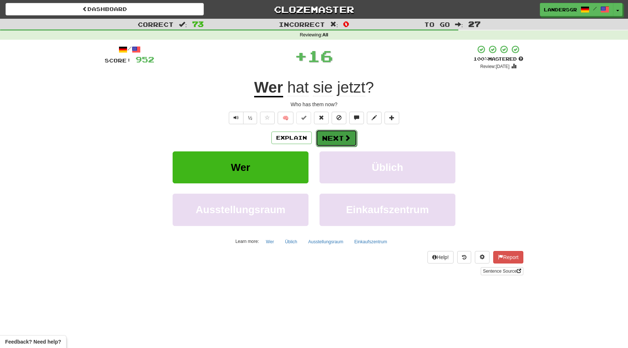
click at [330, 139] on button "Next" at bounding box center [336, 138] width 41 height 17
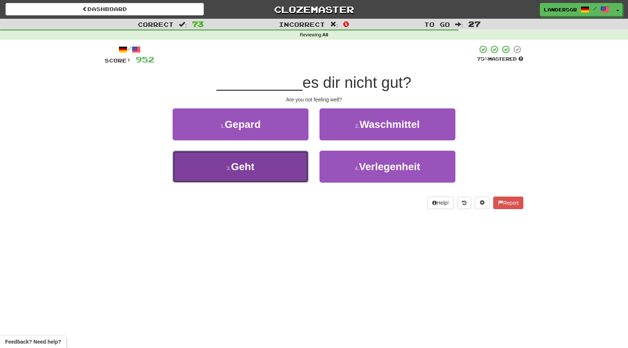
click at [282, 161] on button "3 . Geht" at bounding box center [241, 167] width 136 height 32
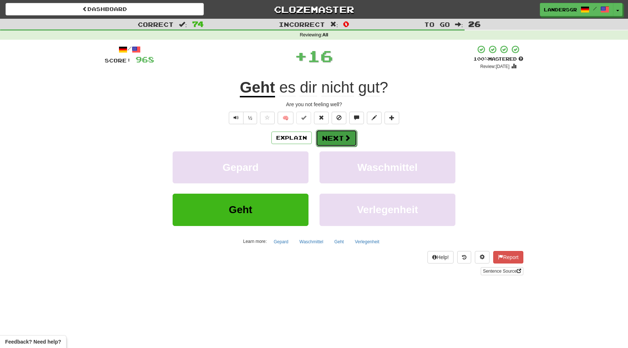
click at [327, 137] on button "Next" at bounding box center [336, 138] width 41 height 17
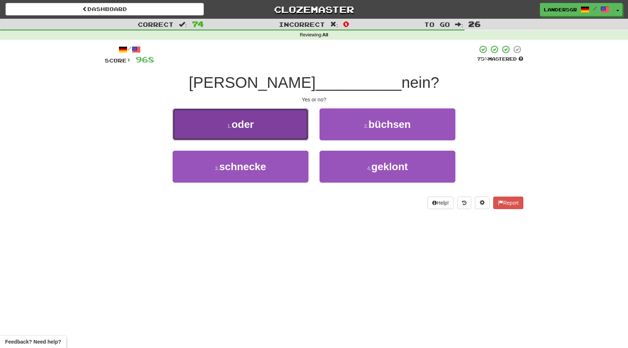
click at [273, 134] on button "1 . oder" at bounding box center [241, 124] width 136 height 32
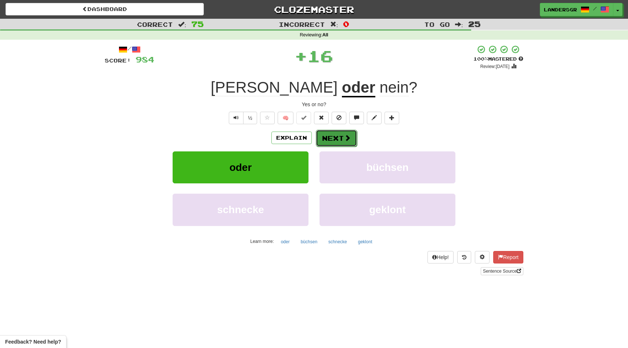
click at [331, 139] on button "Next" at bounding box center [336, 138] width 41 height 17
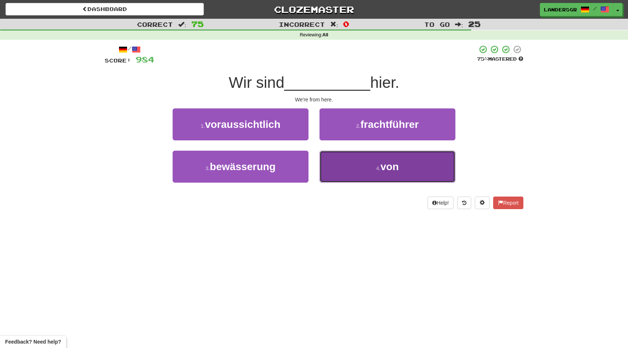
click at [342, 167] on button "4 . von" at bounding box center [388, 167] width 136 height 32
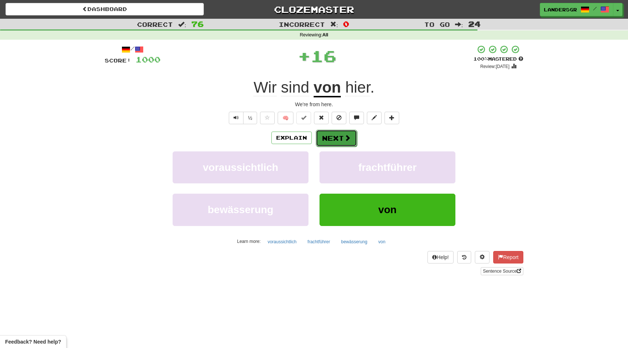
click at [326, 133] on button "Next" at bounding box center [336, 138] width 41 height 17
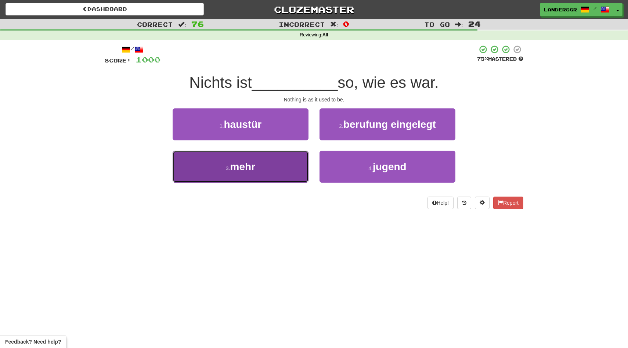
click at [277, 168] on button "3 . mehr" at bounding box center [241, 167] width 136 height 32
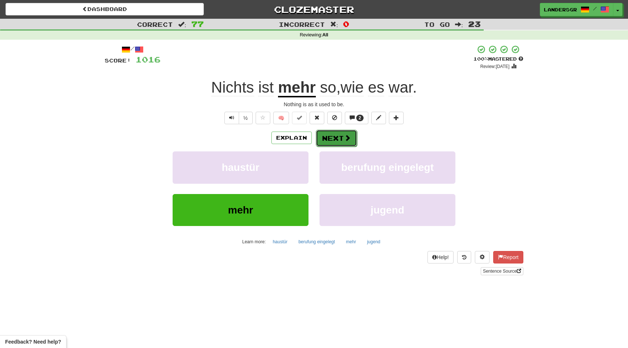
click at [332, 134] on button "Next" at bounding box center [336, 138] width 41 height 17
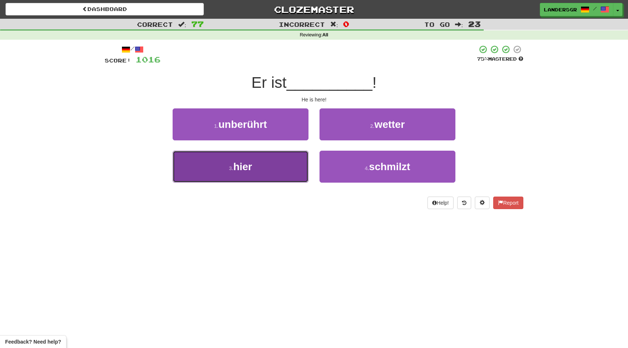
click at [279, 155] on button "3 . hier" at bounding box center [241, 167] width 136 height 32
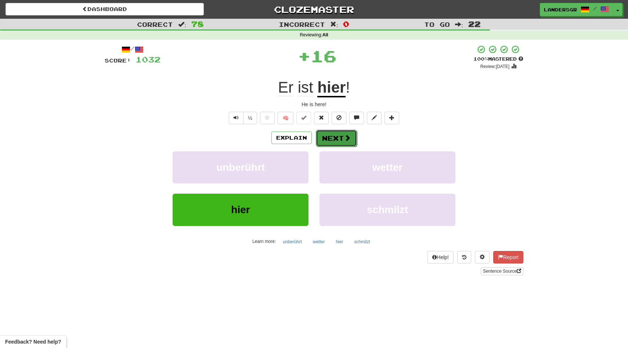
click at [332, 135] on button "Next" at bounding box center [336, 138] width 41 height 17
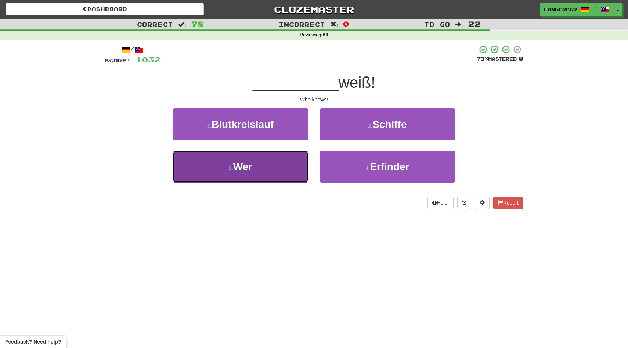
click at [295, 165] on button "3 . Wer" at bounding box center [241, 167] width 136 height 32
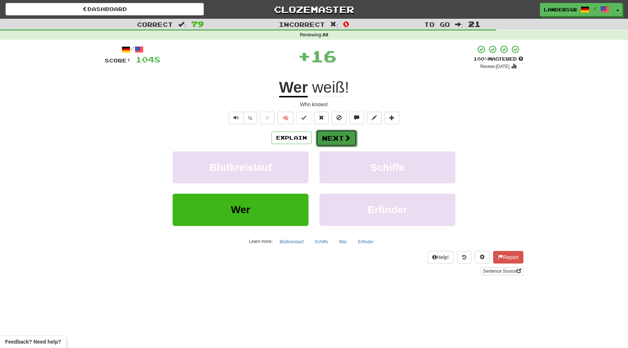
click at [331, 132] on button "Next" at bounding box center [336, 138] width 41 height 17
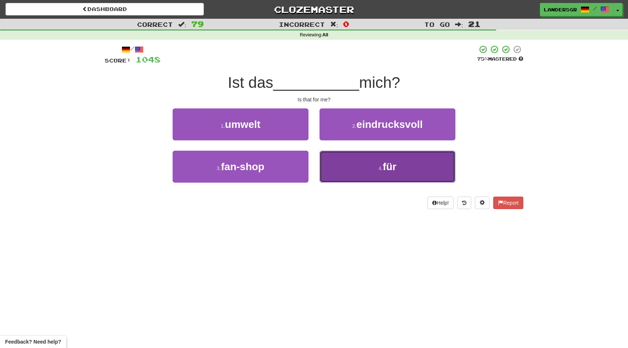
click at [336, 158] on button "4 . für" at bounding box center [388, 167] width 136 height 32
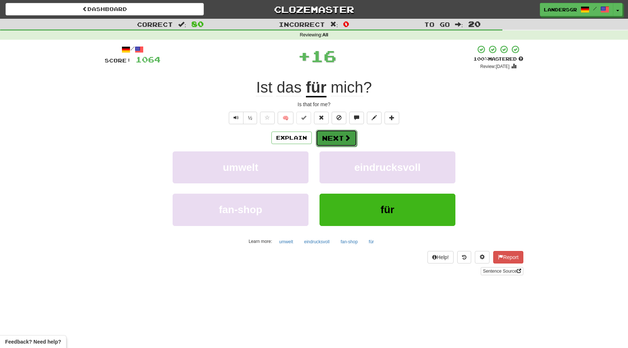
click at [326, 140] on button "Next" at bounding box center [336, 138] width 41 height 17
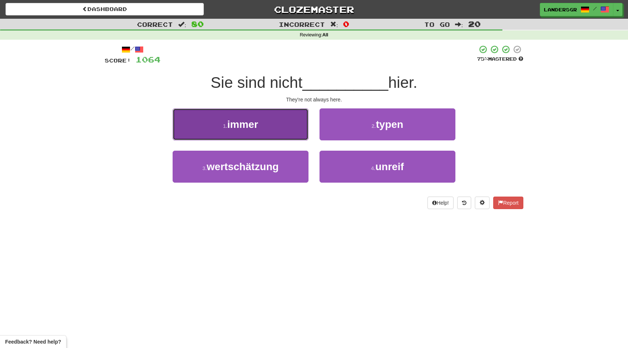
click at [276, 123] on button "1 . immer" at bounding box center [241, 124] width 136 height 32
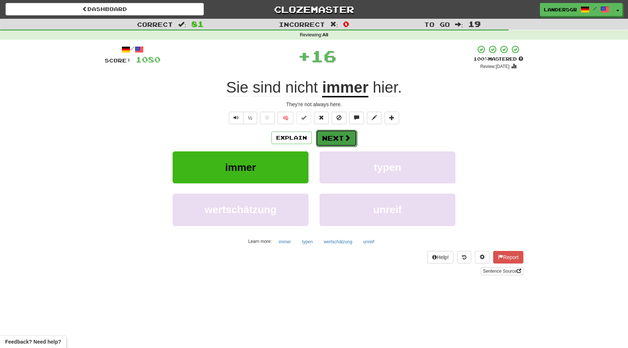
click at [323, 143] on button "Next" at bounding box center [336, 138] width 41 height 17
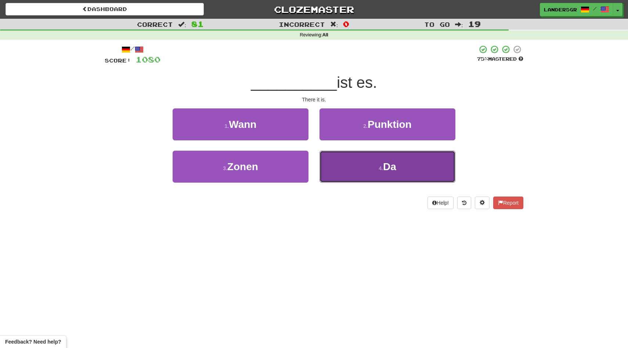
click at [335, 159] on button "4 . Da" at bounding box center [388, 167] width 136 height 32
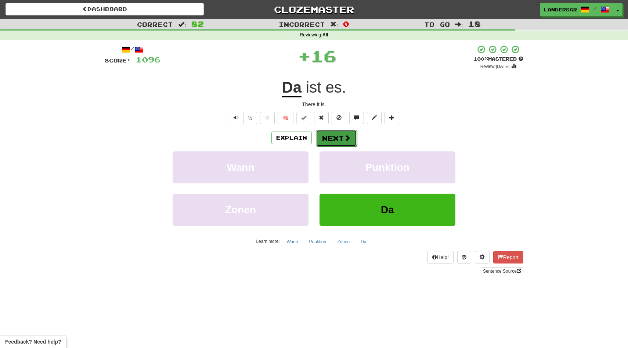
click at [333, 139] on button "Next" at bounding box center [336, 138] width 41 height 17
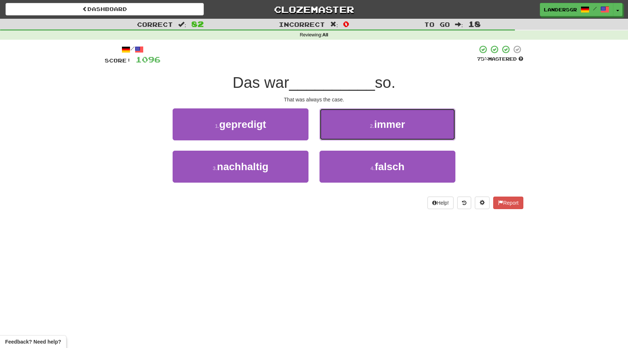
click at [333, 139] on button "2 . immer" at bounding box center [388, 124] width 136 height 32
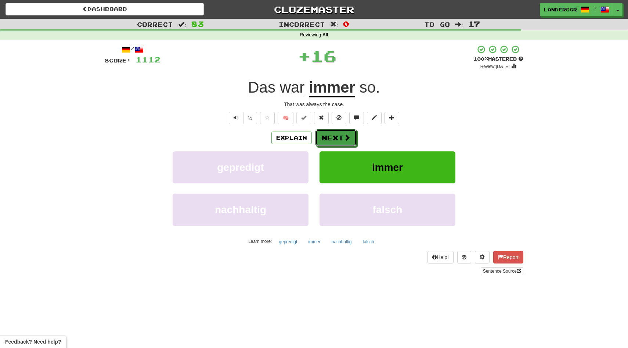
click at [333, 139] on button "Next" at bounding box center [336, 137] width 41 height 17
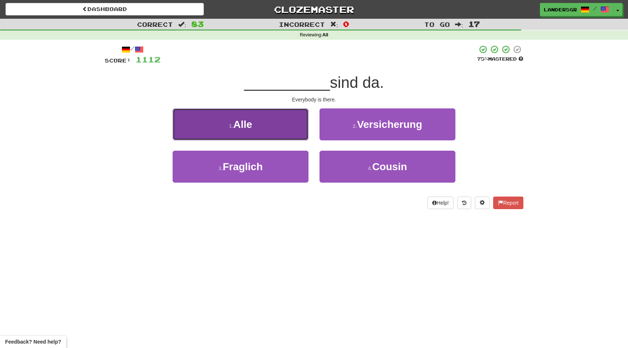
click at [296, 134] on button "1 . Alle" at bounding box center [241, 124] width 136 height 32
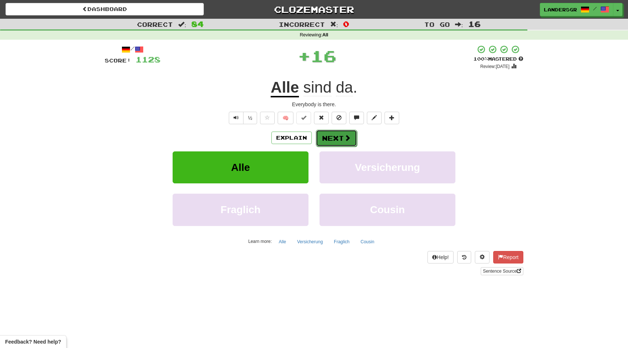
click at [332, 139] on button "Next" at bounding box center [336, 138] width 41 height 17
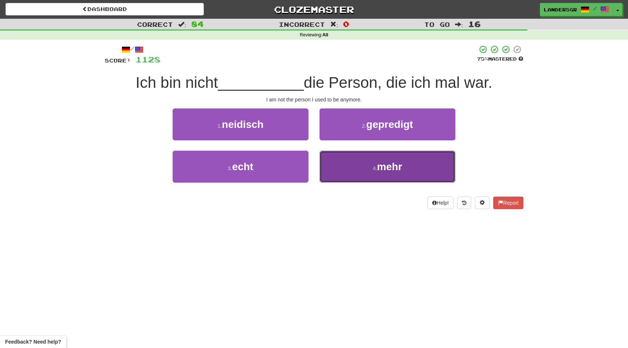
click at [327, 161] on button "4 . mehr" at bounding box center [388, 167] width 136 height 32
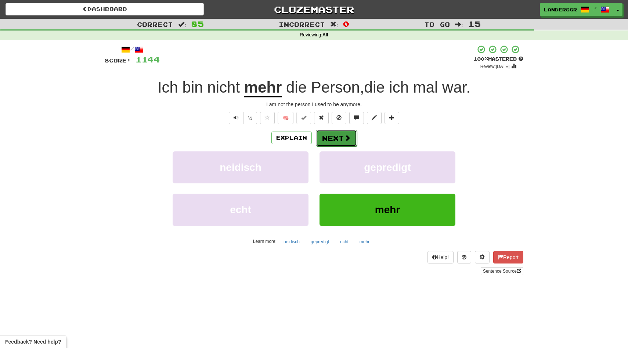
click at [332, 133] on button "Next" at bounding box center [336, 138] width 41 height 17
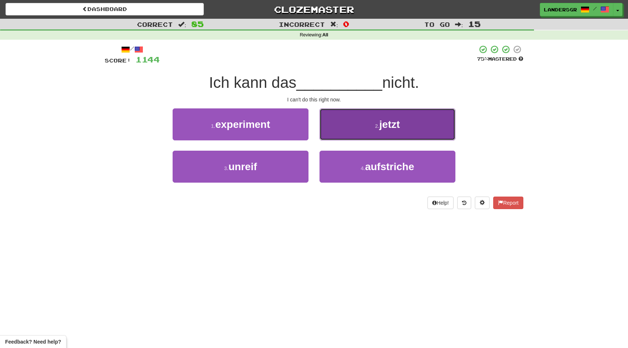
click at [330, 135] on button "2 . jetzt" at bounding box center [388, 124] width 136 height 32
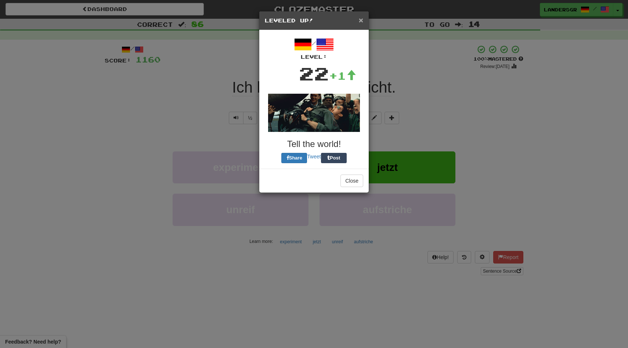
click at [359, 18] on span "×" at bounding box center [361, 20] width 4 height 8
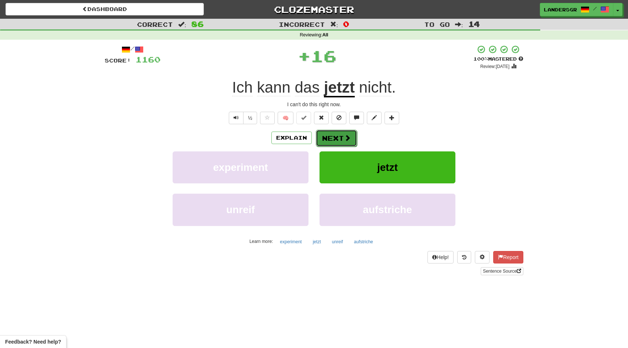
click at [325, 137] on button "Next" at bounding box center [336, 138] width 41 height 17
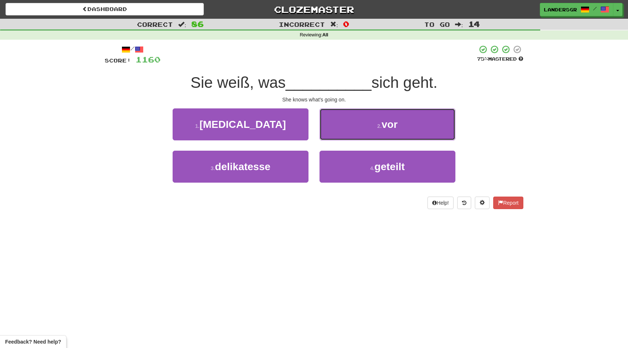
click at [325, 137] on button "2 . vor" at bounding box center [388, 124] width 136 height 32
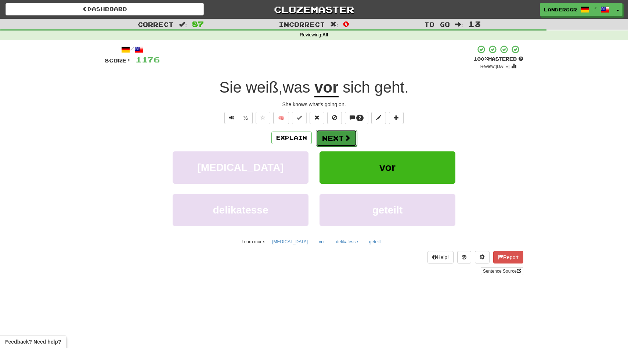
click at [325, 138] on button "Next" at bounding box center [336, 138] width 41 height 17
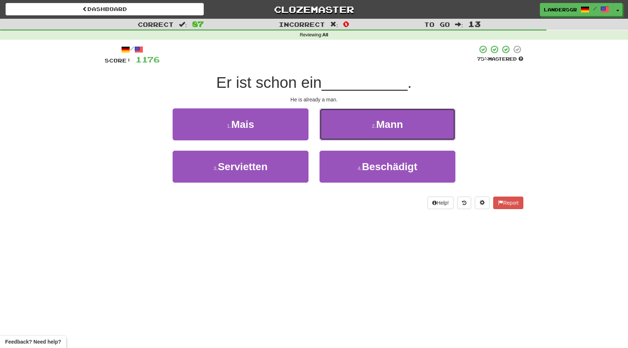
click at [325, 138] on button "2 . Mann" at bounding box center [388, 124] width 136 height 32
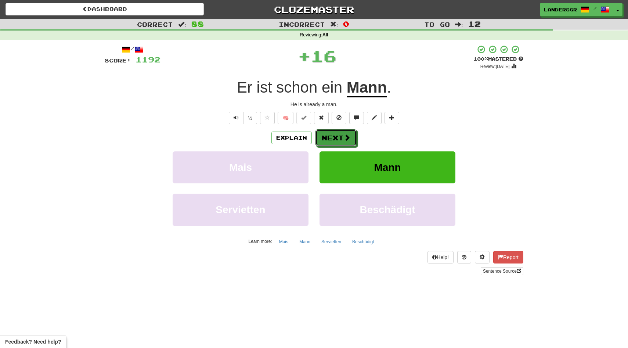
click at [325, 138] on button "Next" at bounding box center [336, 137] width 41 height 17
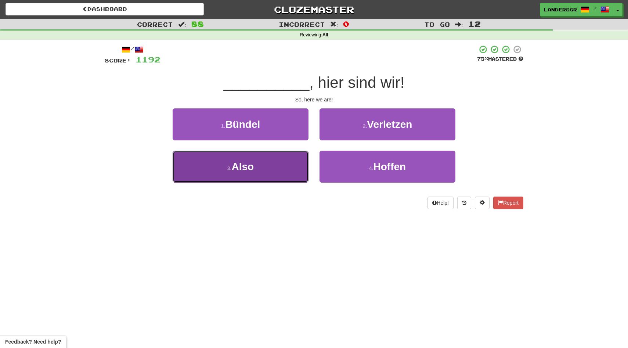
click at [289, 155] on button "3 . Also" at bounding box center [241, 167] width 136 height 32
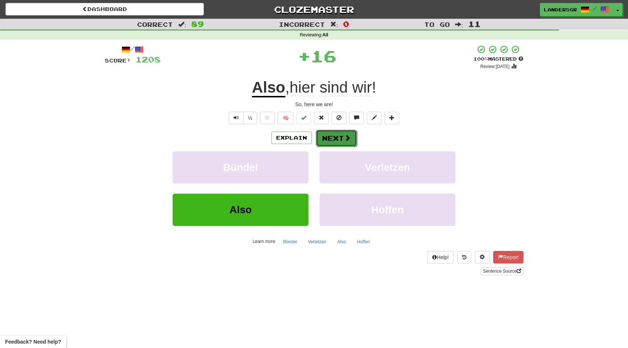
click at [336, 137] on button "Next" at bounding box center [336, 138] width 41 height 17
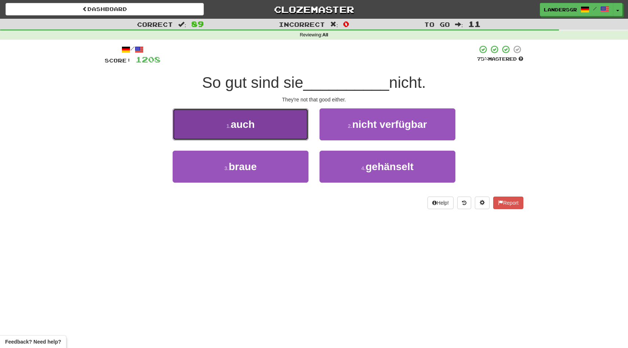
click at [275, 117] on button "1 . auch" at bounding box center [241, 124] width 136 height 32
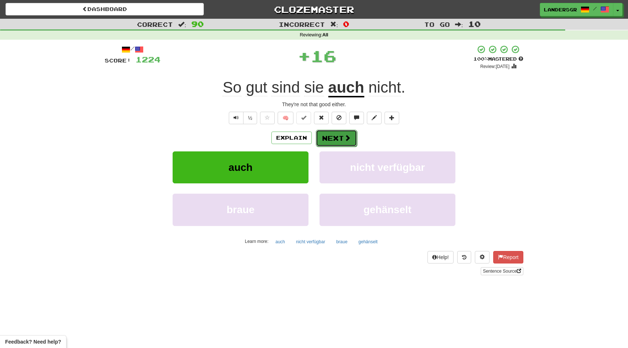
click at [323, 141] on button "Next" at bounding box center [336, 138] width 41 height 17
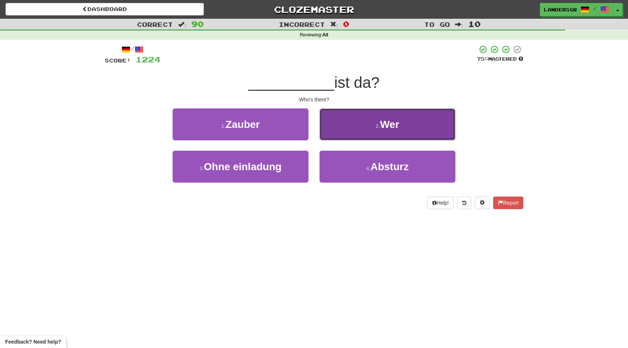
click at [350, 128] on button "2 . Wer" at bounding box center [388, 124] width 136 height 32
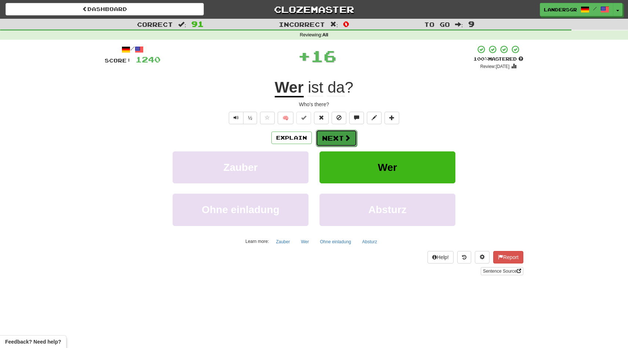
click at [328, 133] on button "Next" at bounding box center [336, 138] width 41 height 17
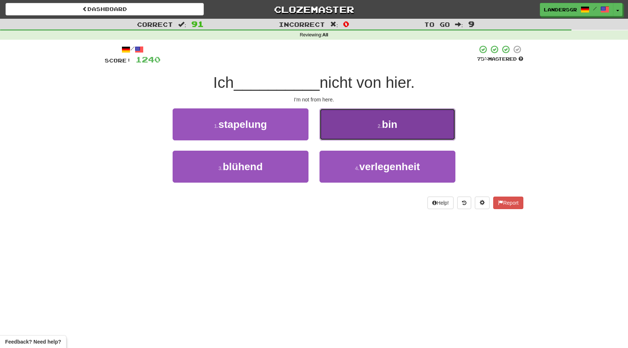
click at [352, 129] on button "2 . bin" at bounding box center [388, 124] width 136 height 32
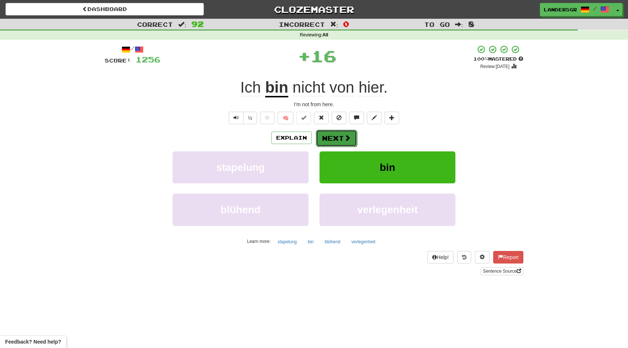
click at [330, 136] on button "Next" at bounding box center [336, 138] width 41 height 17
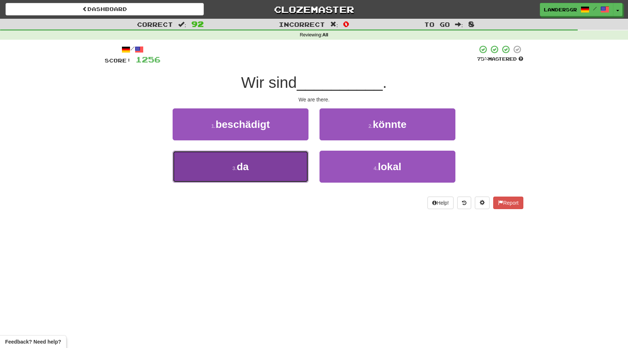
drag, startPoint x: 288, startPoint y: 160, endPoint x: 294, endPoint y: 163, distance: 6.6
click at [294, 163] on button "3 . da" at bounding box center [241, 167] width 136 height 32
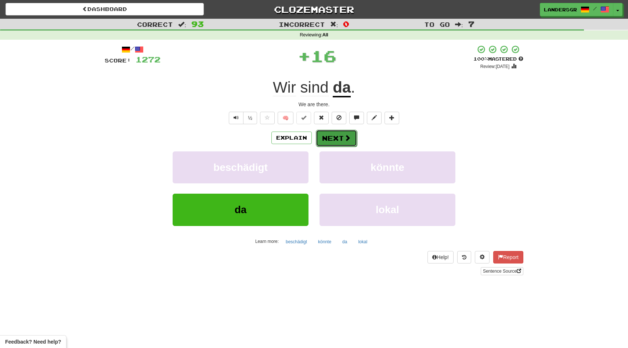
click at [341, 137] on button "Next" at bounding box center [336, 138] width 41 height 17
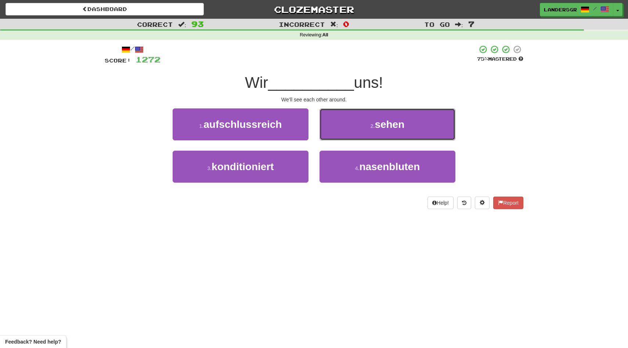
click at [341, 137] on button "2 . sehen" at bounding box center [388, 124] width 136 height 32
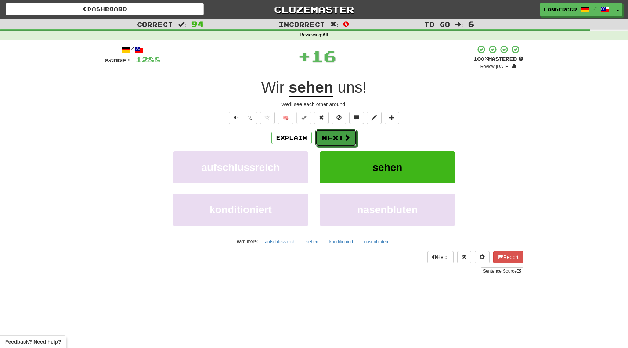
click at [341, 137] on button "Next" at bounding box center [336, 137] width 41 height 17
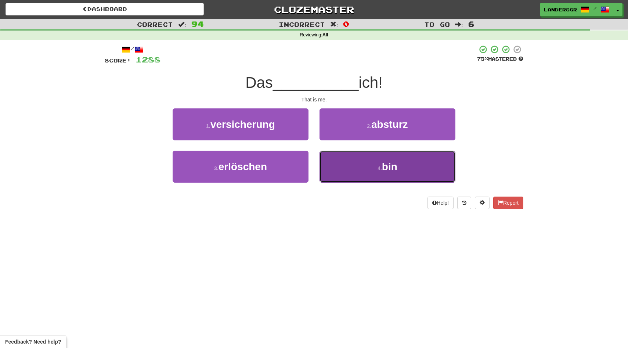
click at [348, 157] on button "4 . bin" at bounding box center [388, 167] width 136 height 32
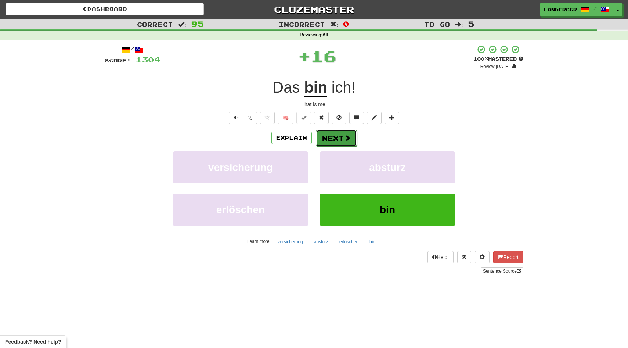
click at [337, 134] on button "Next" at bounding box center [336, 138] width 41 height 17
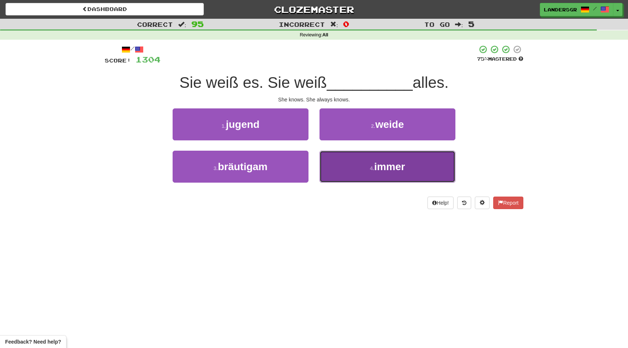
click at [339, 151] on button "4 . immer" at bounding box center [388, 167] width 136 height 32
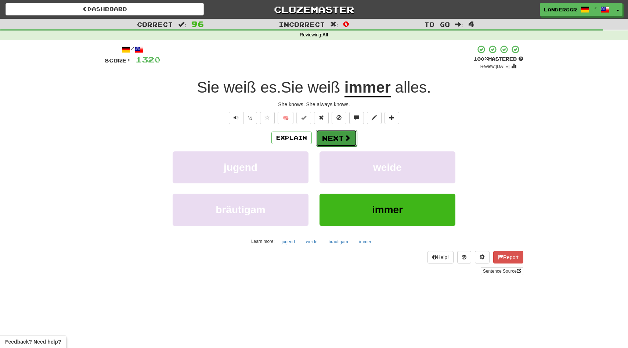
click at [338, 130] on button "Next" at bounding box center [336, 138] width 41 height 17
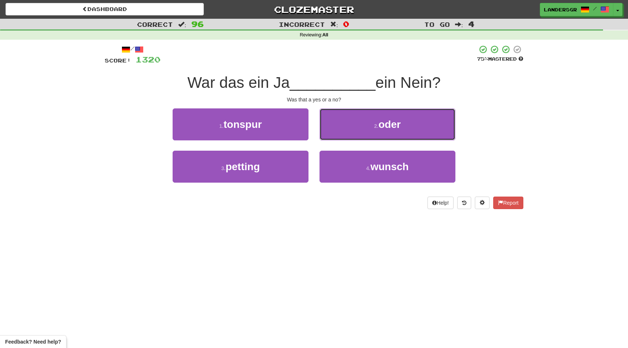
click at [338, 130] on button "2 . oder" at bounding box center [388, 124] width 136 height 32
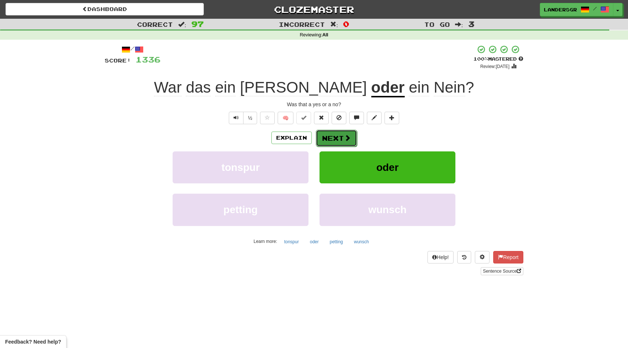
click at [337, 136] on button "Next" at bounding box center [336, 138] width 41 height 17
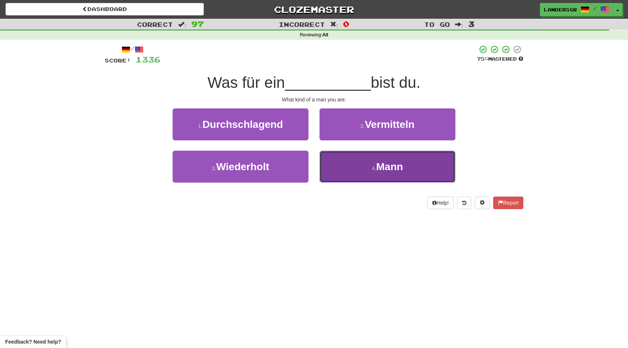
click at [333, 159] on button "4 . Mann" at bounding box center [388, 167] width 136 height 32
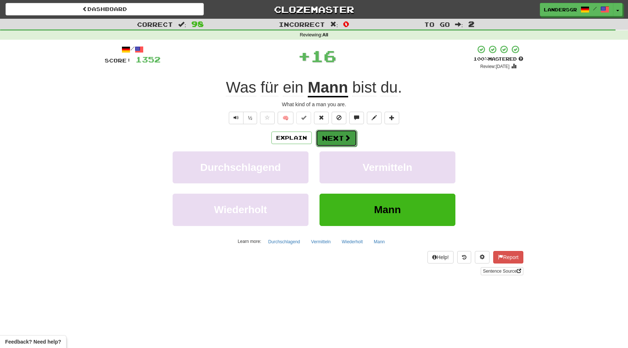
click at [327, 135] on button "Next" at bounding box center [336, 138] width 41 height 17
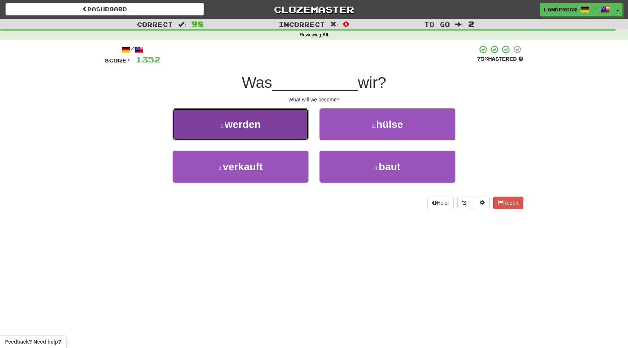
click at [274, 128] on button "1 . werden" at bounding box center [241, 124] width 136 height 32
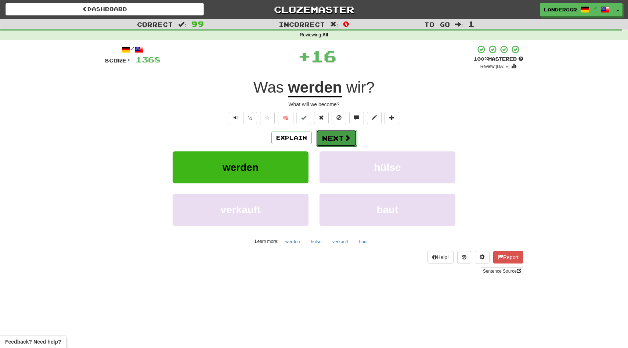
click at [329, 140] on button "Next" at bounding box center [336, 138] width 41 height 17
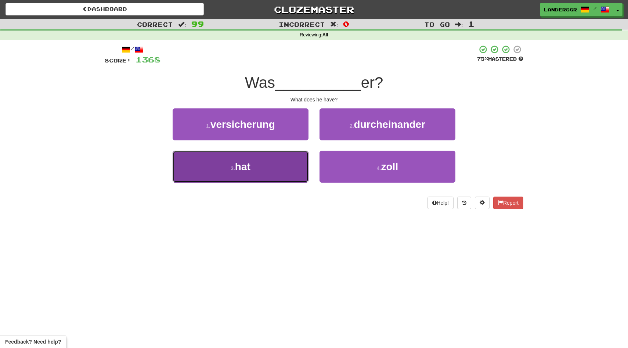
click at [306, 167] on button "3 . hat" at bounding box center [241, 167] width 136 height 32
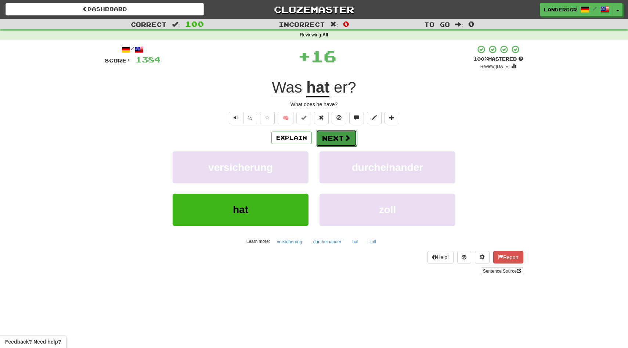
click at [331, 142] on button "Next" at bounding box center [336, 138] width 41 height 17
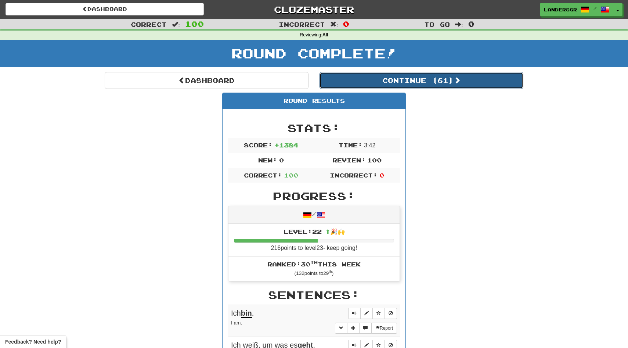
click at [341, 78] on button "Continue ( 61 )" at bounding box center [422, 80] width 204 height 17
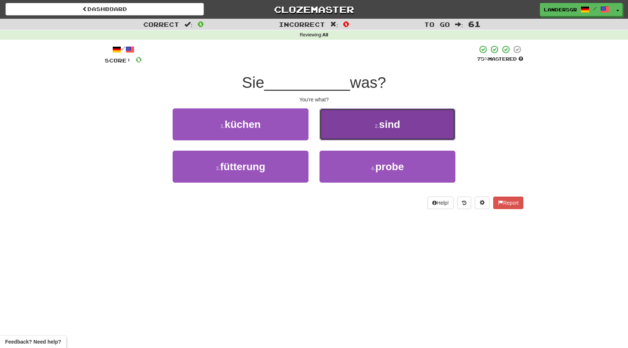
click at [344, 114] on button "2 . sind" at bounding box center [388, 124] width 136 height 32
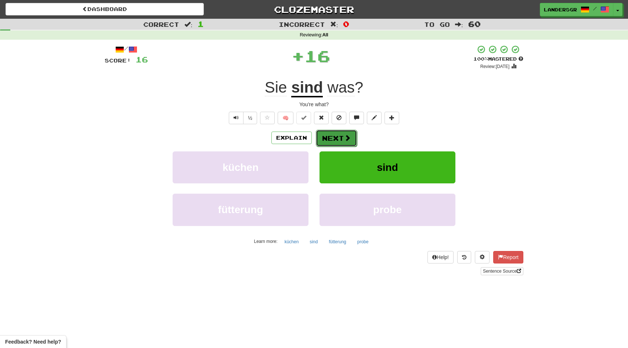
click at [339, 134] on button "Next" at bounding box center [336, 138] width 41 height 17
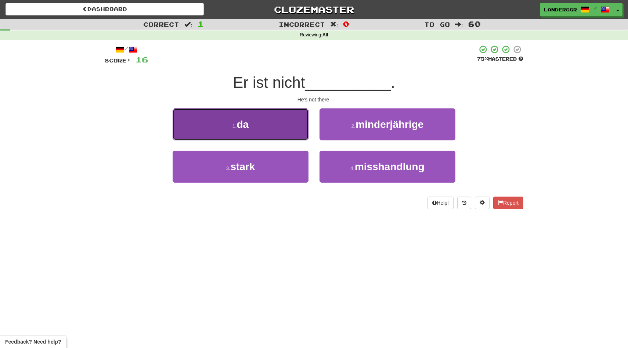
click at [287, 134] on button "1 . da" at bounding box center [241, 124] width 136 height 32
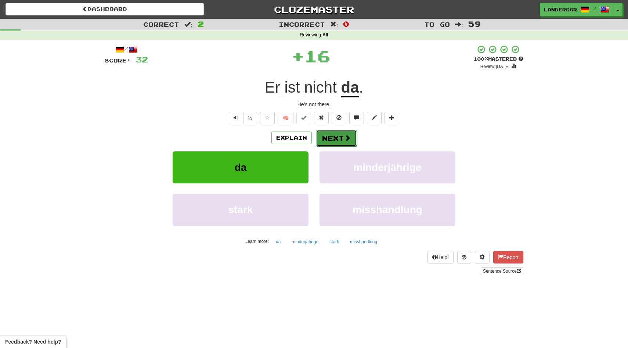
click at [331, 136] on button "Next" at bounding box center [336, 138] width 41 height 17
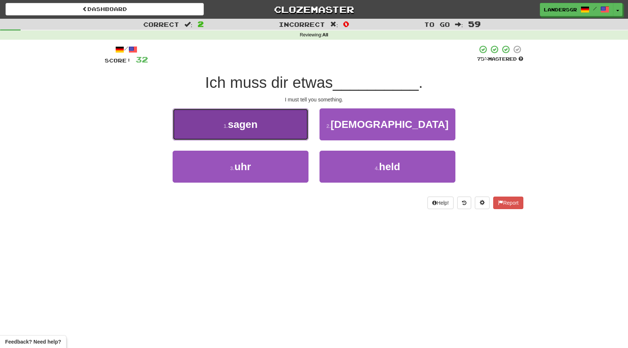
click at [288, 133] on button "1 . sagen" at bounding box center [241, 124] width 136 height 32
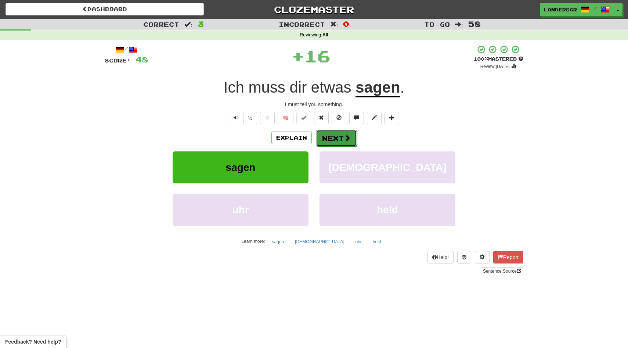
click at [320, 141] on button "Next" at bounding box center [336, 138] width 41 height 17
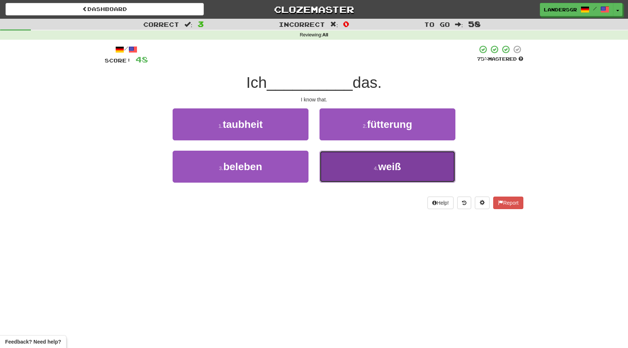
click at [337, 156] on button "4 . weiß" at bounding box center [388, 167] width 136 height 32
click at [348, 168] on button "4 . Wer" at bounding box center [388, 167] width 136 height 32
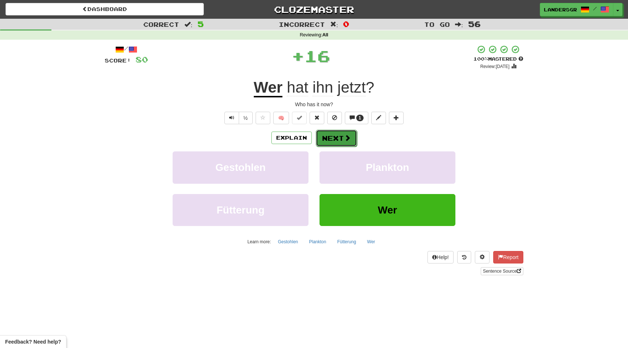
click at [332, 136] on button "Next" at bounding box center [336, 138] width 41 height 17
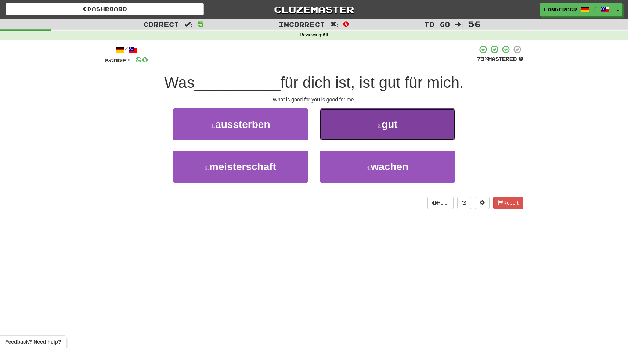
click at [337, 133] on button "2 . gut" at bounding box center [388, 124] width 136 height 32
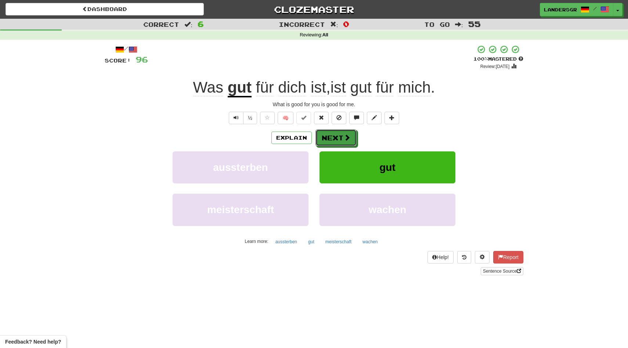
click at [337, 133] on button "Next" at bounding box center [336, 137] width 41 height 17
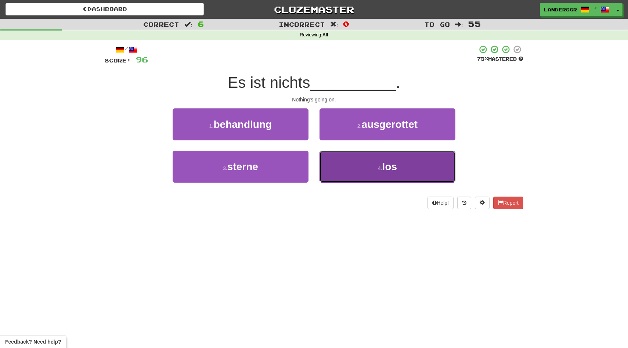
click at [344, 155] on button "4 . los" at bounding box center [388, 167] width 136 height 32
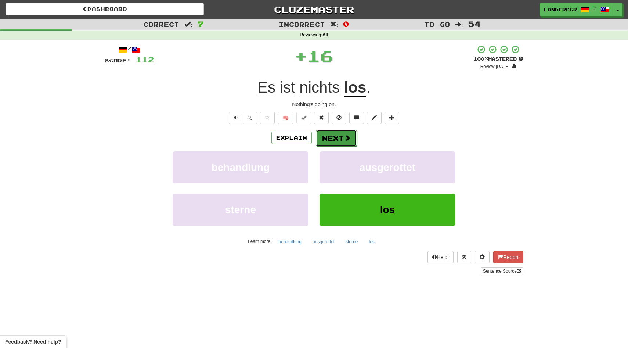
click at [340, 141] on button "Next" at bounding box center [336, 138] width 41 height 17
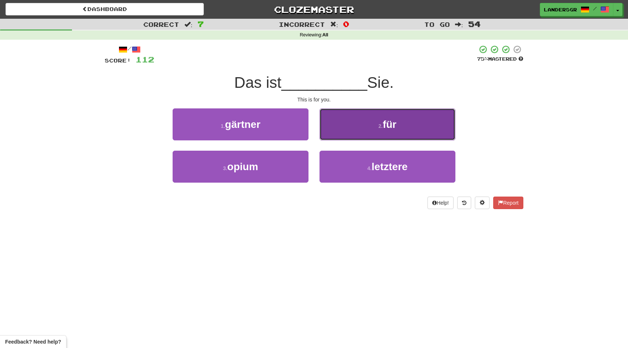
click at [343, 136] on button "2 . für" at bounding box center [388, 124] width 136 height 32
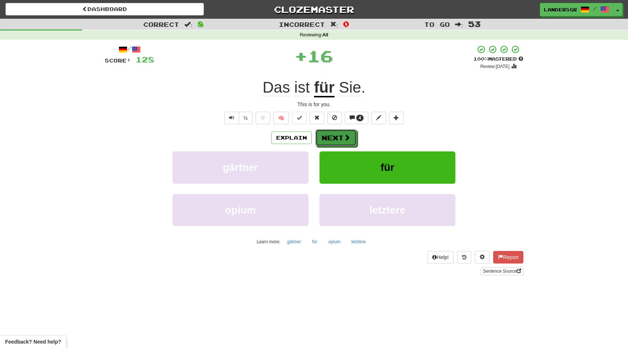
click at [343, 136] on button "Next" at bounding box center [336, 137] width 41 height 17
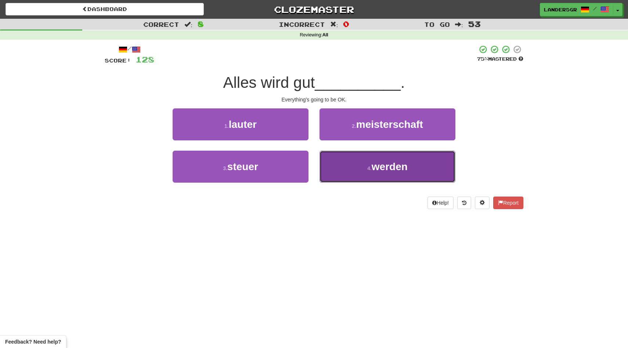
click at [323, 156] on button "4 . werden" at bounding box center [388, 167] width 136 height 32
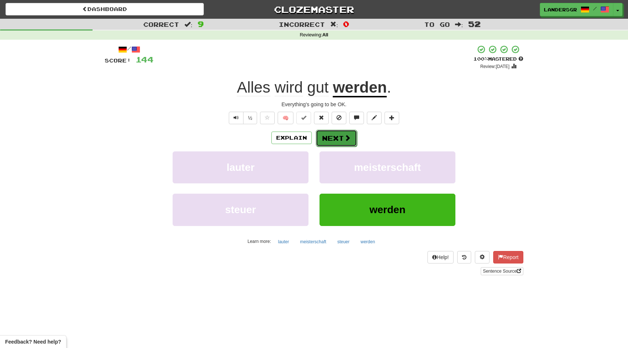
click at [326, 141] on button "Next" at bounding box center [336, 138] width 41 height 17
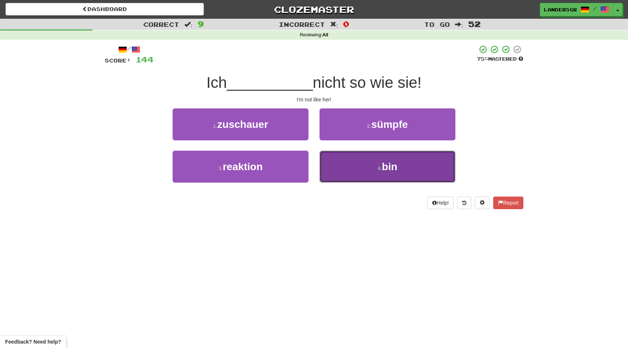
click at [337, 171] on button "4 . bin" at bounding box center [388, 167] width 136 height 32
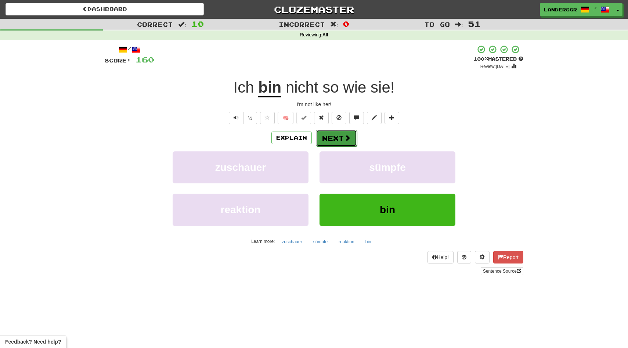
click at [337, 136] on button "Next" at bounding box center [336, 138] width 41 height 17
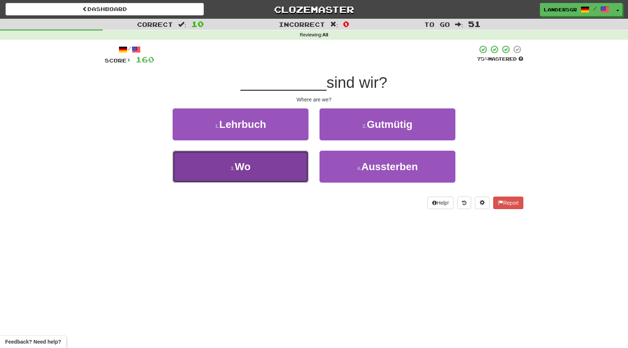
click at [289, 163] on button "3 . Wo" at bounding box center [241, 167] width 136 height 32
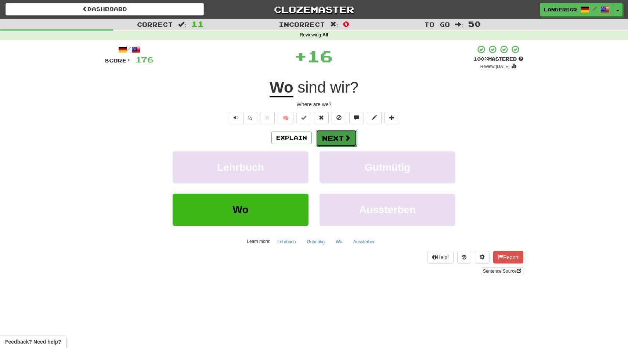
click at [335, 137] on button "Next" at bounding box center [336, 138] width 41 height 17
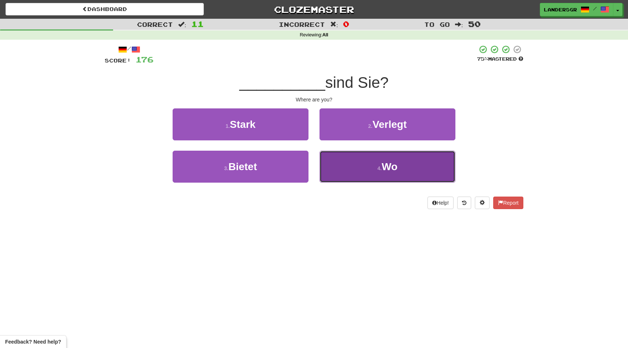
click at [329, 157] on button "4 . Wo" at bounding box center [388, 167] width 136 height 32
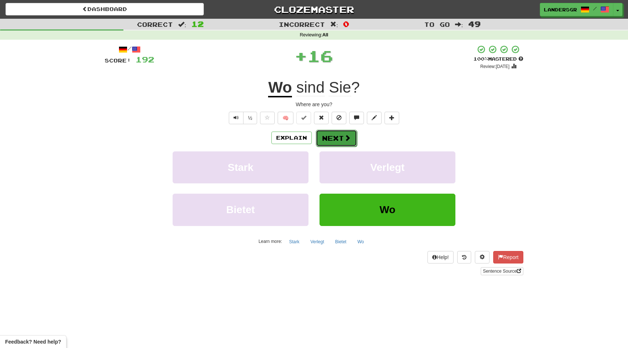
click at [329, 140] on button "Next" at bounding box center [336, 138] width 41 height 17
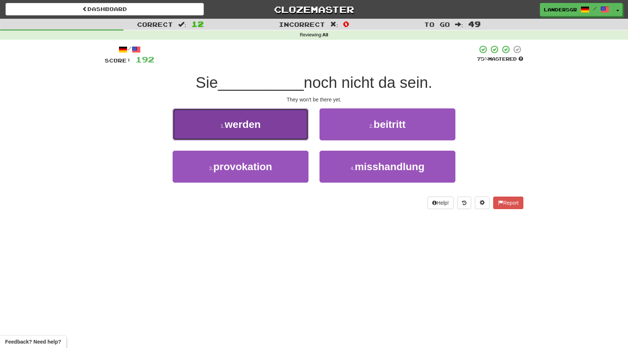
click at [295, 129] on button "1 . werden" at bounding box center [241, 124] width 136 height 32
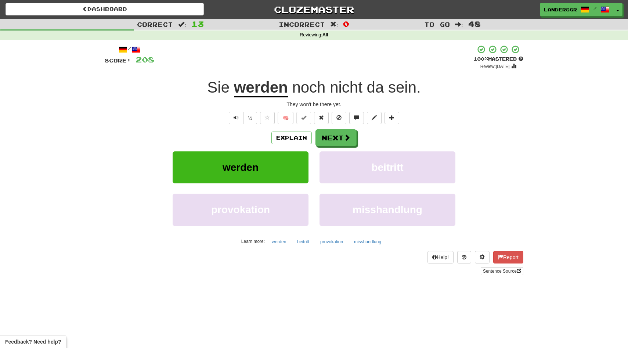
click at [314, 133] on div "Explain Next" at bounding box center [314, 137] width 419 height 17
click at [316, 133] on button "Next" at bounding box center [336, 138] width 41 height 17
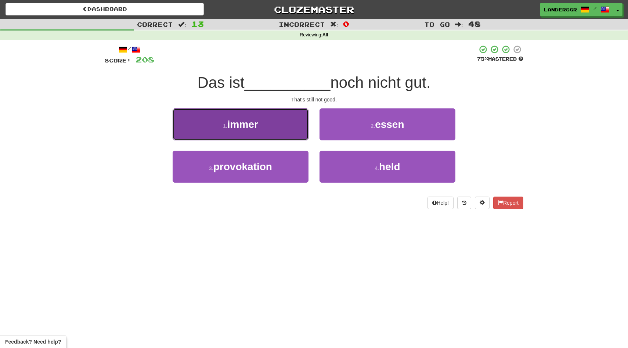
click at [278, 118] on button "1 . immer" at bounding box center [241, 124] width 136 height 32
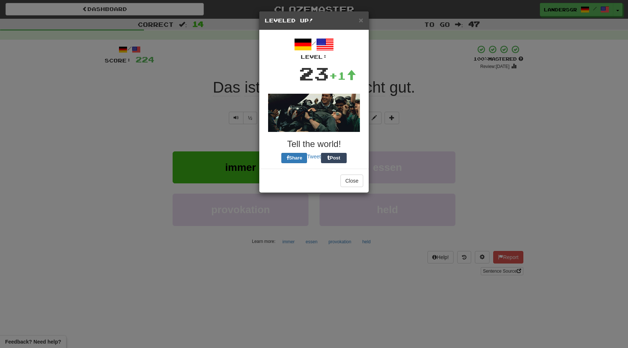
click at [365, 17] on div "× Leveled Up!" at bounding box center [313, 20] width 109 height 19
click at [362, 17] on span "×" at bounding box center [361, 20] width 4 height 8
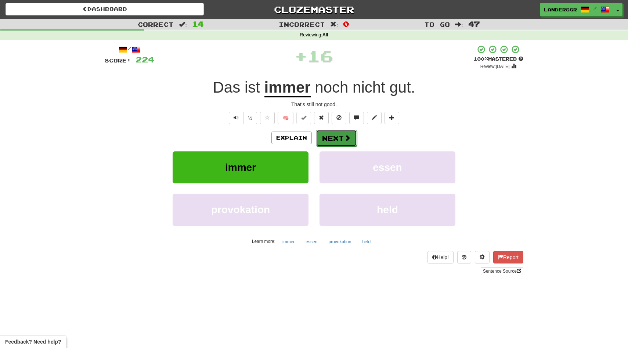
click at [326, 144] on button "Next" at bounding box center [336, 138] width 41 height 17
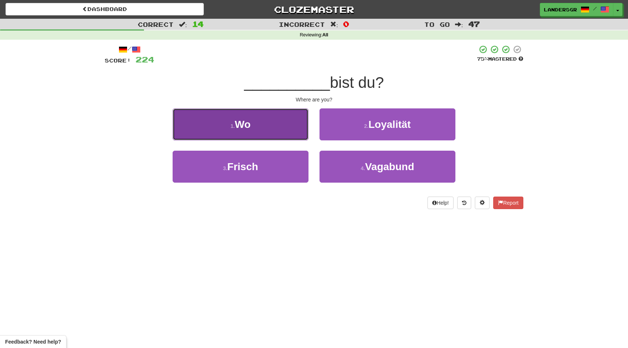
click at [290, 125] on button "1 . Wo" at bounding box center [241, 124] width 136 height 32
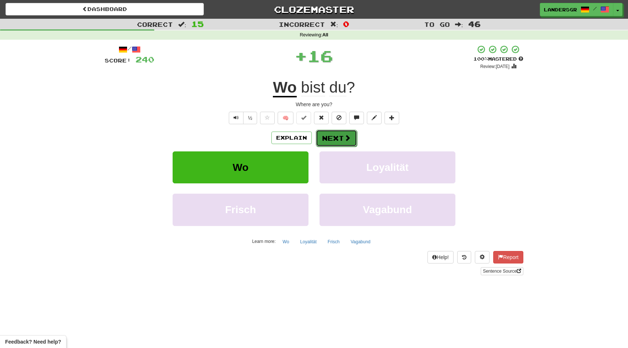
click at [329, 143] on button "Next" at bounding box center [336, 138] width 41 height 17
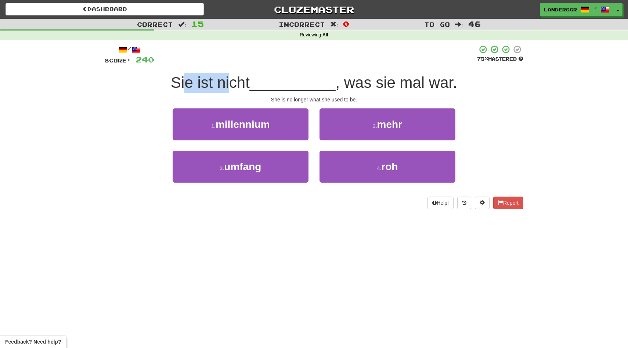
drag, startPoint x: 188, startPoint y: 81, endPoint x: 231, endPoint y: 80, distance: 43.0
click at [231, 81] on span "Sie ist nicht" at bounding box center [210, 82] width 79 height 17
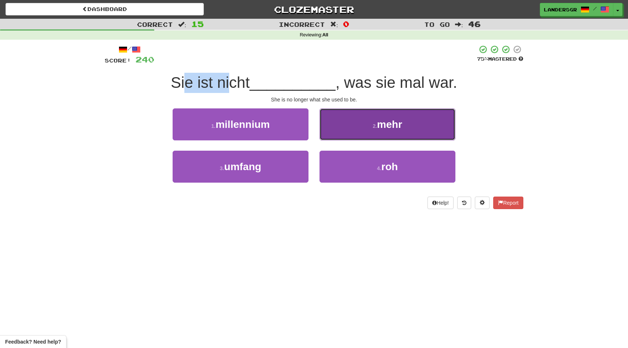
click at [332, 118] on button "2 . mehr" at bounding box center [388, 124] width 136 height 32
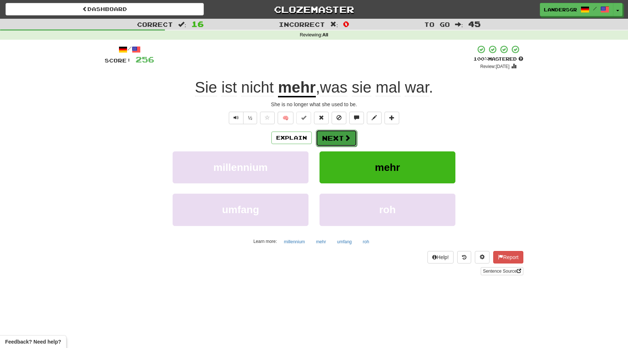
click at [330, 141] on button "Next" at bounding box center [336, 138] width 41 height 17
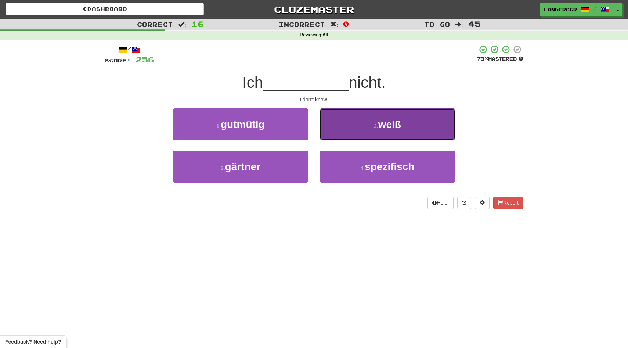
click at [352, 130] on button "2 . weiß" at bounding box center [388, 124] width 136 height 32
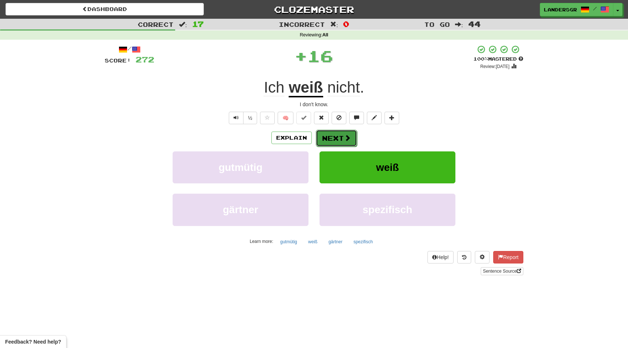
click at [345, 136] on span at bounding box center [347, 137] width 7 height 7
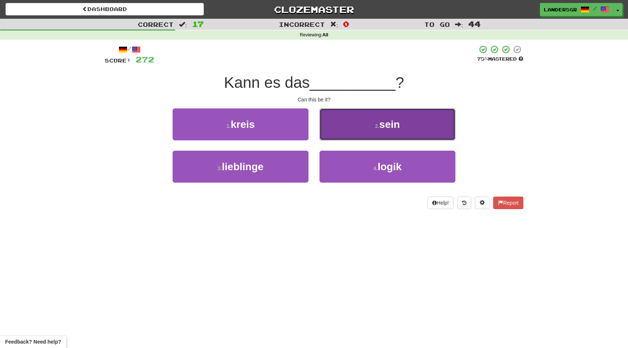
click at [335, 121] on button "2 . sein" at bounding box center [388, 124] width 136 height 32
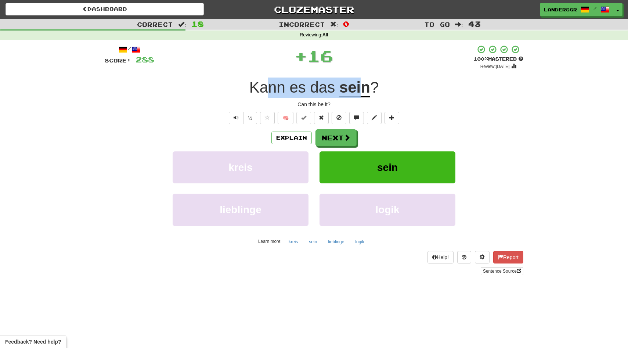
drag, startPoint x: 271, startPoint y: 84, endPoint x: 361, endPoint y: 85, distance: 90.4
click at [361, 85] on div "Kann es das sein ?" at bounding box center [314, 88] width 419 height 20
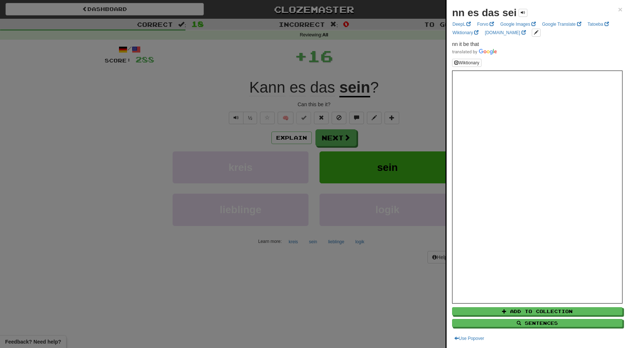
click at [341, 138] on div at bounding box center [314, 174] width 628 height 348
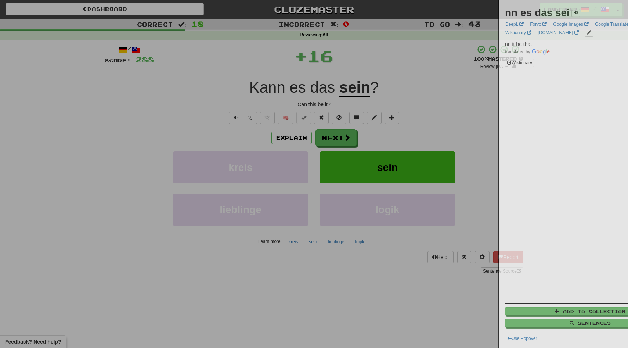
click at [341, 138] on div at bounding box center [314, 174] width 628 height 348
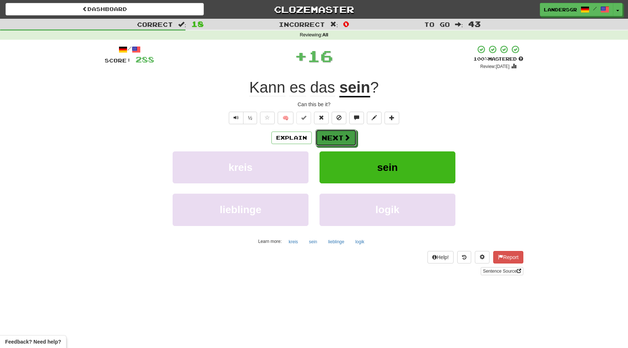
click at [341, 138] on button "Next" at bounding box center [336, 137] width 41 height 17
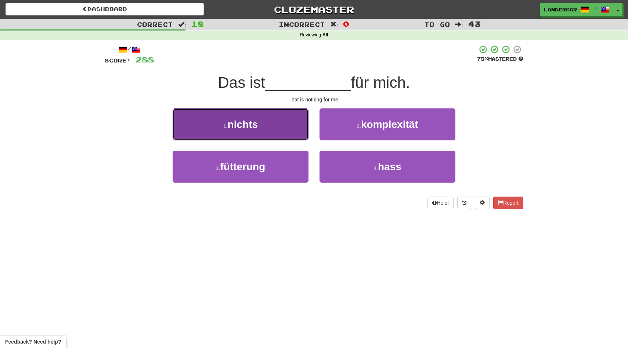
click at [283, 114] on button "1 . nichts" at bounding box center [241, 124] width 136 height 32
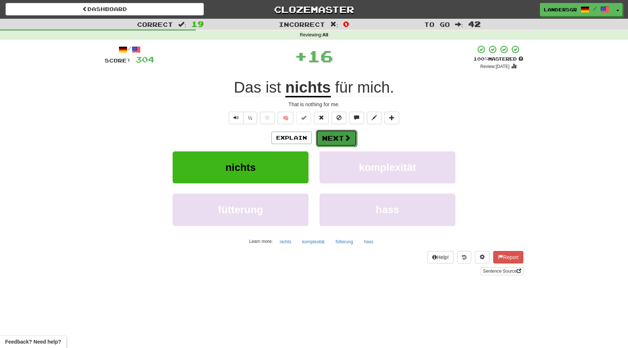
click at [342, 133] on button "Next" at bounding box center [336, 138] width 41 height 17
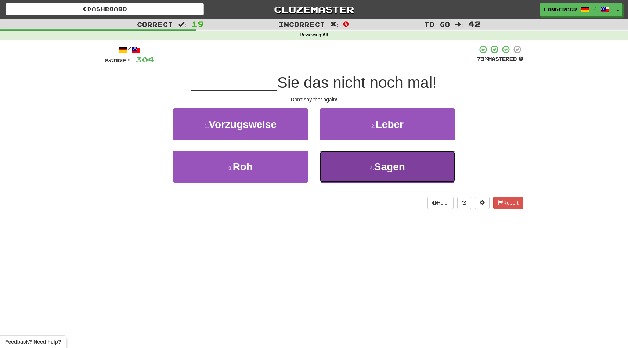
click at [327, 155] on button "4 . Sagen" at bounding box center [388, 167] width 136 height 32
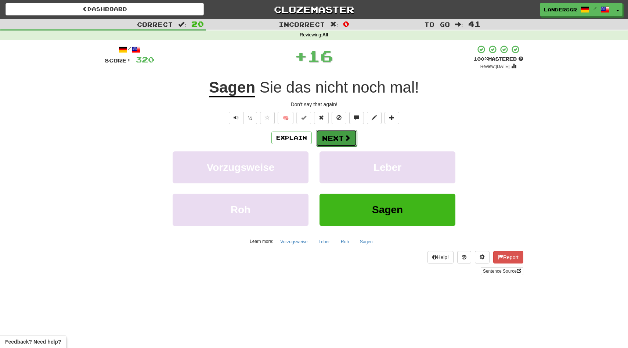
click at [347, 136] on span at bounding box center [347, 137] width 7 height 7
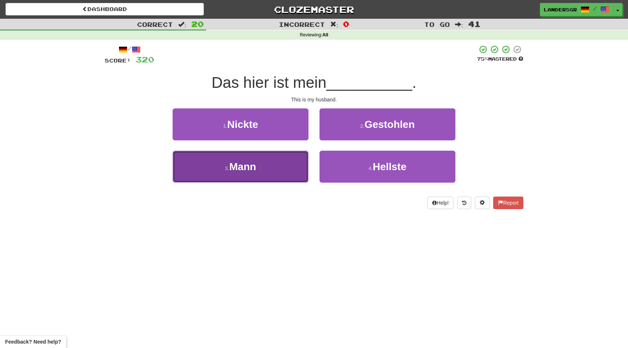
click at [285, 161] on button "3 . Mann" at bounding box center [241, 167] width 136 height 32
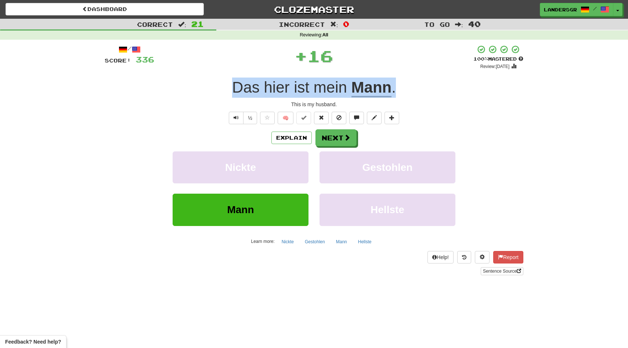
drag, startPoint x: 222, startPoint y: 88, endPoint x: 423, endPoint y: 96, distance: 201.1
click at [423, 96] on div "Das hier ist mein Mann ." at bounding box center [314, 88] width 419 height 20
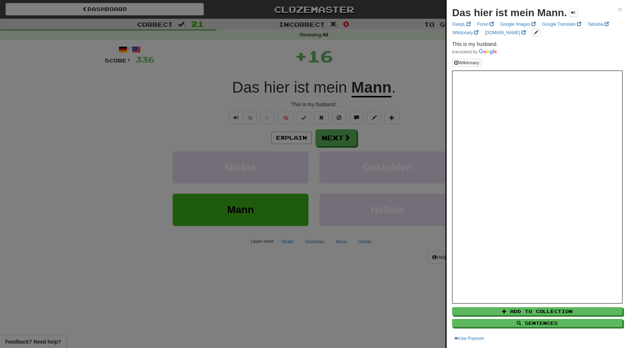
click at [343, 137] on div at bounding box center [314, 174] width 628 height 348
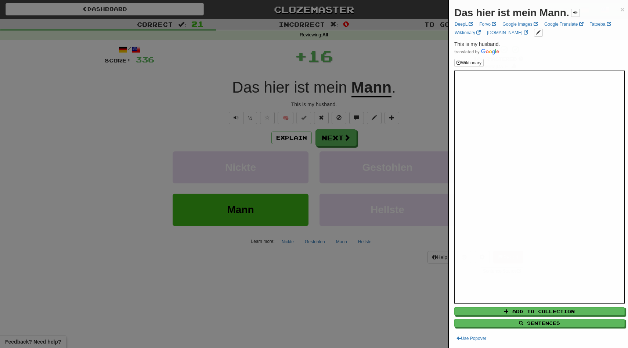
click at [343, 137] on div at bounding box center [314, 174] width 628 height 348
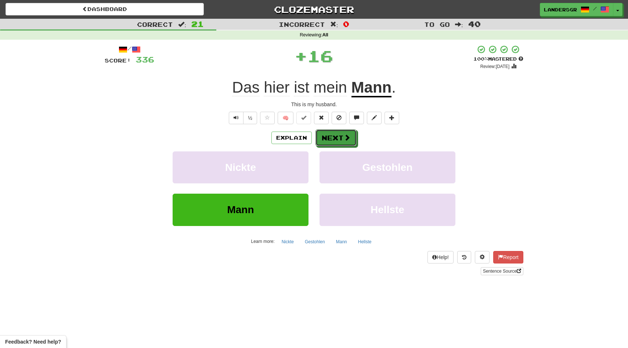
click at [343, 137] on button "Next" at bounding box center [336, 137] width 41 height 17
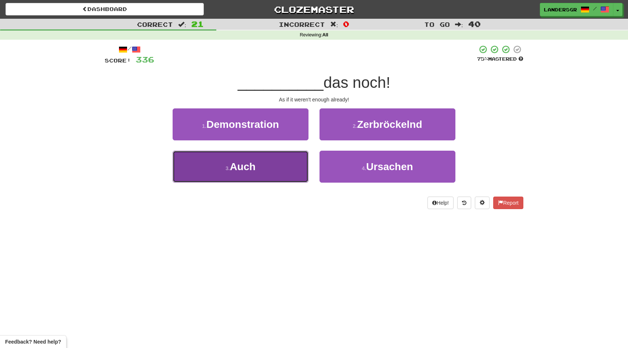
click at [295, 159] on button "3 . Auch" at bounding box center [241, 167] width 136 height 32
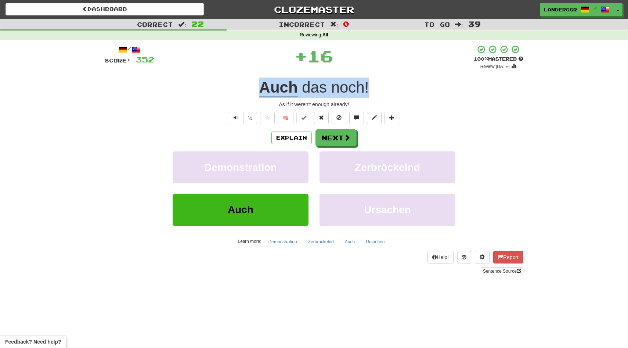
drag, startPoint x: 240, startPoint y: 82, endPoint x: 407, endPoint y: 79, distance: 166.8
click at [407, 80] on div "Auch das noch !" at bounding box center [314, 88] width 419 height 20
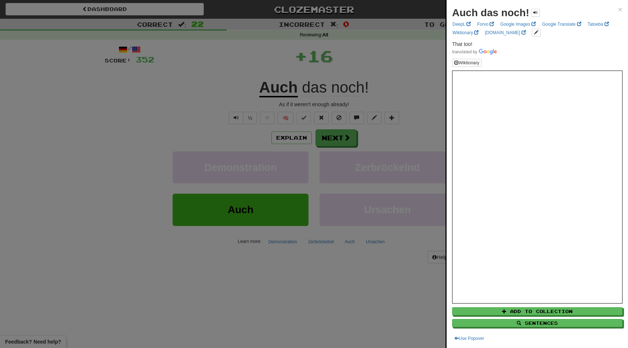
click at [331, 142] on div at bounding box center [314, 174] width 628 height 348
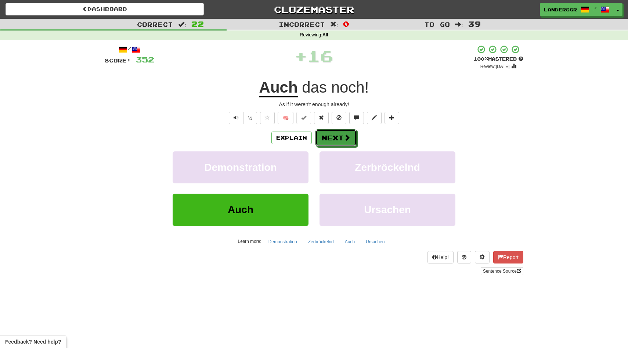
click at [331, 142] on button "Next" at bounding box center [336, 137] width 41 height 17
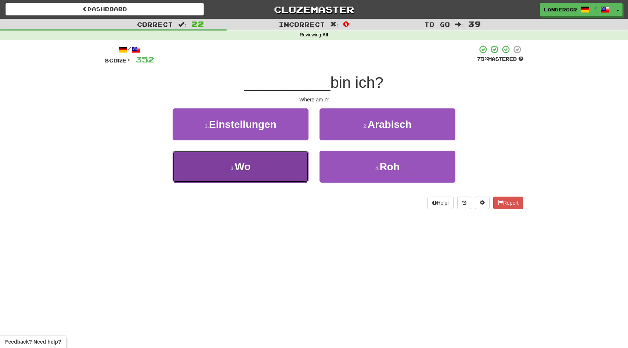
click at [295, 160] on button "3 . Wo" at bounding box center [241, 167] width 136 height 32
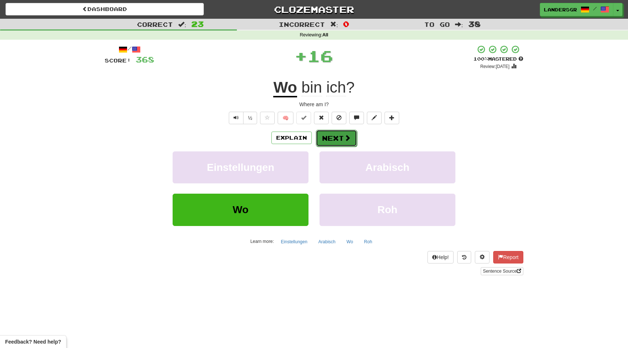
click at [326, 137] on button "Next" at bounding box center [336, 138] width 41 height 17
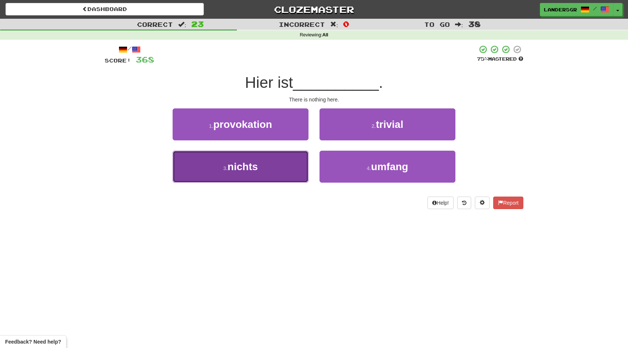
click at [291, 157] on button "3 . nichts" at bounding box center [241, 167] width 136 height 32
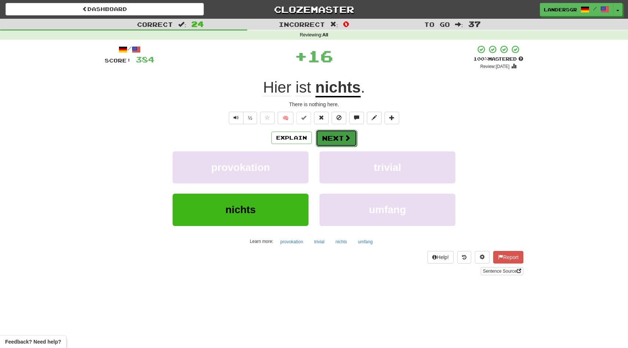
click at [332, 141] on button "Next" at bounding box center [336, 138] width 41 height 17
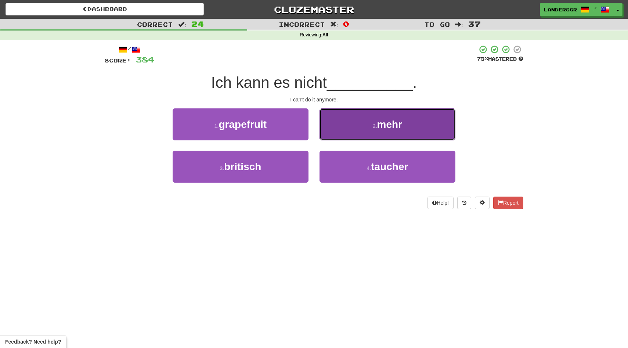
click at [331, 119] on button "2 . mehr" at bounding box center [388, 124] width 136 height 32
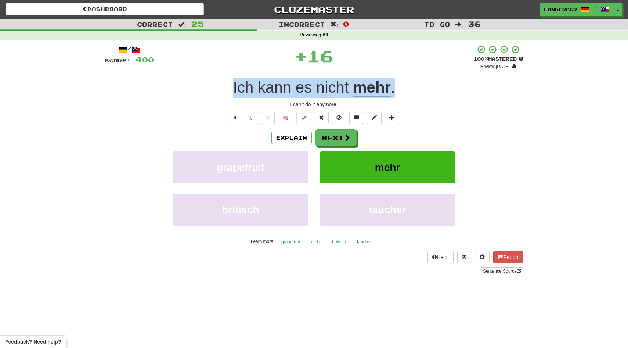
drag, startPoint x: 209, startPoint y: 76, endPoint x: 413, endPoint y: 89, distance: 204.7
click at [413, 89] on div "/ Score: 400 + 16 100 % Mastered Review: 2026-03-14 Ich kann es nicht mehr . I …" at bounding box center [314, 160] width 419 height 230
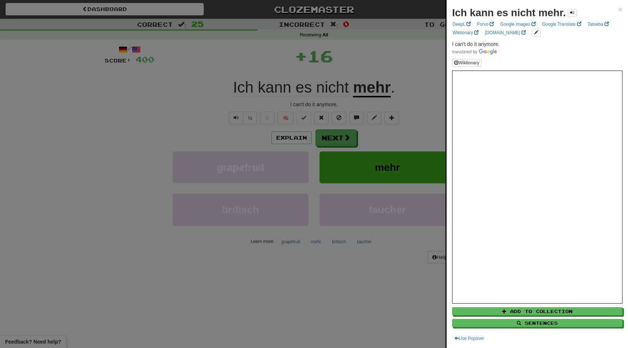
click at [356, 136] on div at bounding box center [314, 174] width 628 height 348
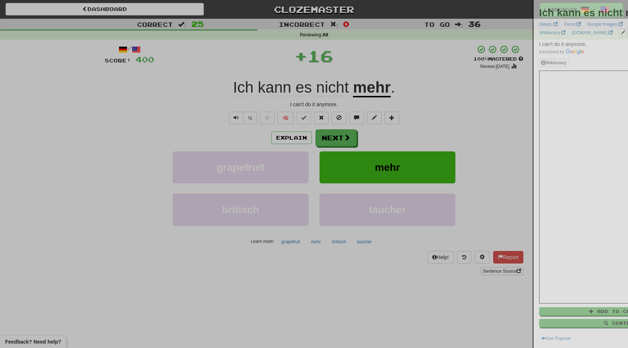
click at [348, 138] on div at bounding box center [314, 174] width 628 height 348
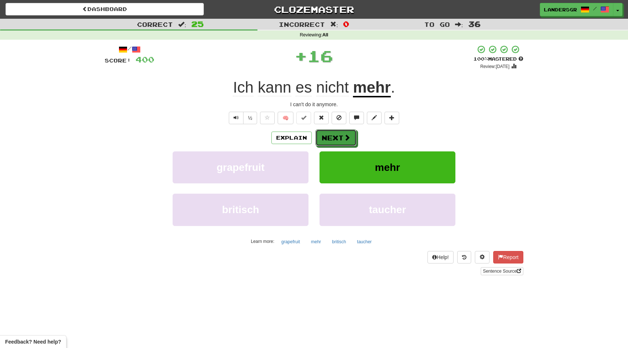
click at [348, 138] on span at bounding box center [347, 137] width 7 height 7
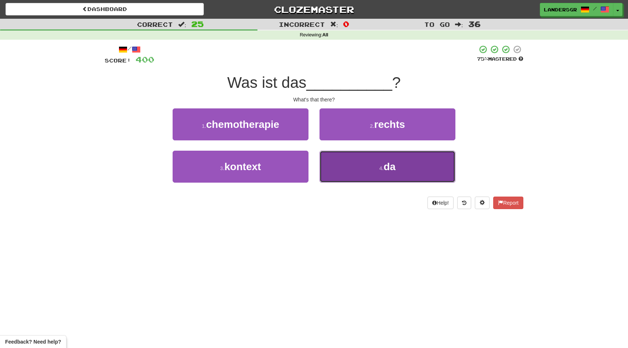
click at [363, 156] on button "4 . da" at bounding box center [388, 167] width 136 height 32
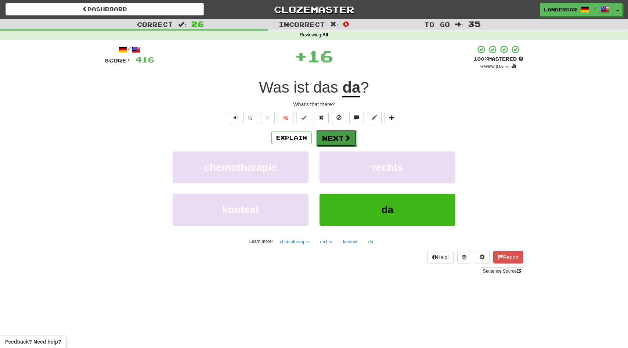
click at [334, 143] on button "Next" at bounding box center [336, 138] width 41 height 17
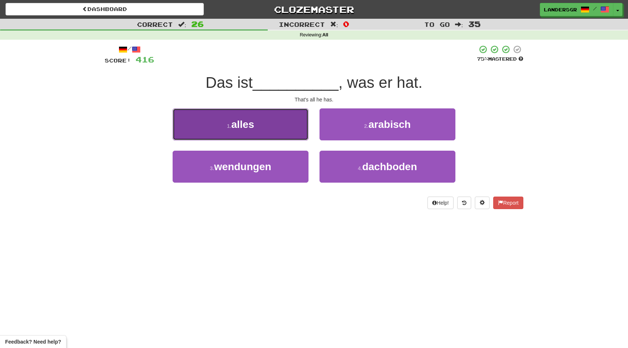
click at [280, 116] on button "1 . alles" at bounding box center [241, 124] width 136 height 32
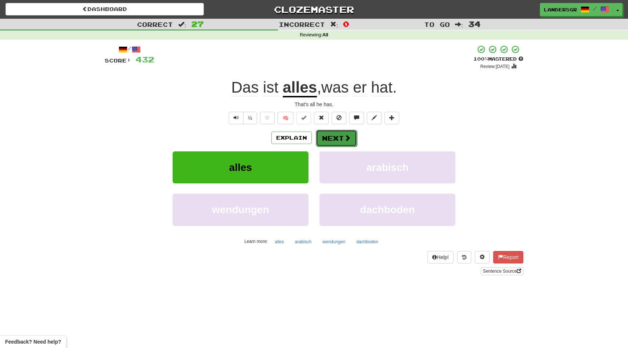
click at [336, 133] on button "Next" at bounding box center [336, 138] width 41 height 17
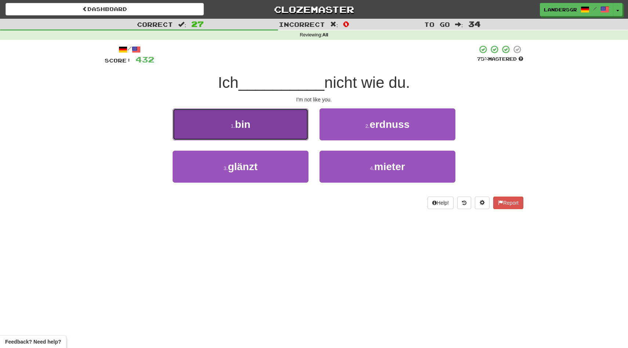
click at [284, 128] on button "1 . bin" at bounding box center [241, 124] width 136 height 32
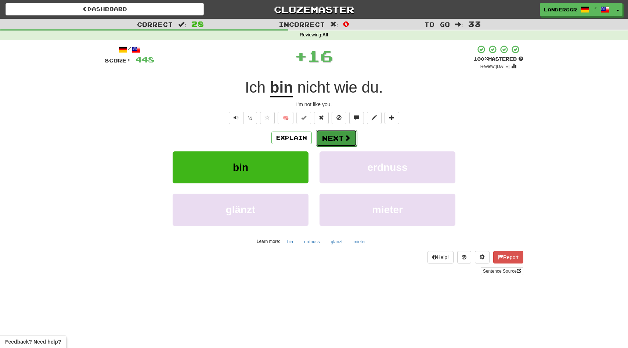
click at [327, 142] on button "Next" at bounding box center [336, 138] width 41 height 17
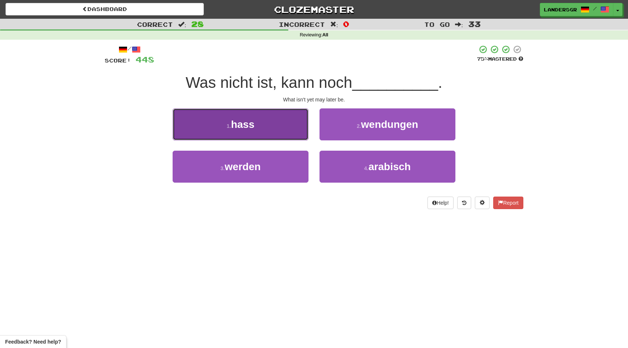
click at [282, 125] on button "1 . hass" at bounding box center [241, 124] width 136 height 32
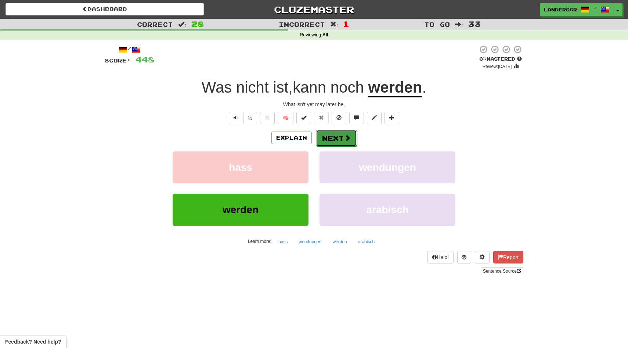
click at [327, 136] on button "Next" at bounding box center [336, 138] width 41 height 17
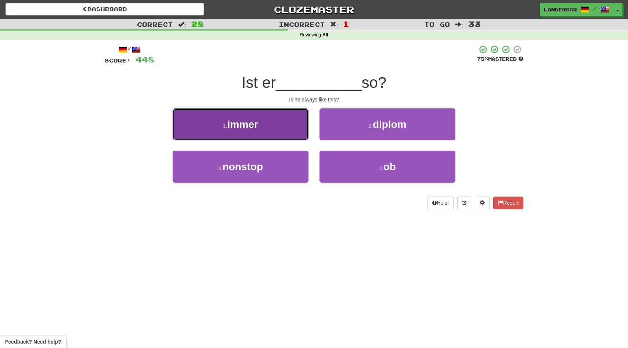
click at [266, 130] on button "1 . immer" at bounding box center [241, 124] width 136 height 32
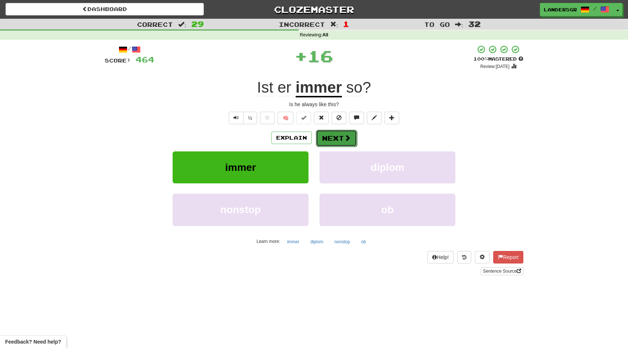
click at [329, 146] on button "Next" at bounding box center [336, 138] width 41 height 17
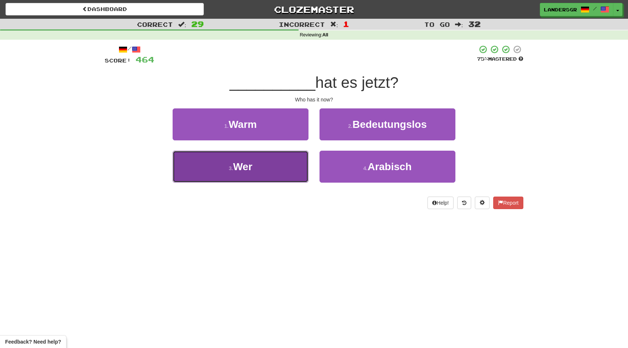
click at [277, 159] on button "3 . Wer" at bounding box center [241, 167] width 136 height 32
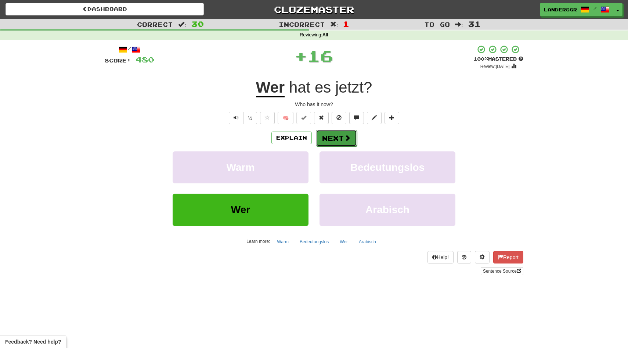
click at [335, 140] on button "Next" at bounding box center [336, 138] width 41 height 17
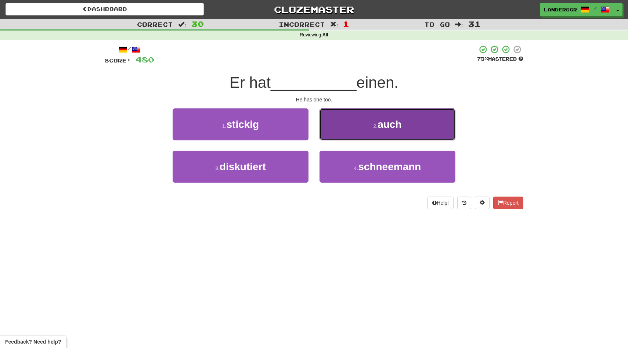
click at [341, 123] on button "2 . auch" at bounding box center [388, 124] width 136 height 32
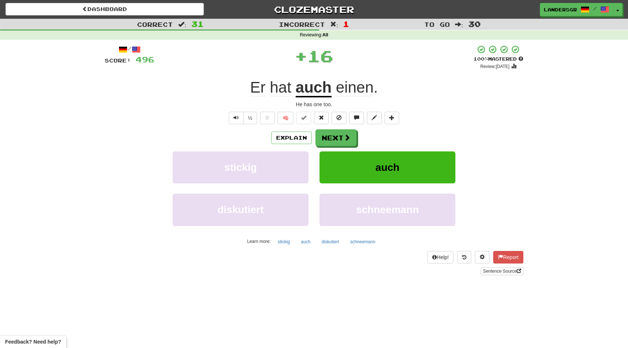
click at [331, 150] on div "Explain Next stickig auch diskutiert schneemann Learn more: stickig auch diskut…" at bounding box center [314, 188] width 419 height 118
click at [331, 147] on div "Explain Next stickig auch diskutiert schneemann Learn more: stickig auch diskut…" at bounding box center [314, 188] width 419 height 118
click at [331, 139] on button "Next" at bounding box center [336, 138] width 41 height 17
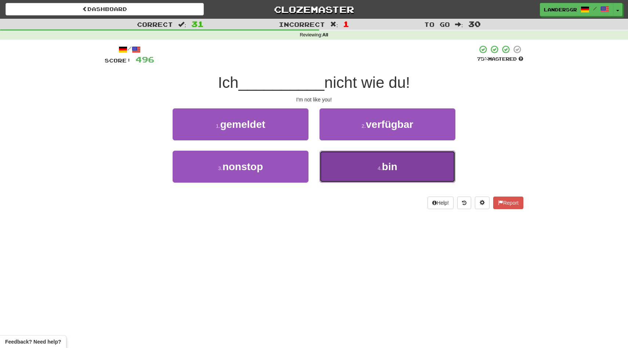
click at [332, 158] on button "4 . bin" at bounding box center [388, 167] width 136 height 32
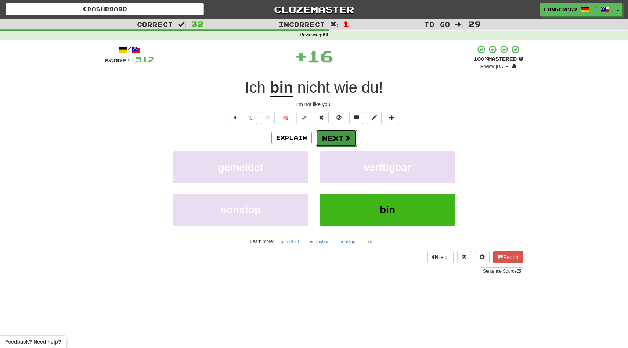
click at [332, 139] on button "Next" at bounding box center [336, 138] width 41 height 17
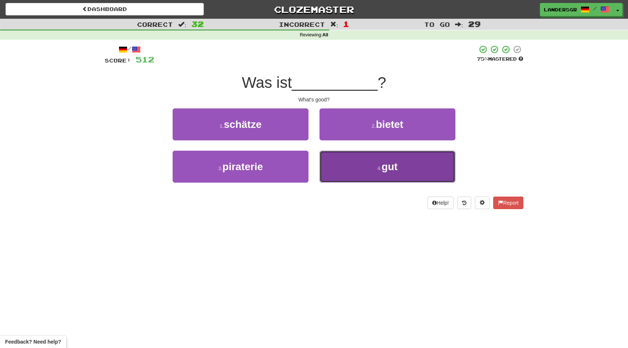
click at [351, 159] on button "4 . gut" at bounding box center [388, 167] width 136 height 32
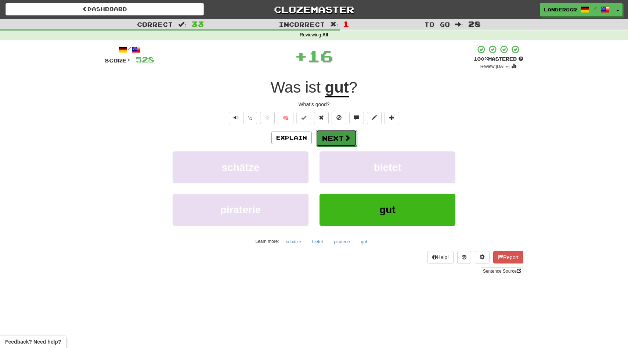
click at [336, 139] on button "Next" at bounding box center [336, 138] width 41 height 17
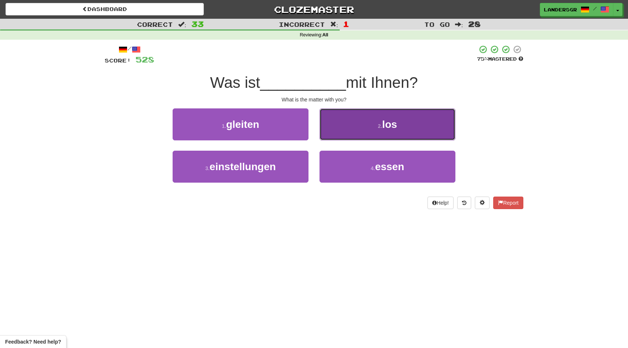
click at [346, 130] on button "2 . los" at bounding box center [388, 124] width 136 height 32
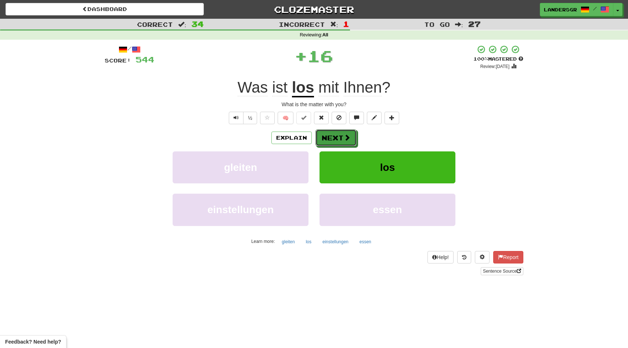
click at [346, 130] on button "Next" at bounding box center [336, 137] width 41 height 17
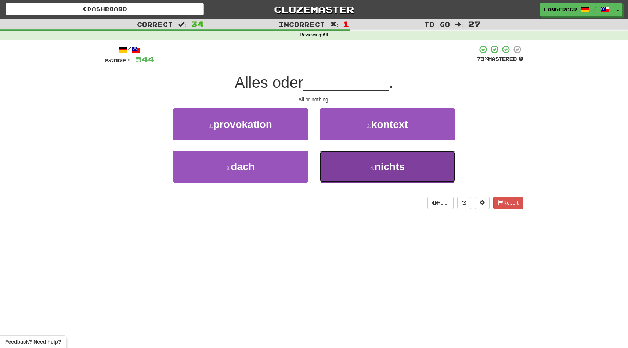
click at [343, 159] on button "4 . nichts" at bounding box center [388, 167] width 136 height 32
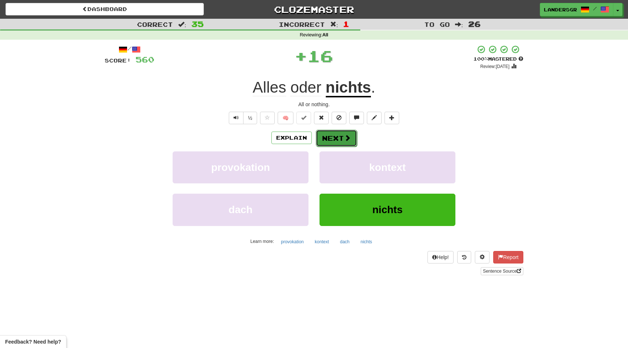
click at [340, 142] on button "Next" at bounding box center [336, 138] width 41 height 17
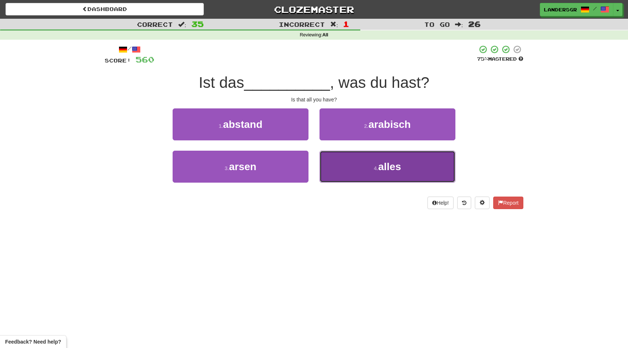
click at [343, 161] on button "4 . alles" at bounding box center [388, 167] width 136 height 32
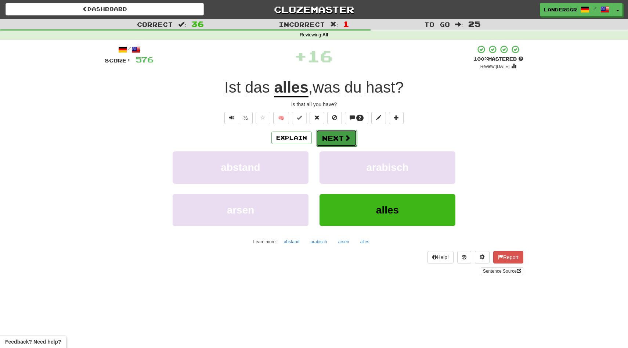
click at [340, 141] on button "Next" at bounding box center [336, 138] width 41 height 17
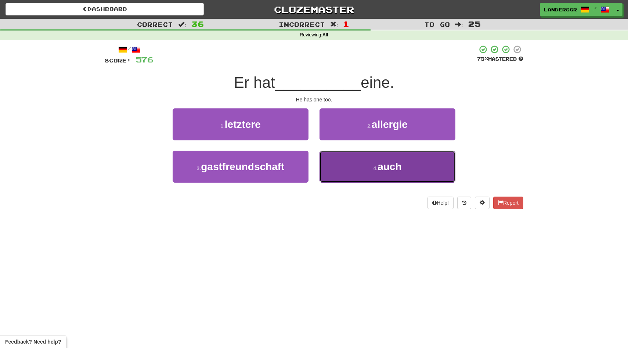
click at [342, 155] on button "4 . auch" at bounding box center [388, 167] width 136 height 32
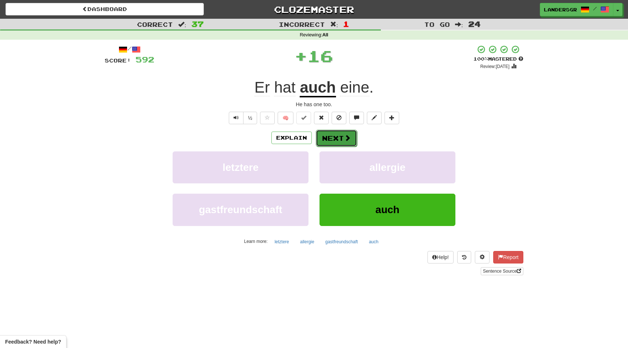
click at [341, 145] on button "Next" at bounding box center [336, 138] width 41 height 17
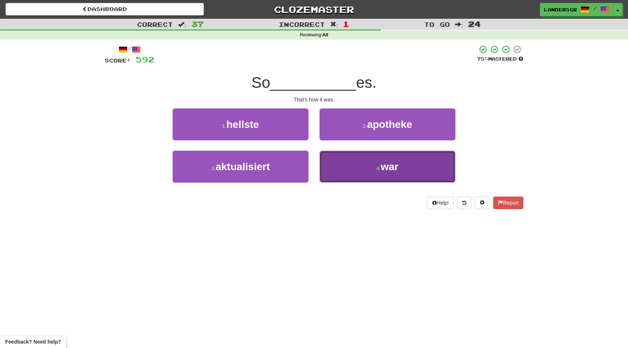
click at [343, 157] on button "4 . war" at bounding box center [388, 167] width 136 height 32
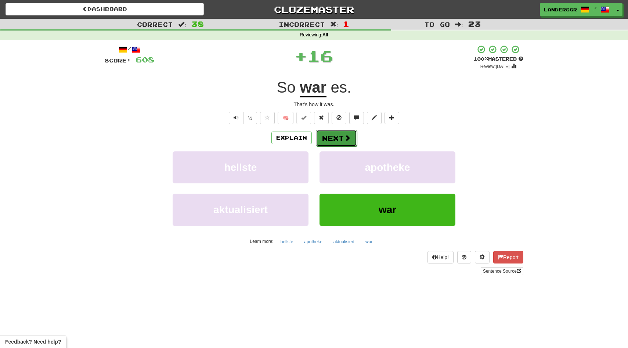
click at [337, 142] on button "Next" at bounding box center [336, 138] width 41 height 17
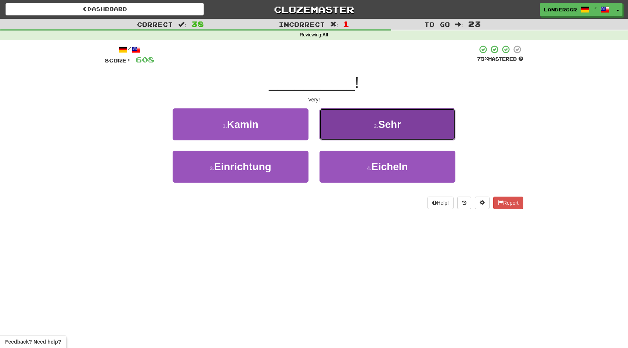
click at [337, 133] on button "2 . Sehr" at bounding box center [388, 124] width 136 height 32
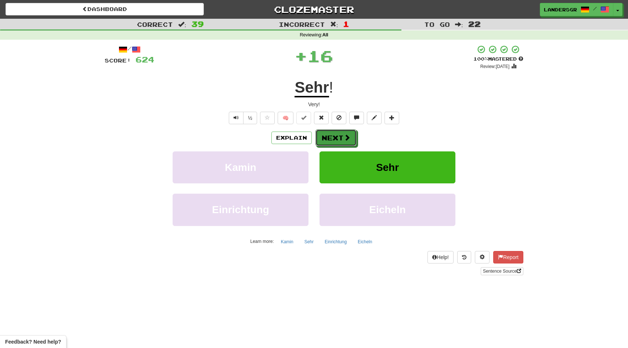
click at [337, 133] on button "Next" at bounding box center [336, 137] width 41 height 17
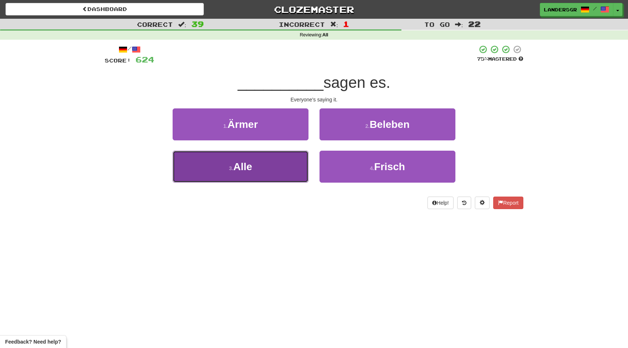
click at [297, 162] on button "3 . Alle" at bounding box center [241, 167] width 136 height 32
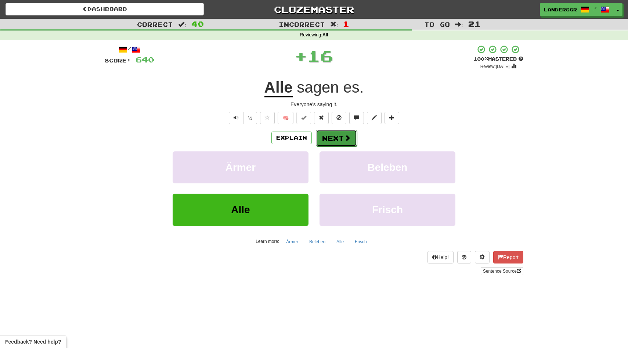
click at [325, 137] on button "Next" at bounding box center [336, 138] width 41 height 17
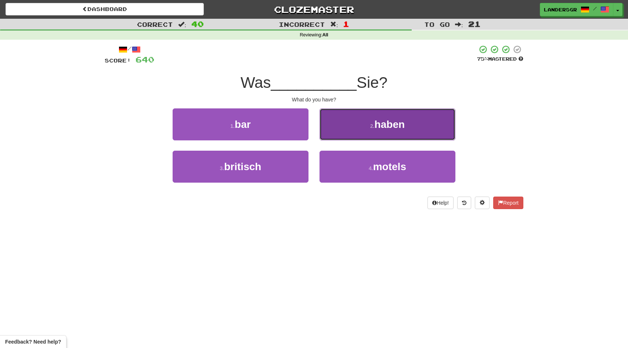
click at [323, 127] on button "2 . haben" at bounding box center [388, 124] width 136 height 32
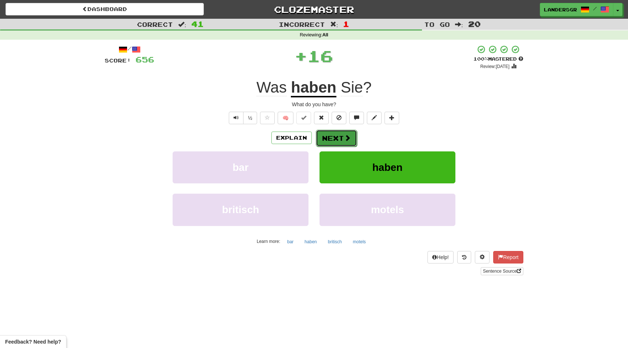
click at [325, 134] on button "Next" at bounding box center [336, 138] width 41 height 17
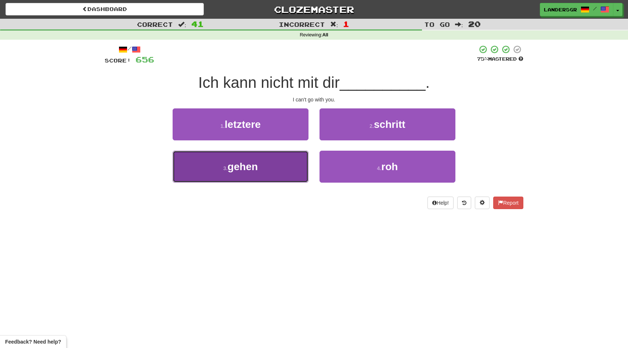
click at [260, 154] on button "3 . gehen" at bounding box center [241, 167] width 136 height 32
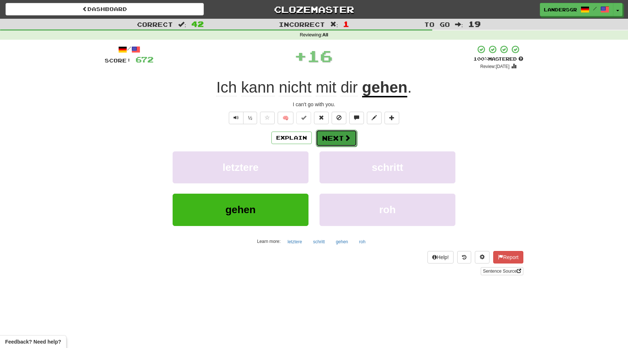
click at [327, 139] on button "Next" at bounding box center [336, 138] width 41 height 17
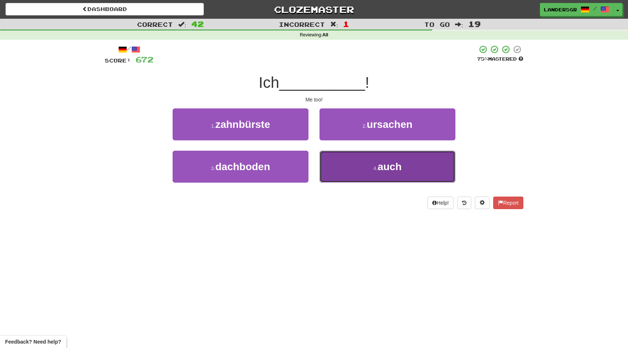
click at [347, 161] on button "4 . auch" at bounding box center [388, 167] width 136 height 32
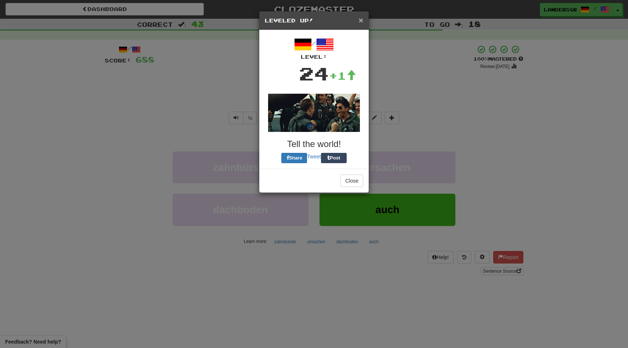
click at [359, 17] on span "×" at bounding box center [361, 20] width 4 height 8
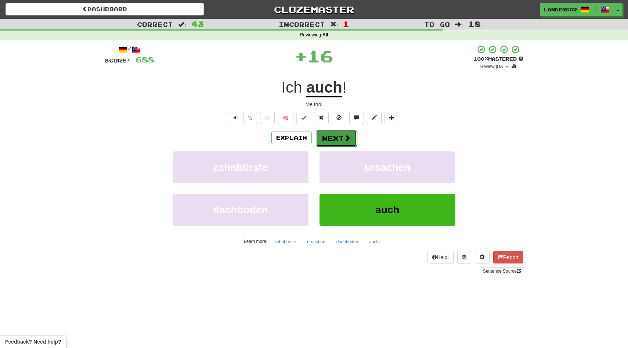
click at [335, 131] on button "Next" at bounding box center [336, 138] width 41 height 17
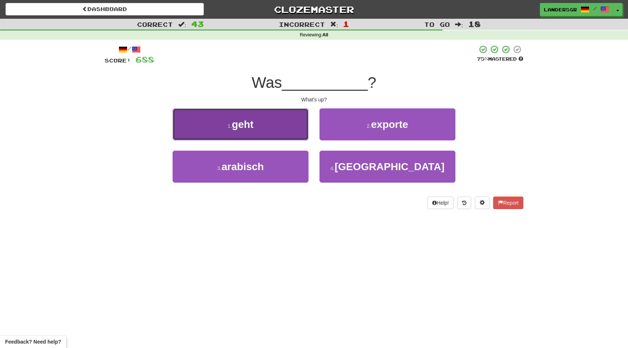
click at [298, 121] on button "1 . geht" at bounding box center [241, 124] width 136 height 32
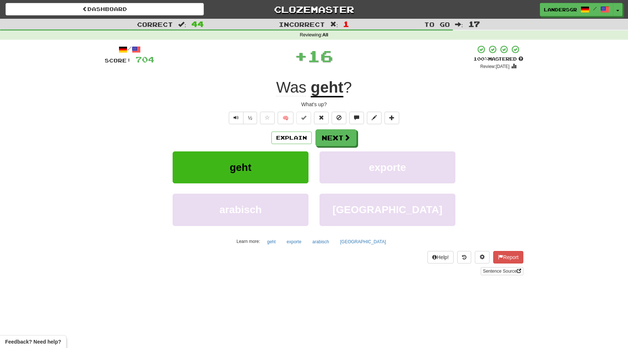
click at [328, 148] on div "Explain Next geht exporte arabisch gießen Learn more: geht exporte arabisch gie…" at bounding box center [314, 188] width 419 height 118
click at [328, 143] on button "Next" at bounding box center [336, 138] width 41 height 17
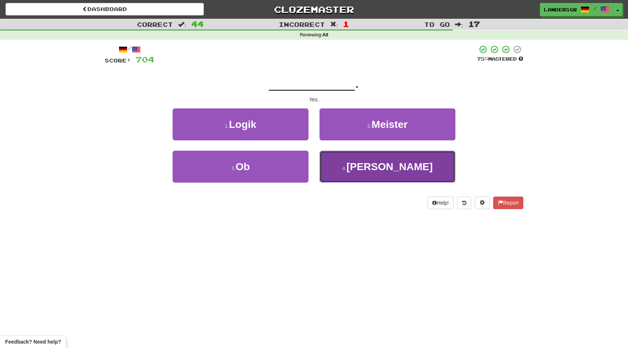
click at [347, 164] on button "4 . Ja" at bounding box center [388, 167] width 136 height 32
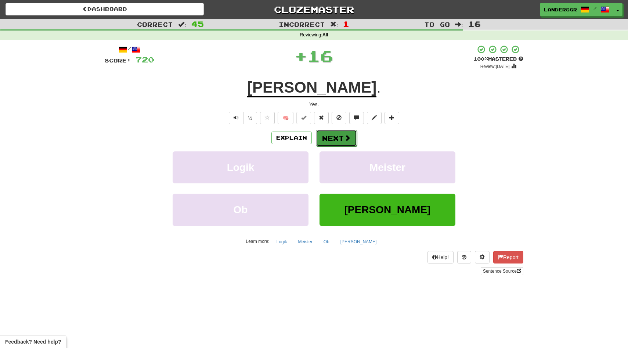
click at [335, 146] on button "Next" at bounding box center [336, 138] width 41 height 17
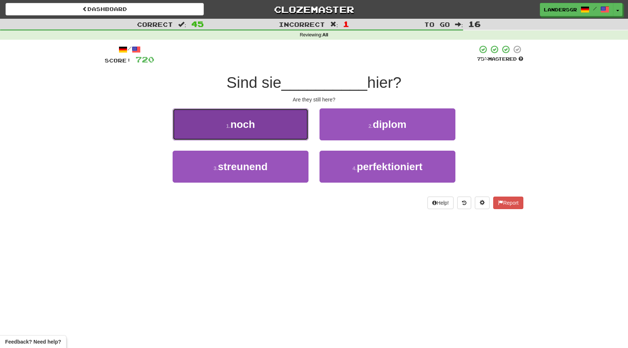
click at [282, 126] on button "1 . noch" at bounding box center [241, 124] width 136 height 32
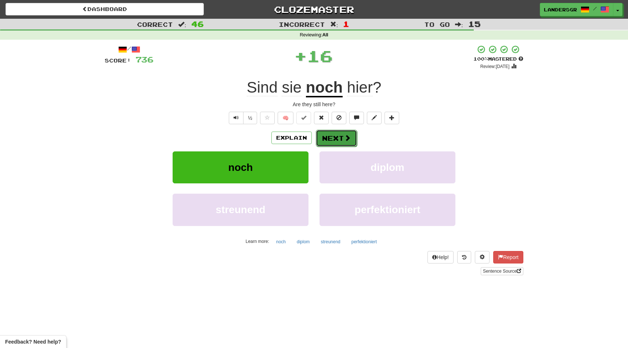
click at [323, 134] on button "Next" at bounding box center [336, 138] width 41 height 17
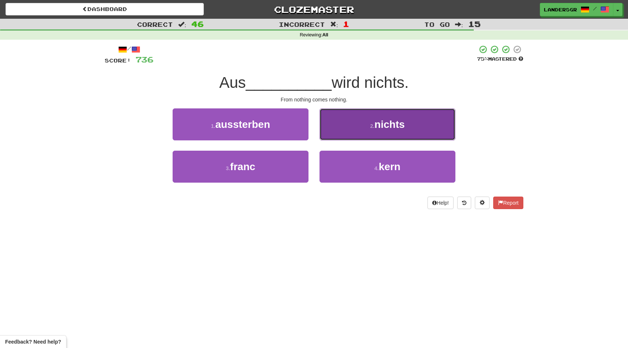
click at [351, 121] on button "2 . nichts" at bounding box center [388, 124] width 136 height 32
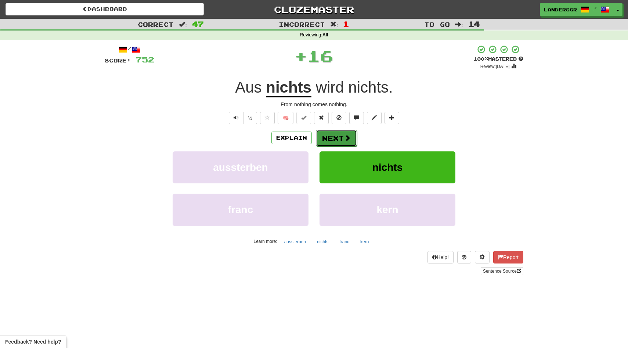
click at [339, 134] on button "Next" at bounding box center [336, 138] width 41 height 17
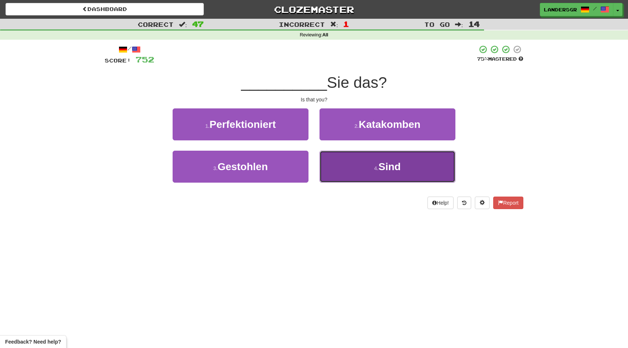
click at [345, 158] on button "4 . Sind" at bounding box center [388, 167] width 136 height 32
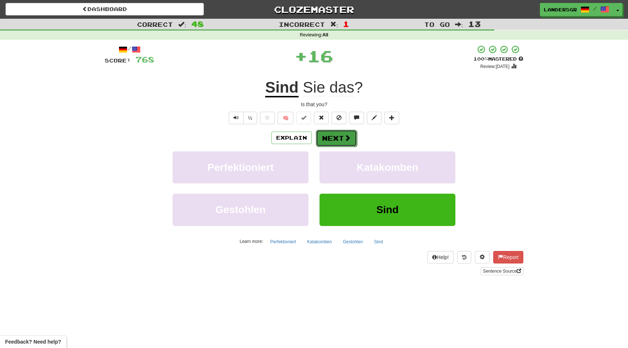
click at [341, 145] on button "Next" at bounding box center [336, 138] width 41 height 17
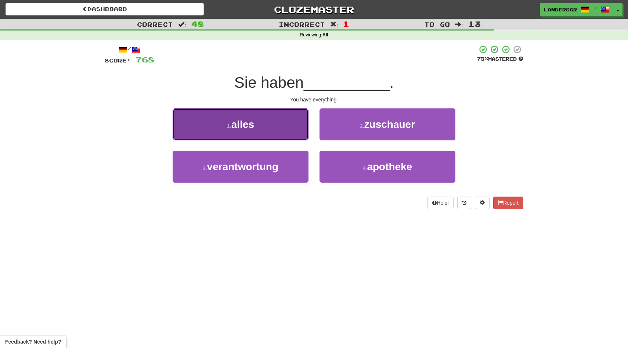
click at [301, 133] on button "1 . alles" at bounding box center [241, 124] width 136 height 32
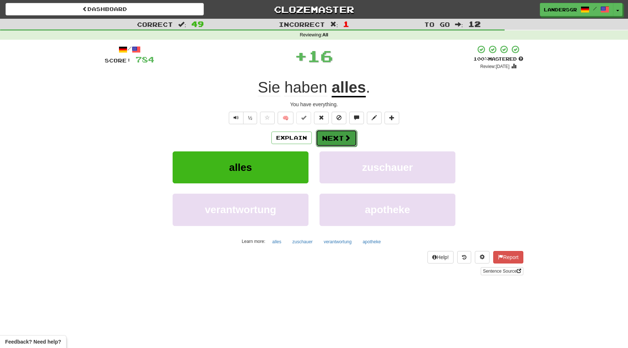
click at [332, 140] on button "Next" at bounding box center [336, 138] width 41 height 17
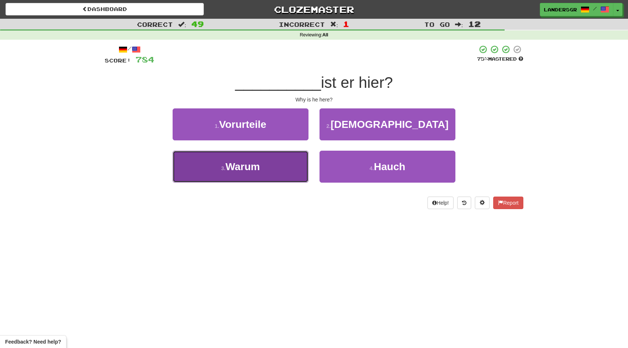
click at [276, 166] on button "3 . Warum" at bounding box center [241, 167] width 136 height 32
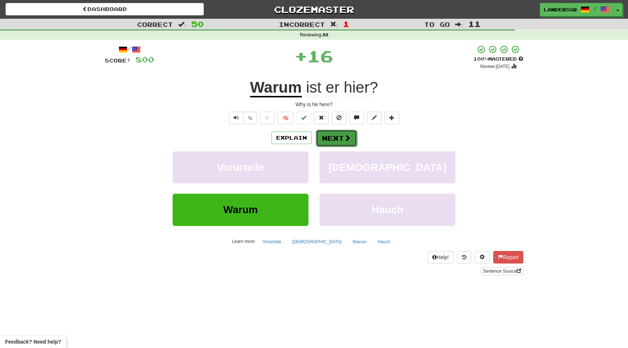
click at [326, 136] on button "Next" at bounding box center [336, 138] width 41 height 17
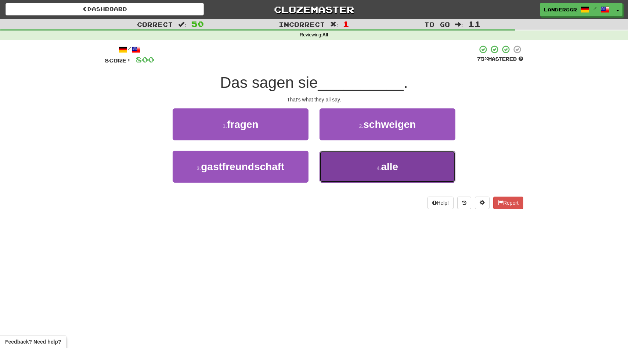
click at [340, 157] on button "4 . alle" at bounding box center [388, 167] width 136 height 32
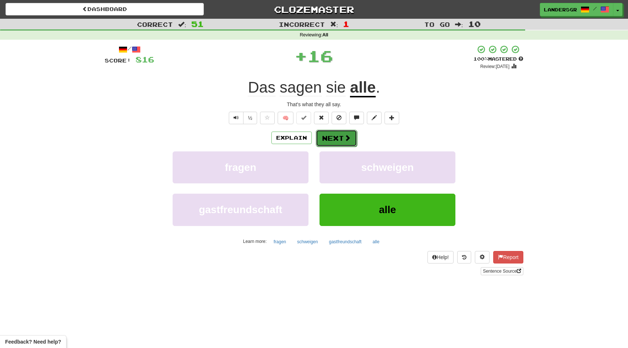
click at [328, 140] on button "Next" at bounding box center [336, 138] width 41 height 17
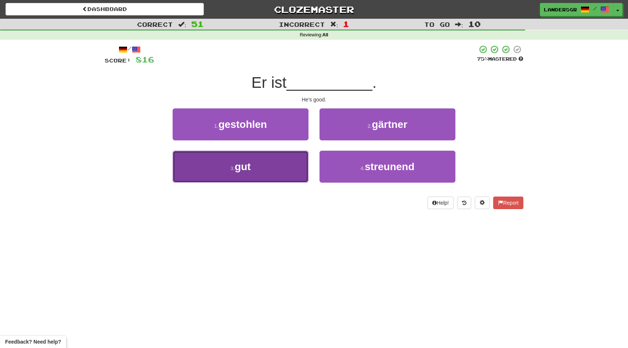
click at [280, 169] on button "3 . gut" at bounding box center [241, 167] width 136 height 32
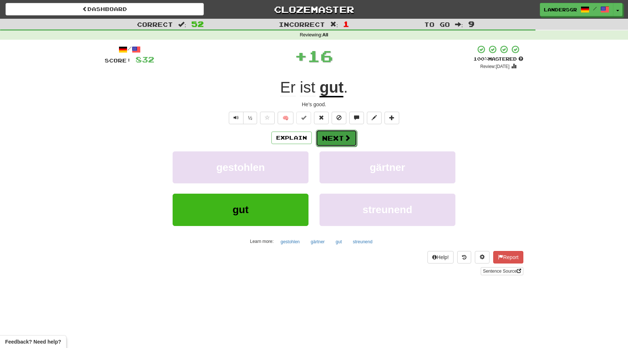
click at [335, 140] on button "Next" at bounding box center [336, 138] width 41 height 17
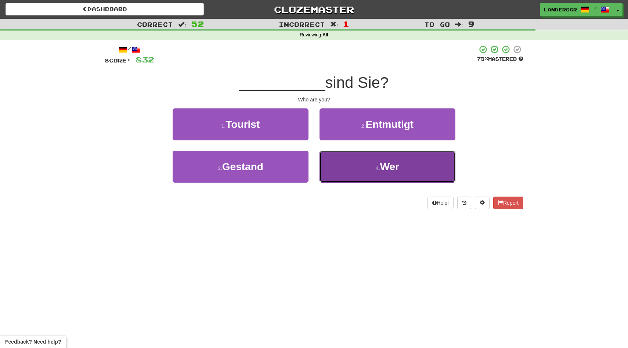
click at [344, 158] on button "4 . Wer" at bounding box center [388, 167] width 136 height 32
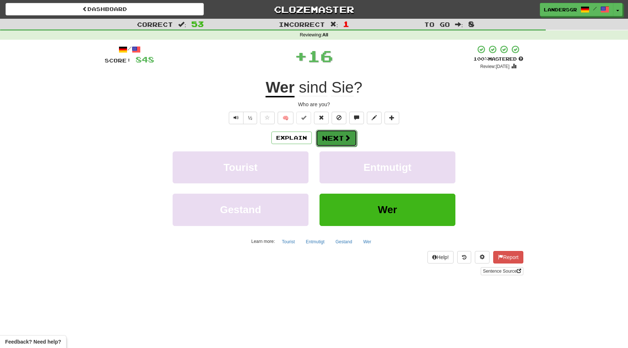
click at [331, 133] on button "Next" at bounding box center [336, 138] width 41 height 17
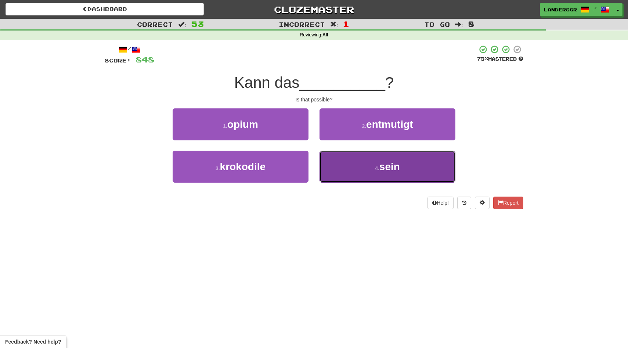
click at [341, 154] on button "4 . sein" at bounding box center [388, 167] width 136 height 32
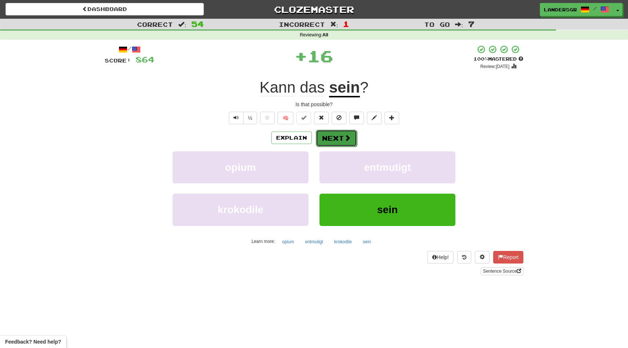
click at [338, 141] on button "Next" at bounding box center [336, 138] width 41 height 17
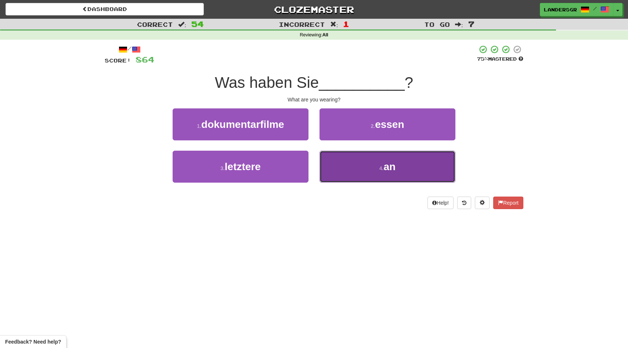
click at [337, 159] on button "4 . an" at bounding box center [388, 167] width 136 height 32
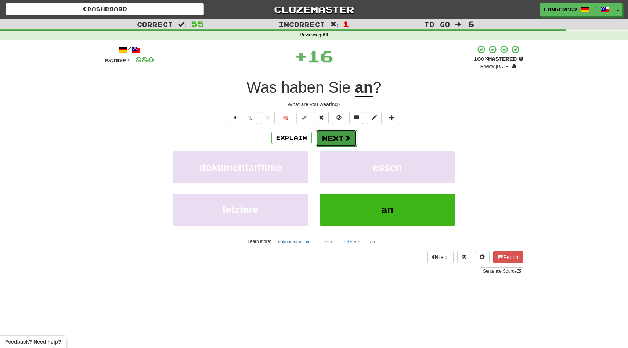
click at [336, 141] on button "Next" at bounding box center [336, 138] width 41 height 17
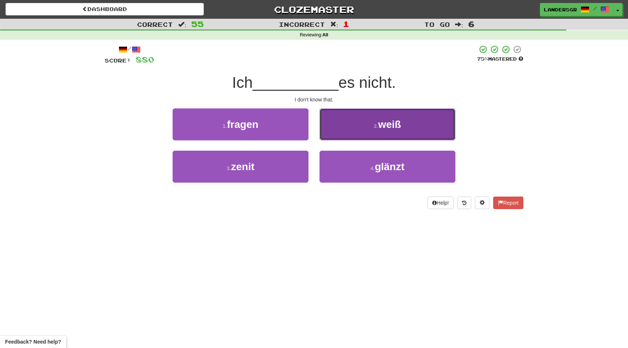
click at [337, 126] on button "2 . weiß" at bounding box center [388, 124] width 136 height 32
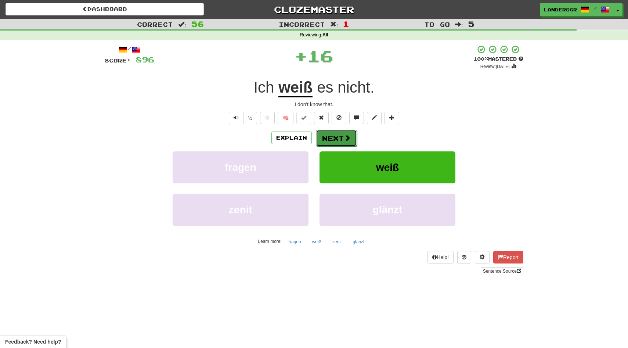
click at [332, 137] on button "Next" at bounding box center [336, 138] width 41 height 17
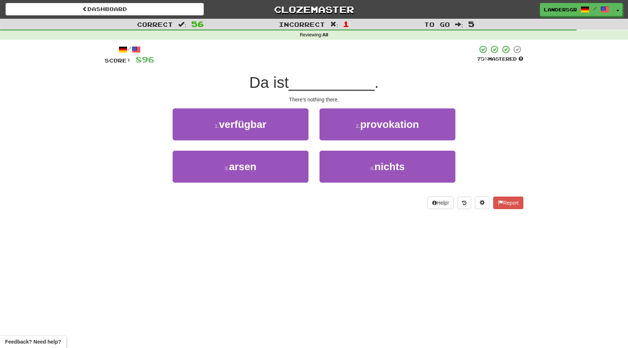
click at [339, 151] on div "4 . nichts" at bounding box center [387, 172] width 147 height 42
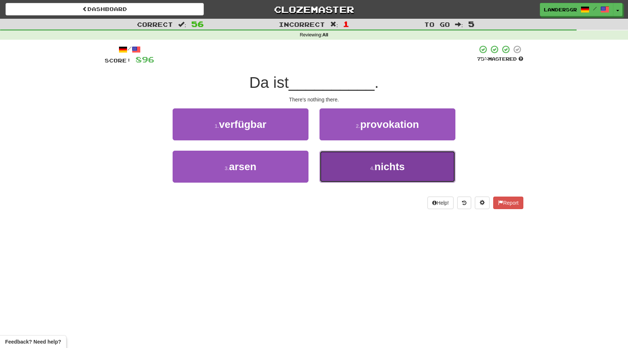
click at [341, 161] on button "4 . nichts" at bounding box center [388, 167] width 136 height 32
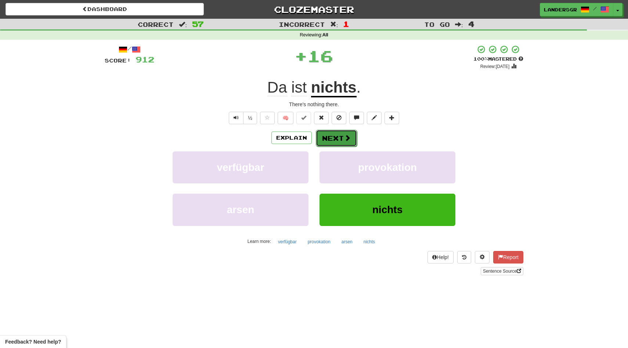
click at [337, 136] on button "Next" at bounding box center [336, 138] width 41 height 17
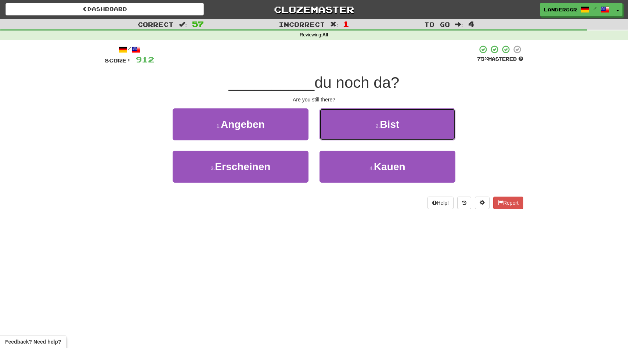
click at [337, 136] on button "2 . Bist" at bounding box center [388, 124] width 136 height 32
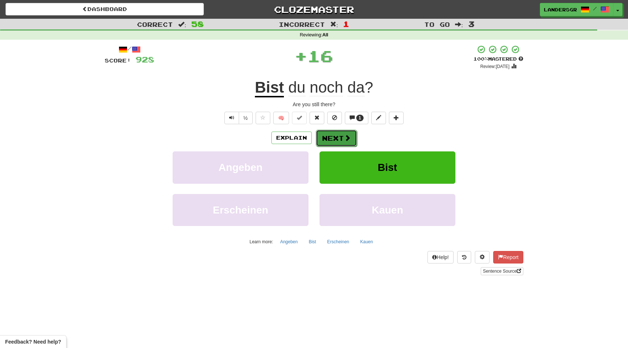
click at [331, 137] on button "Next" at bounding box center [336, 138] width 41 height 17
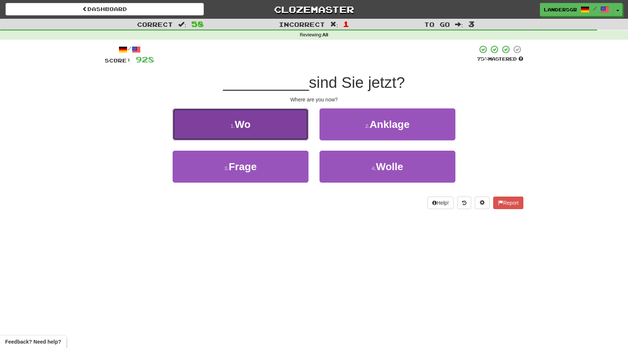
click at [279, 130] on button "1 . Wo" at bounding box center [241, 124] width 136 height 32
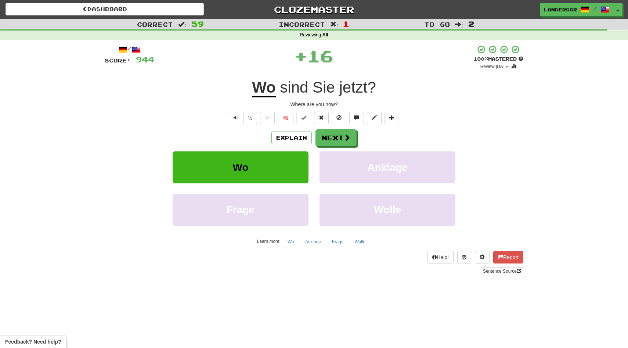
click at [313, 138] on div "Explain Next" at bounding box center [314, 137] width 419 height 17
click at [318, 139] on button "Next" at bounding box center [336, 138] width 41 height 17
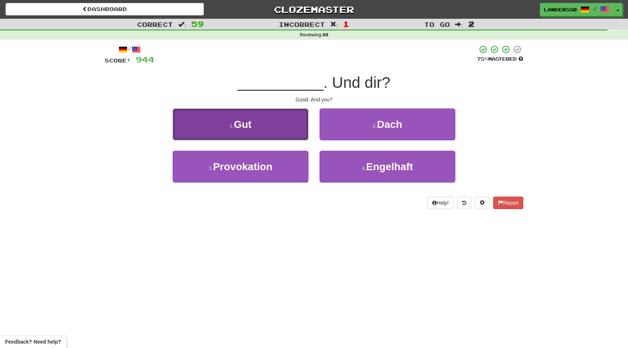
click at [283, 129] on button "1 . Gut" at bounding box center [241, 124] width 136 height 32
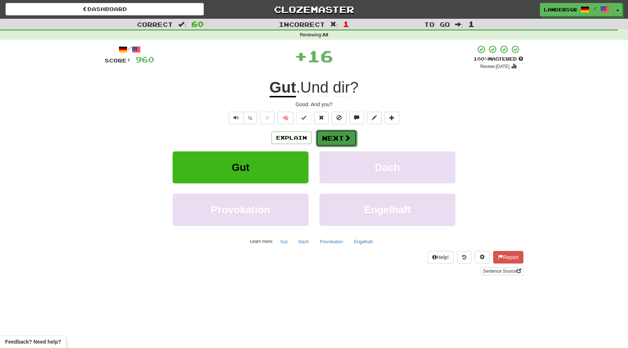
click at [331, 140] on button "Next" at bounding box center [336, 138] width 41 height 17
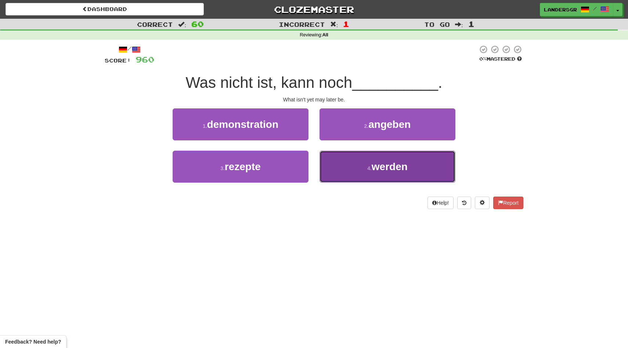
click at [333, 160] on button "4 . werden" at bounding box center [388, 167] width 136 height 32
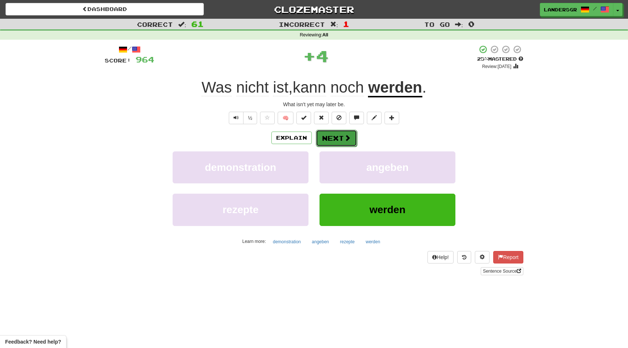
click at [333, 139] on button "Next" at bounding box center [336, 138] width 41 height 17
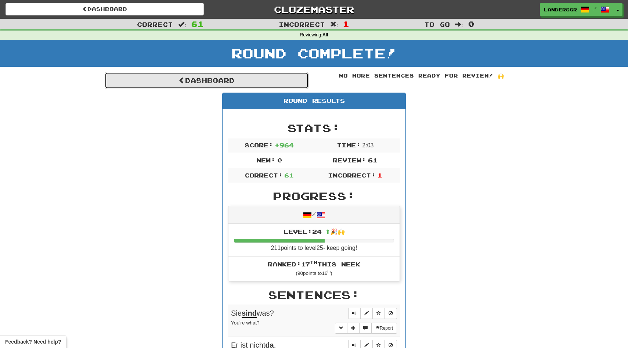
click at [273, 76] on link "Dashboard" at bounding box center [207, 80] width 204 height 17
